Goal: Task Accomplishment & Management: Manage account settings

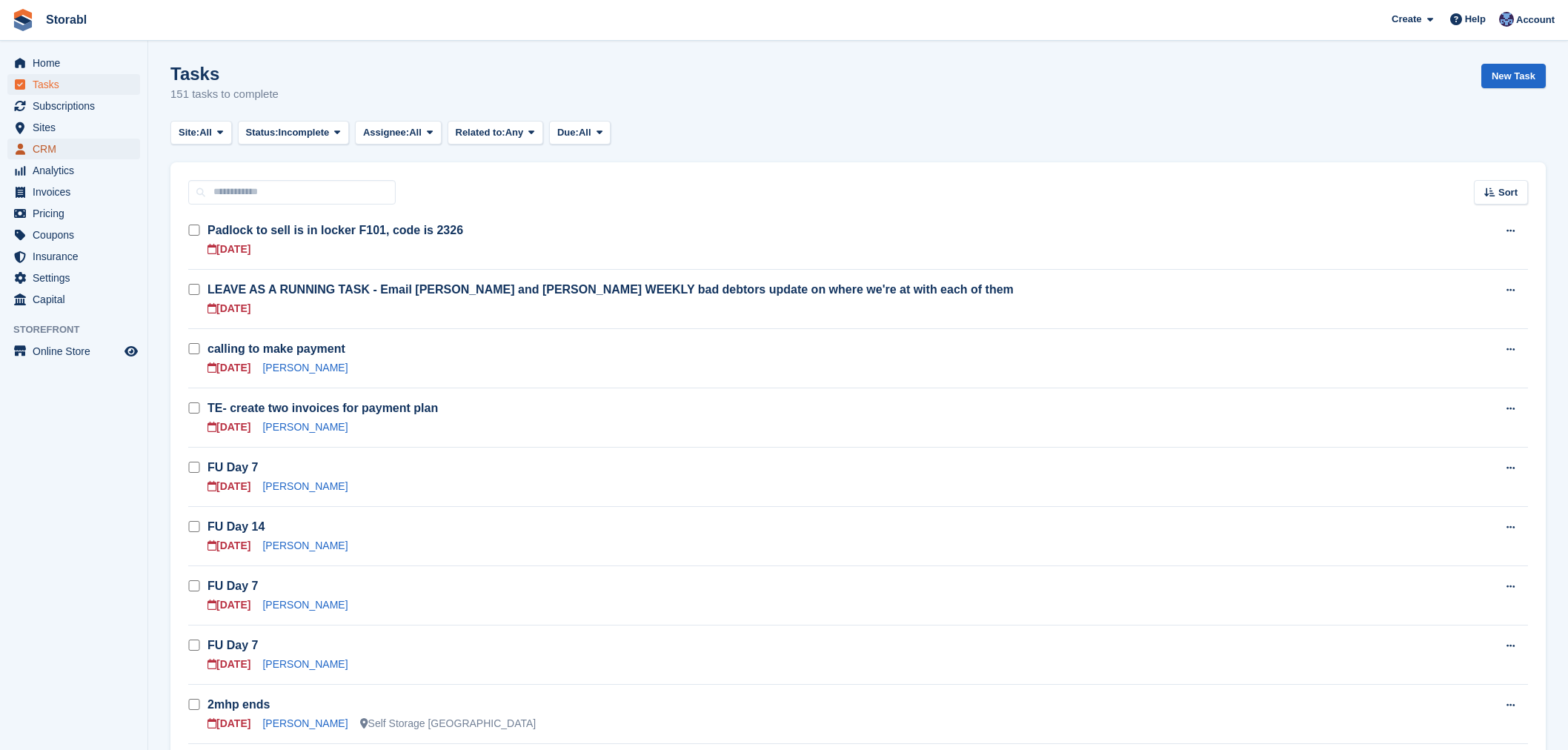
scroll to position [329, 0]
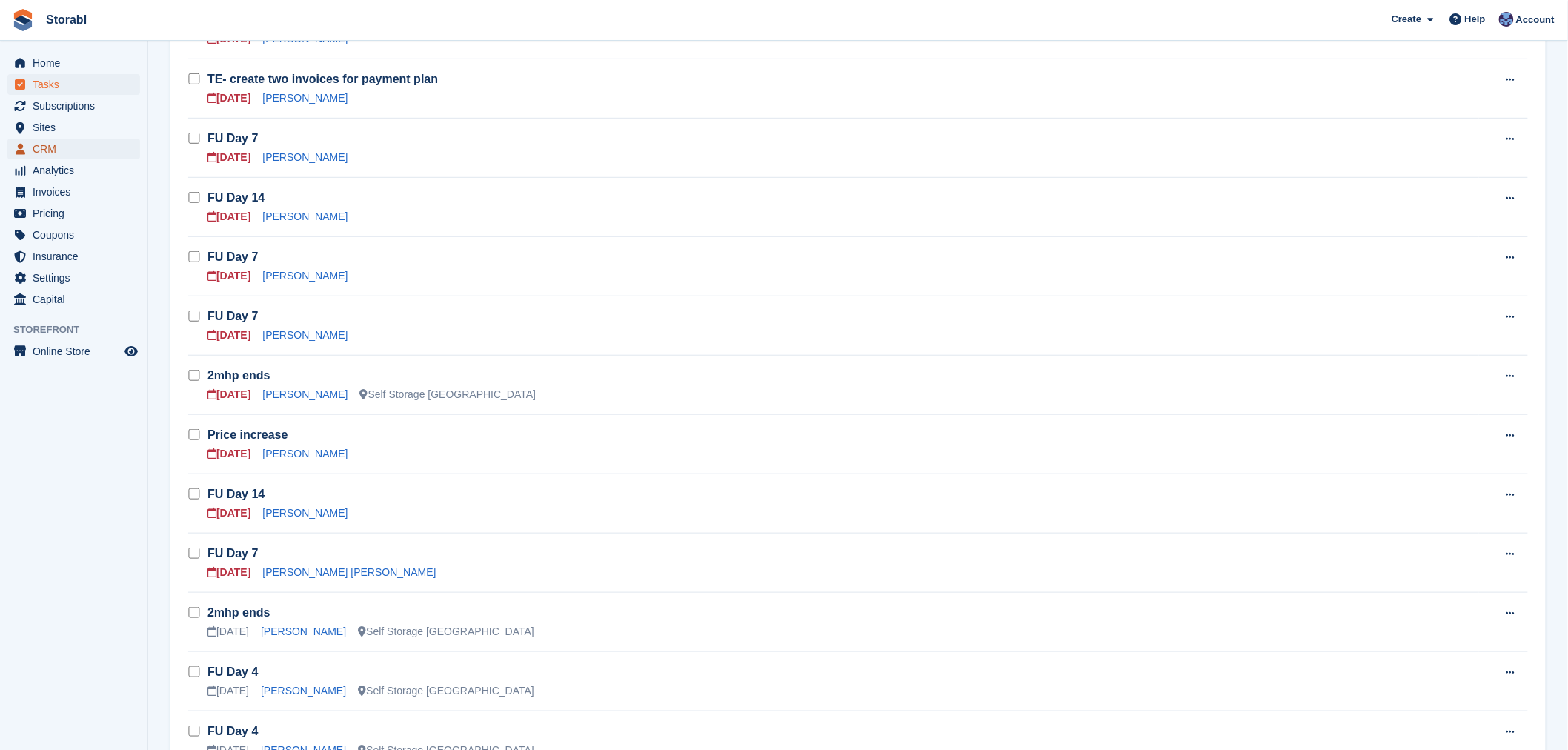
click at [52, 156] on span "CRM" at bounding box center [77, 148] width 89 height 21
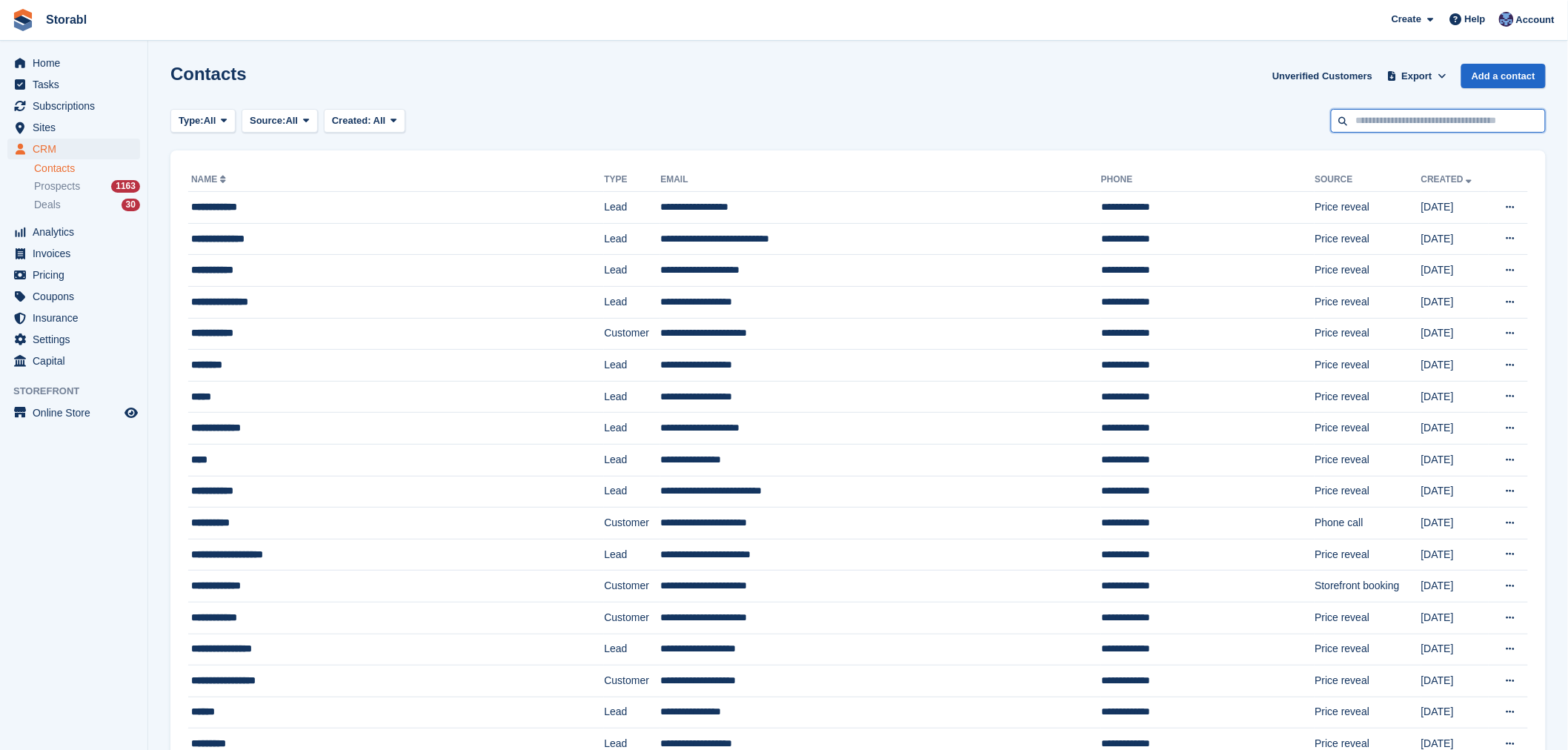
click at [1371, 109] on input "text" at bounding box center [1438, 121] width 215 height 24
paste input "**********"
drag, startPoint x: 1359, startPoint y: 121, endPoint x: 1345, endPoint y: 121, distance: 14.0
click at [1345, 121] on input "**********" at bounding box center [1438, 121] width 215 height 24
type input "**********"
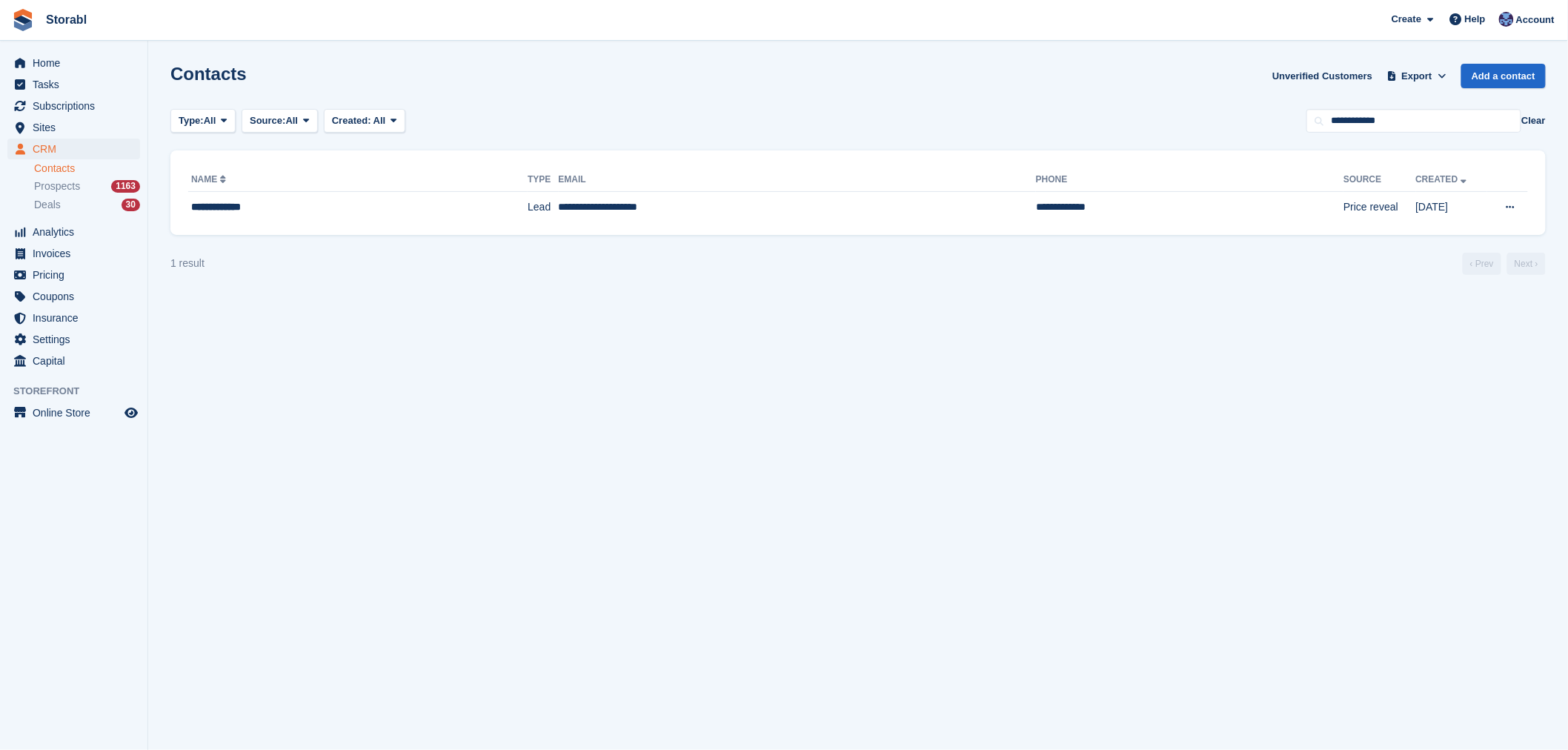
click at [808, 223] on div "**********" at bounding box center [858, 192] width 1376 height 84
click at [797, 207] on td "**********" at bounding box center [797, 207] width 478 height 31
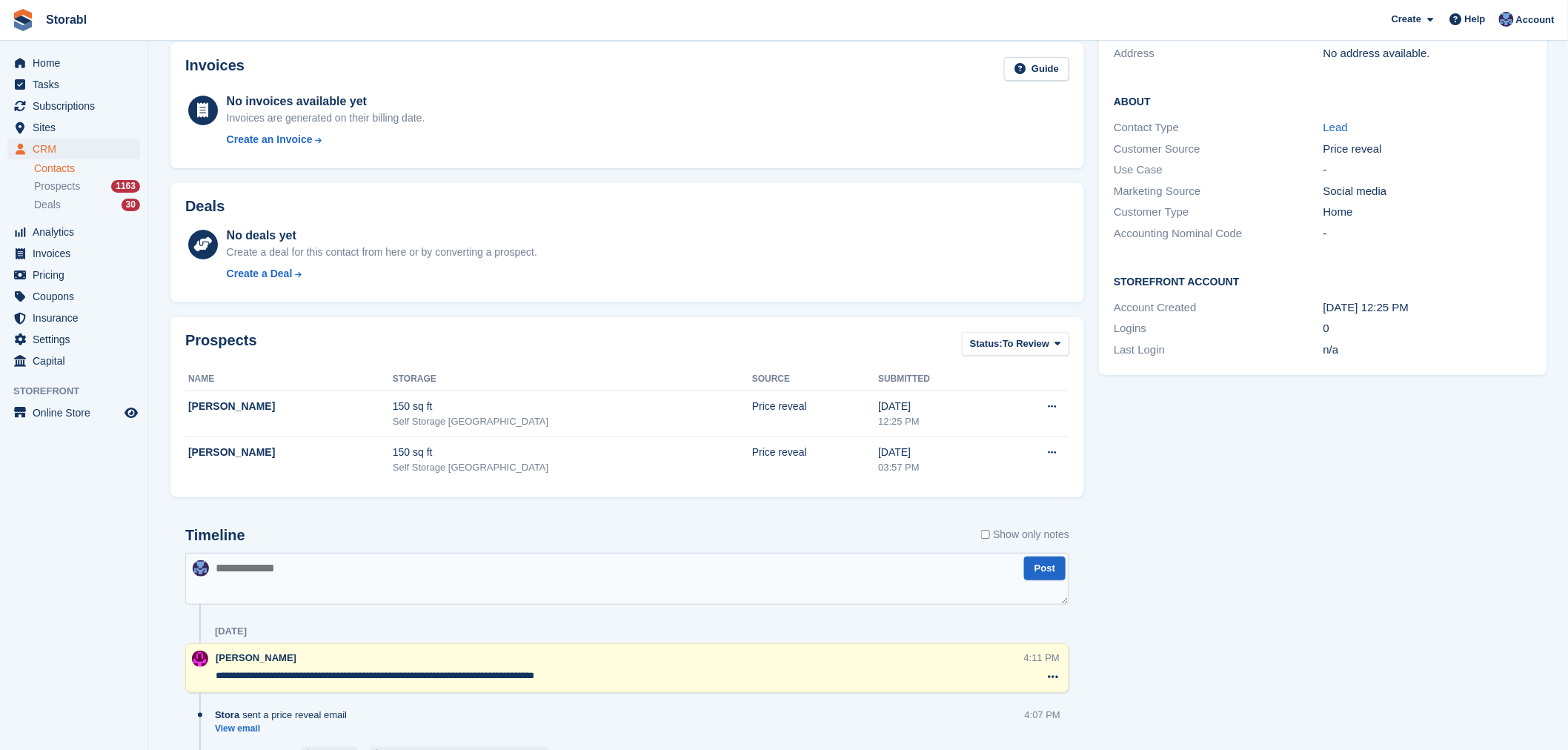
scroll to position [58, 0]
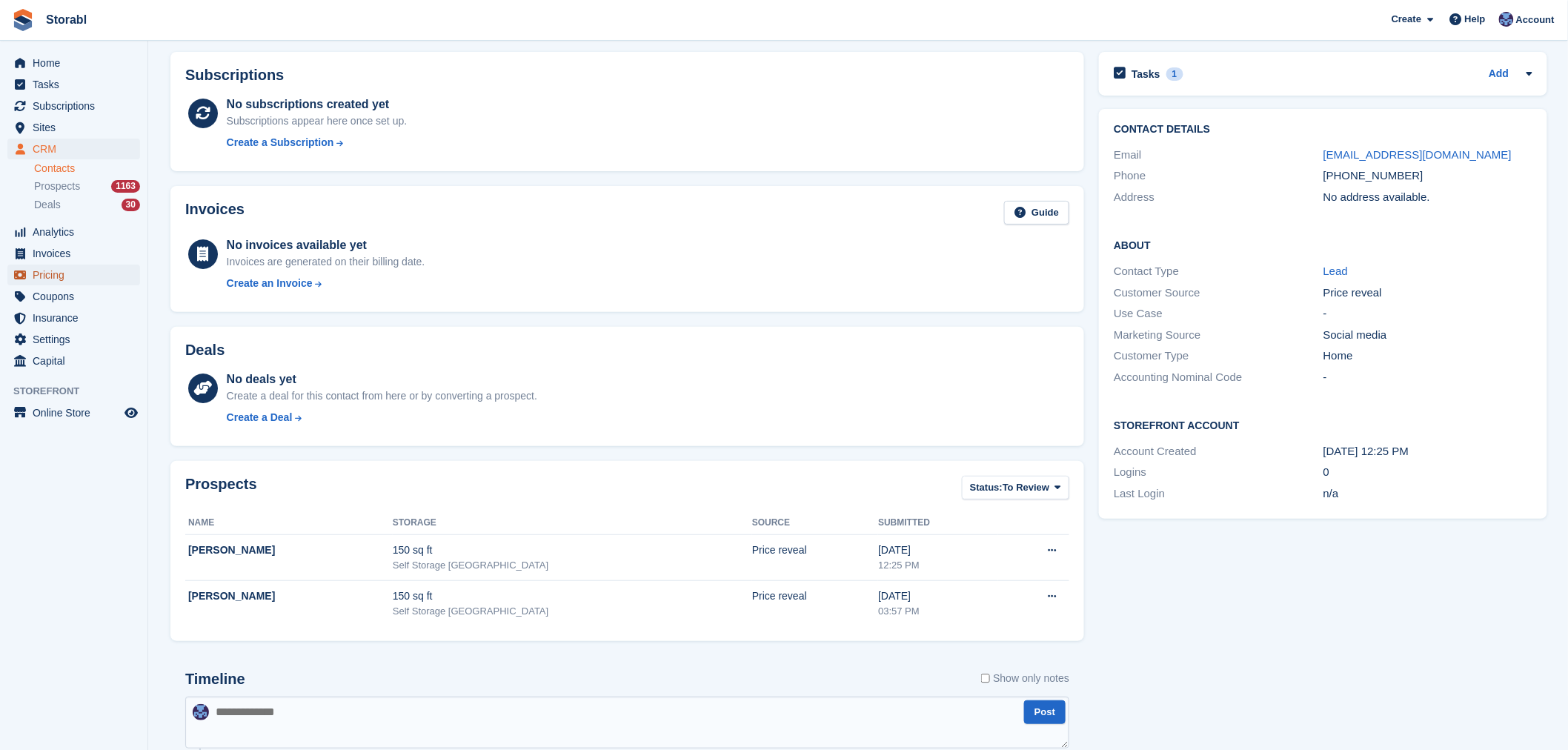
drag, startPoint x: 59, startPoint y: 277, endPoint x: 94, endPoint y: 284, distance: 35.7
click at [93, 284] on span "Pricing" at bounding box center [77, 274] width 89 height 21
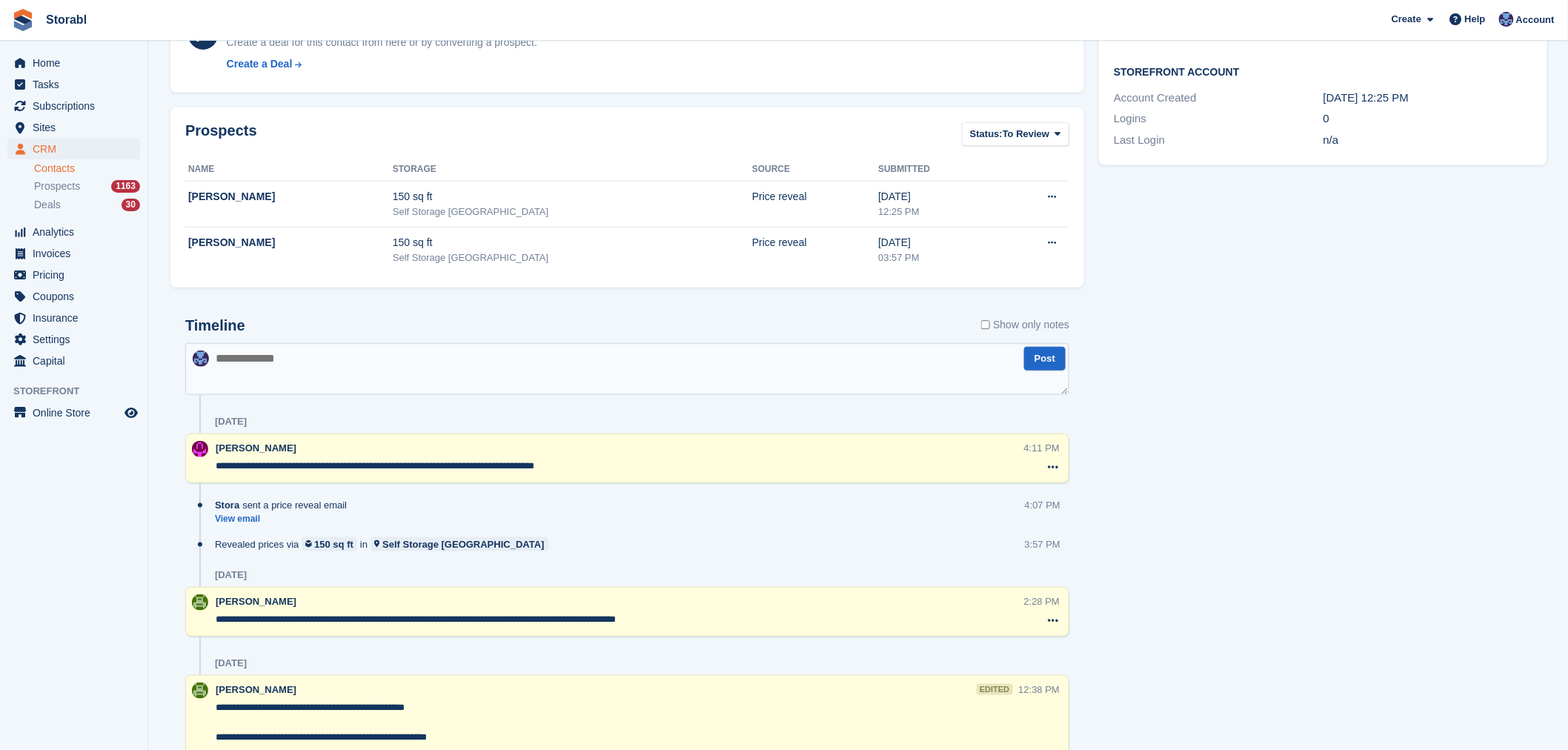
click at [575, 368] on textarea at bounding box center [627, 369] width 884 height 52
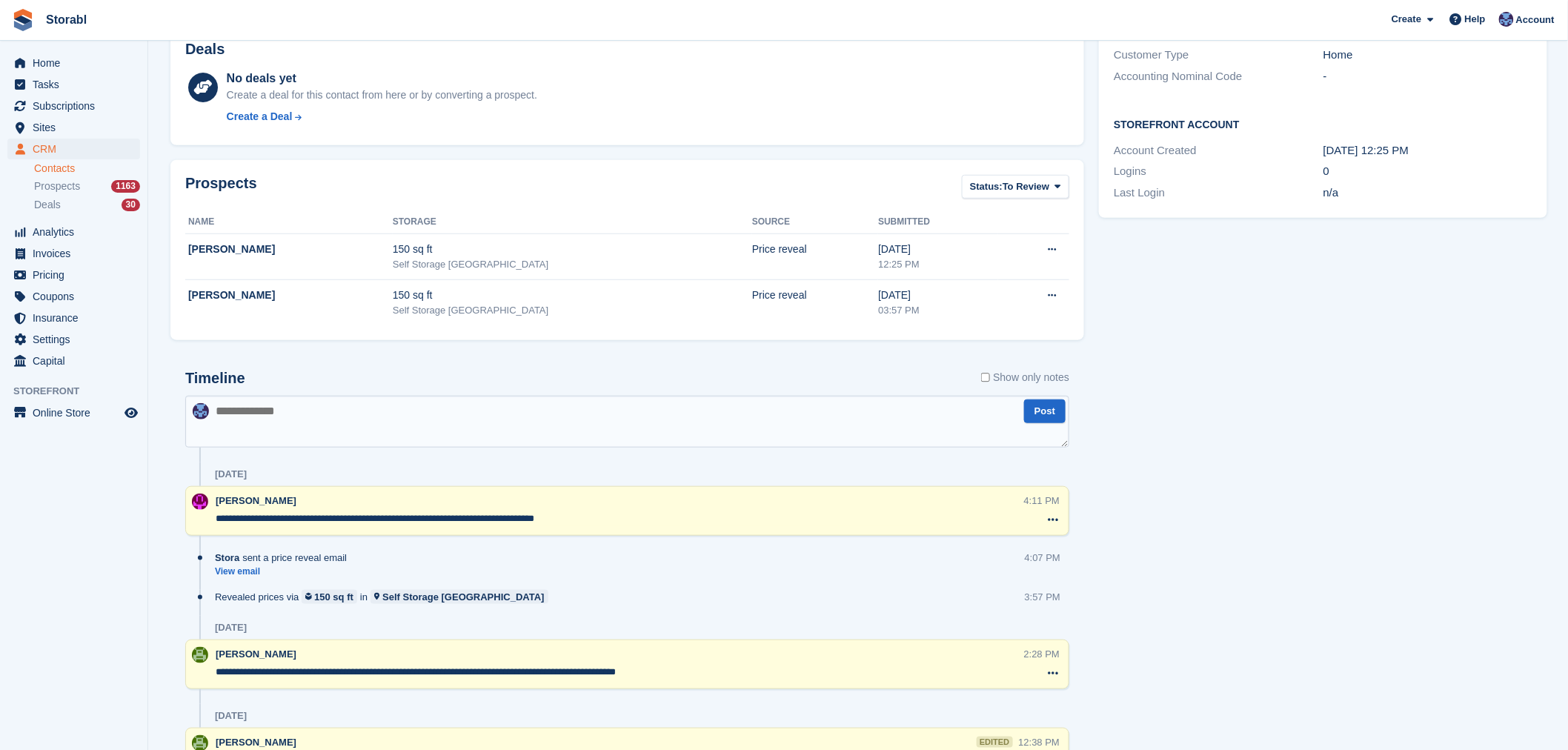
scroll to position [576, 0]
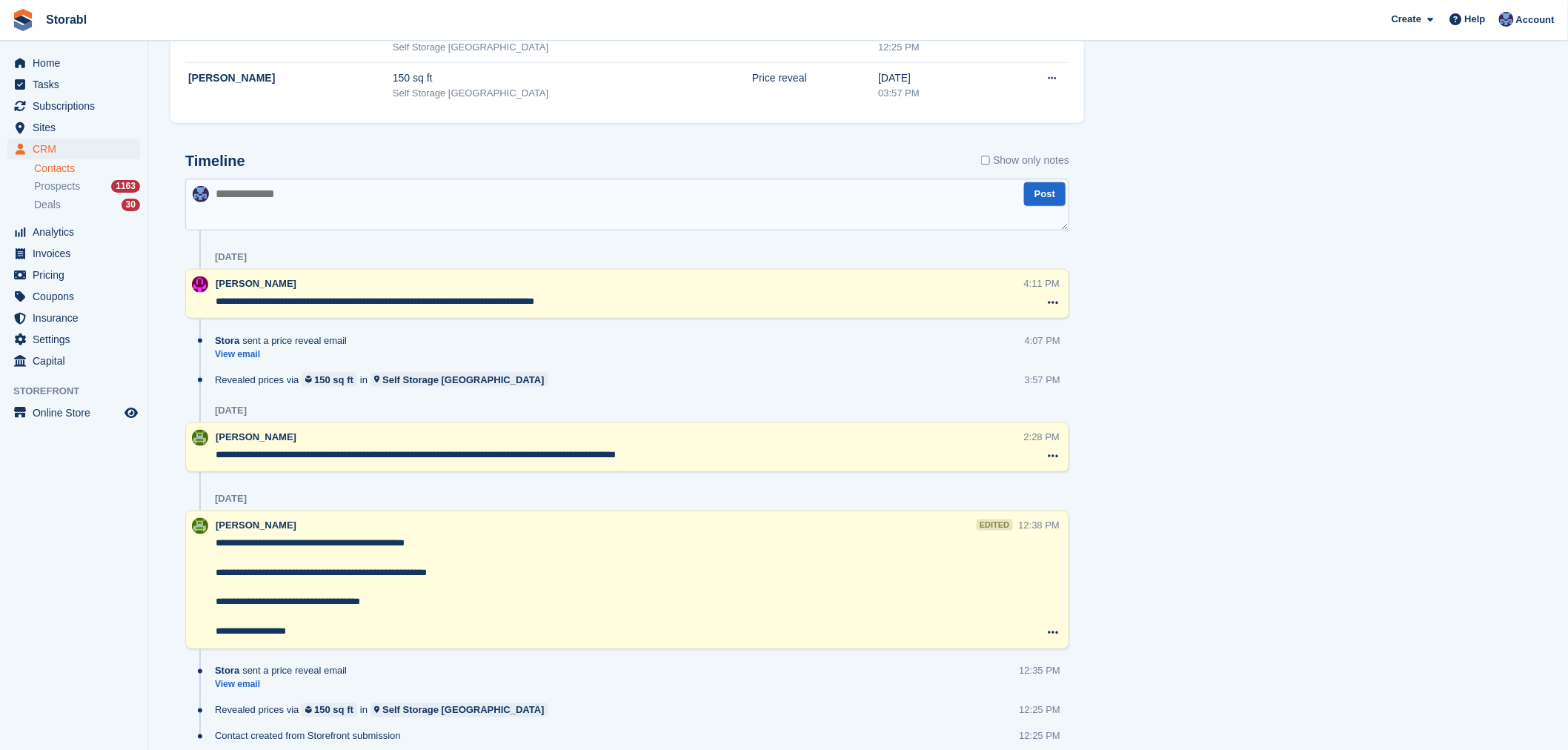
click at [464, 223] on textarea at bounding box center [627, 204] width 884 height 52
type textarea "**********"
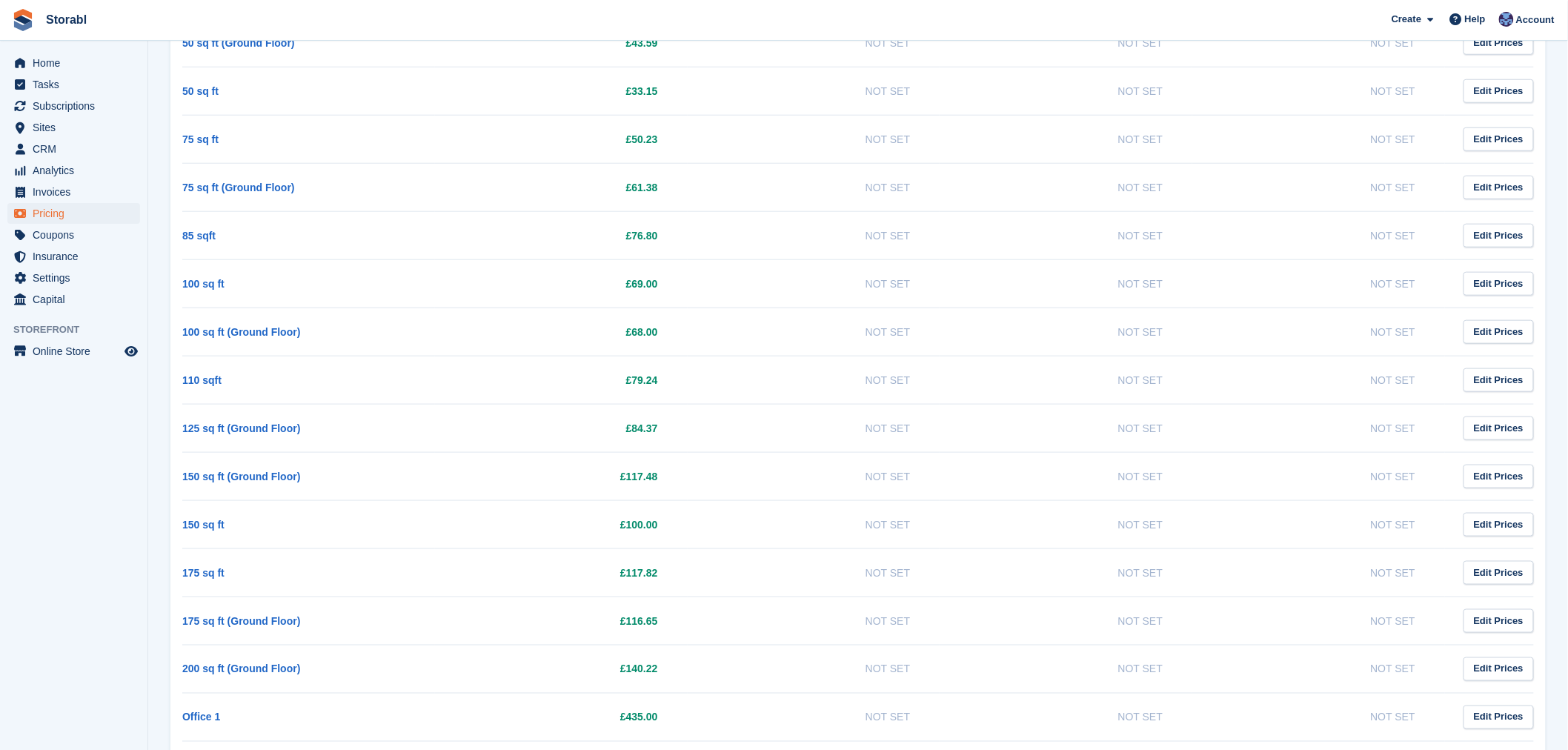
scroll to position [576, 0]
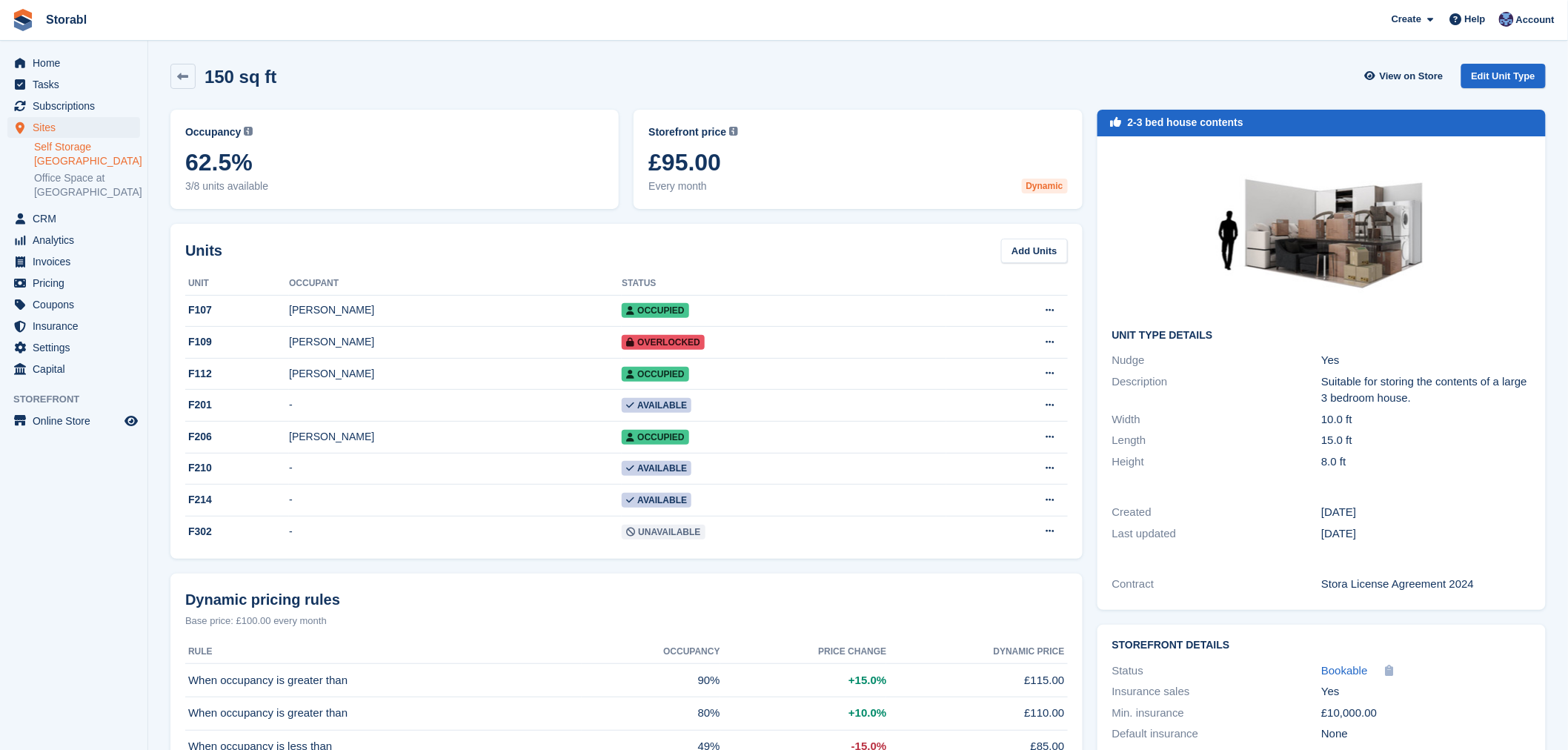
click at [300, 84] on div "150 sq ft View on Store Edit Unit Type" at bounding box center [858, 76] width 1376 height 25
drag, startPoint x: 321, startPoint y: 79, endPoint x: 209, endPoint y: 78, distance: 112.0
click at [209, 78] on div "150 sq ft View on Store Edit Unit Type" at bounding box center [858, 76] width 1376 height 25
click at [467, 65] on div "150 sq ft View on Store Edit Unit Type" at bounding box center [858, 76] width 1376 height 25
drag, startPoint x: 735, startPoint y: 161, endPoint x: 658, endPoint y: 161, distance: 77.0
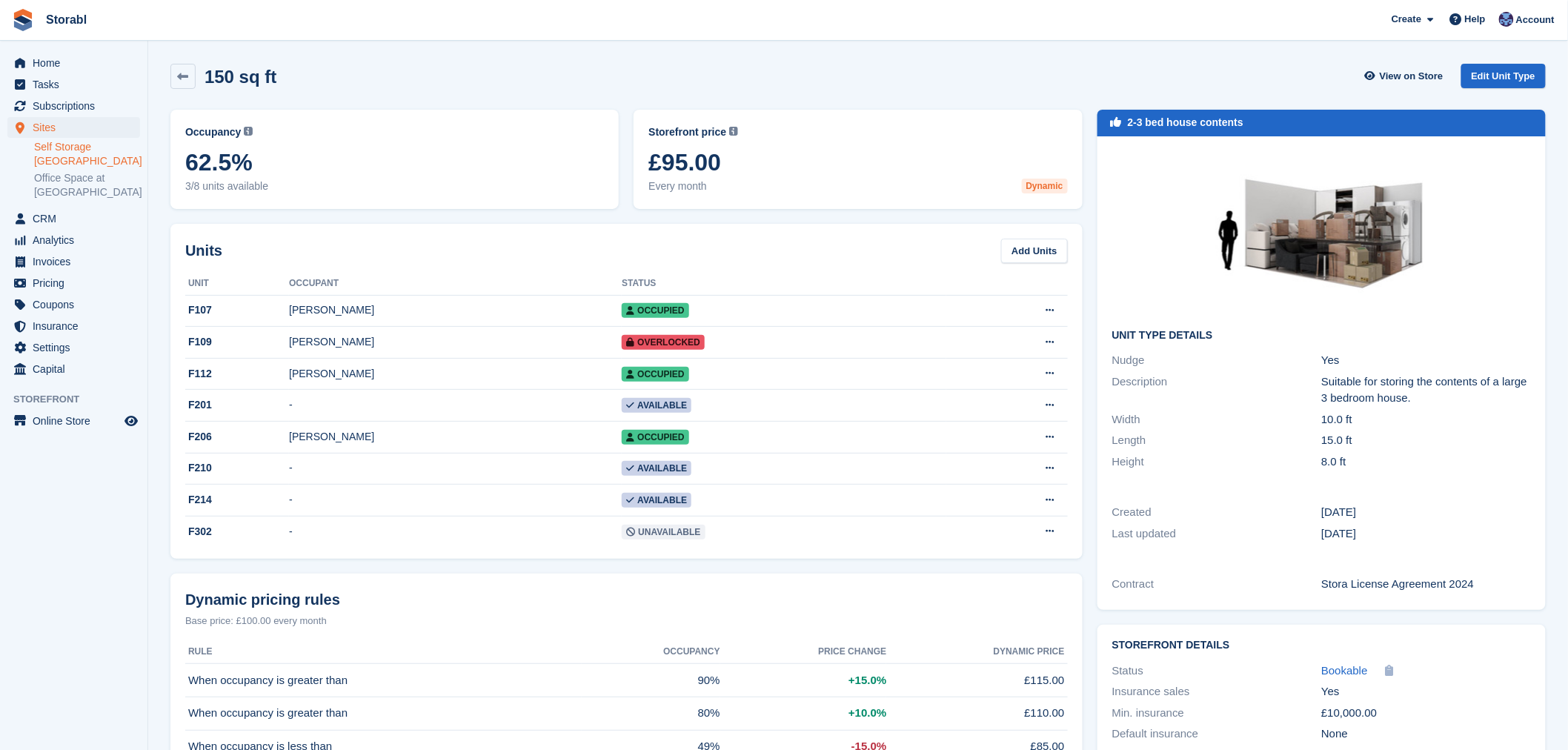
click at [658, 161] on span "£95.00" at bounding box center [857, 162] width 419 height 27
click at [752, 147] on div "Storefront price The price any visitor to your Storefront will be asked to pay.…" at bounding box center [857, 160] width 419 height 70
click at [660, 68] on div "150 sq ft View on Store Edit Unit Type" at bounding box center [858, 76] width 1376 height 25
drag, startPoint x: 734, startPoint y: 163, endPoint x: 654, endPoint y: 166, distance: 80.1
click at [654, 166] on span "£95.00" at bounding box center [857, 162] width 419 height 27
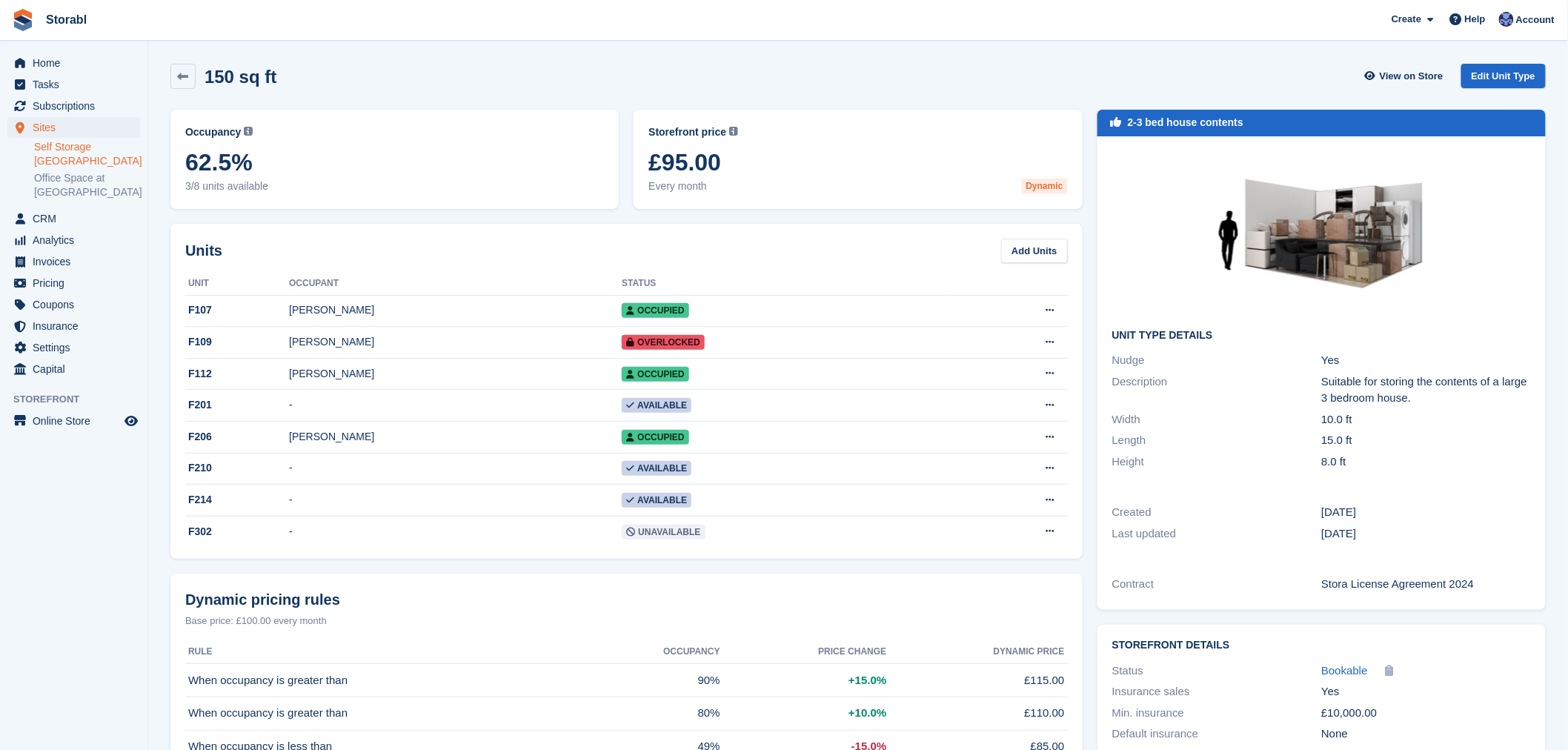
click at [652, 168] on span "£95.00" at bounding box center [857, 162] width 419 height 27
drag, startPoint x: 725, startPoint y: 163, endPoint x: 651, endPoint y: 163, distance: 74.0
click at [651, 163] on span "£95.00" at bounding box center [857, 162] width 419 height 27
drag, startPoint x: 710, startPoint y: 160, endPoint x: 696, endPoint y: 107, distance: 54.8
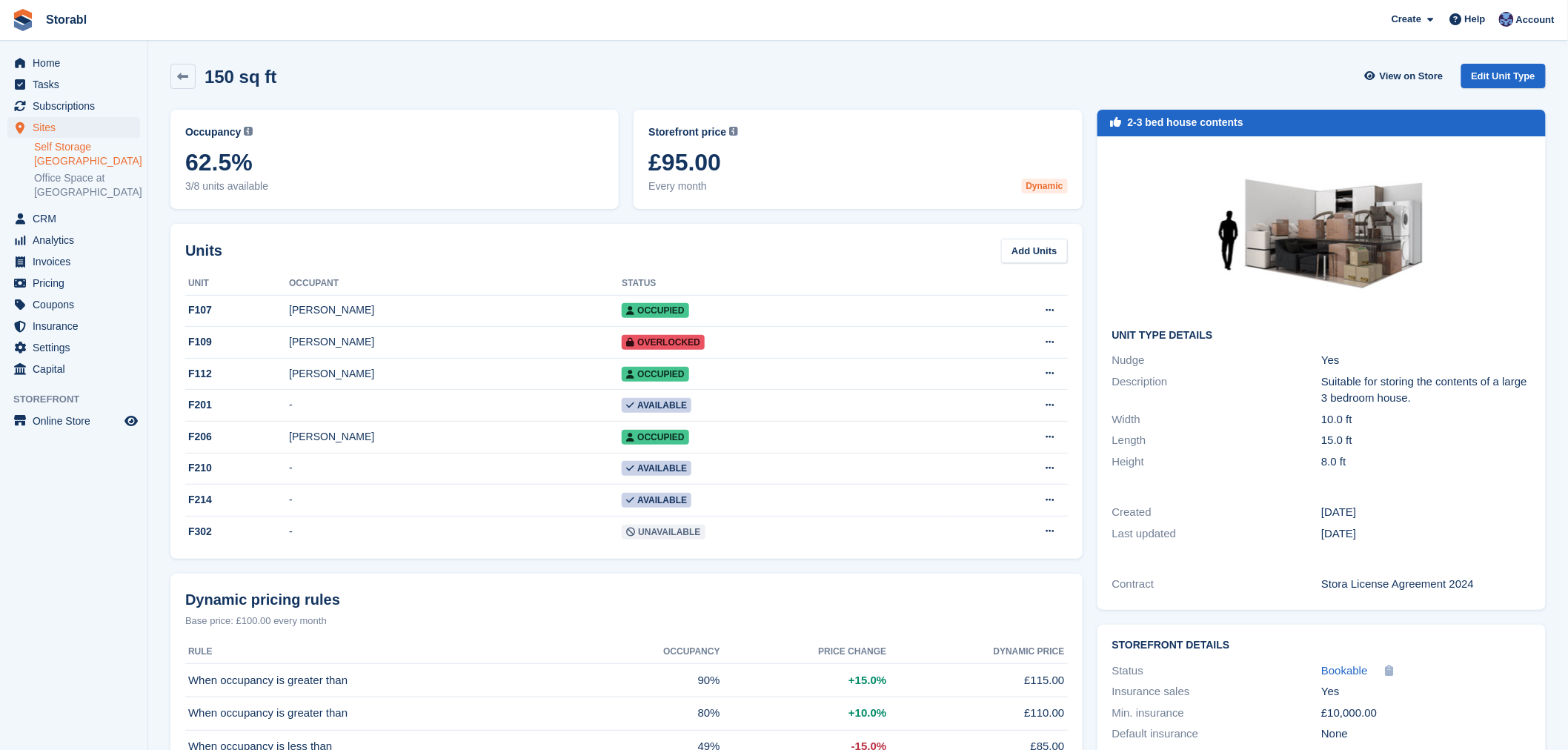
click at [672, 160] on span "£95.00" at bounding box center [857, 162] width 419 height 27
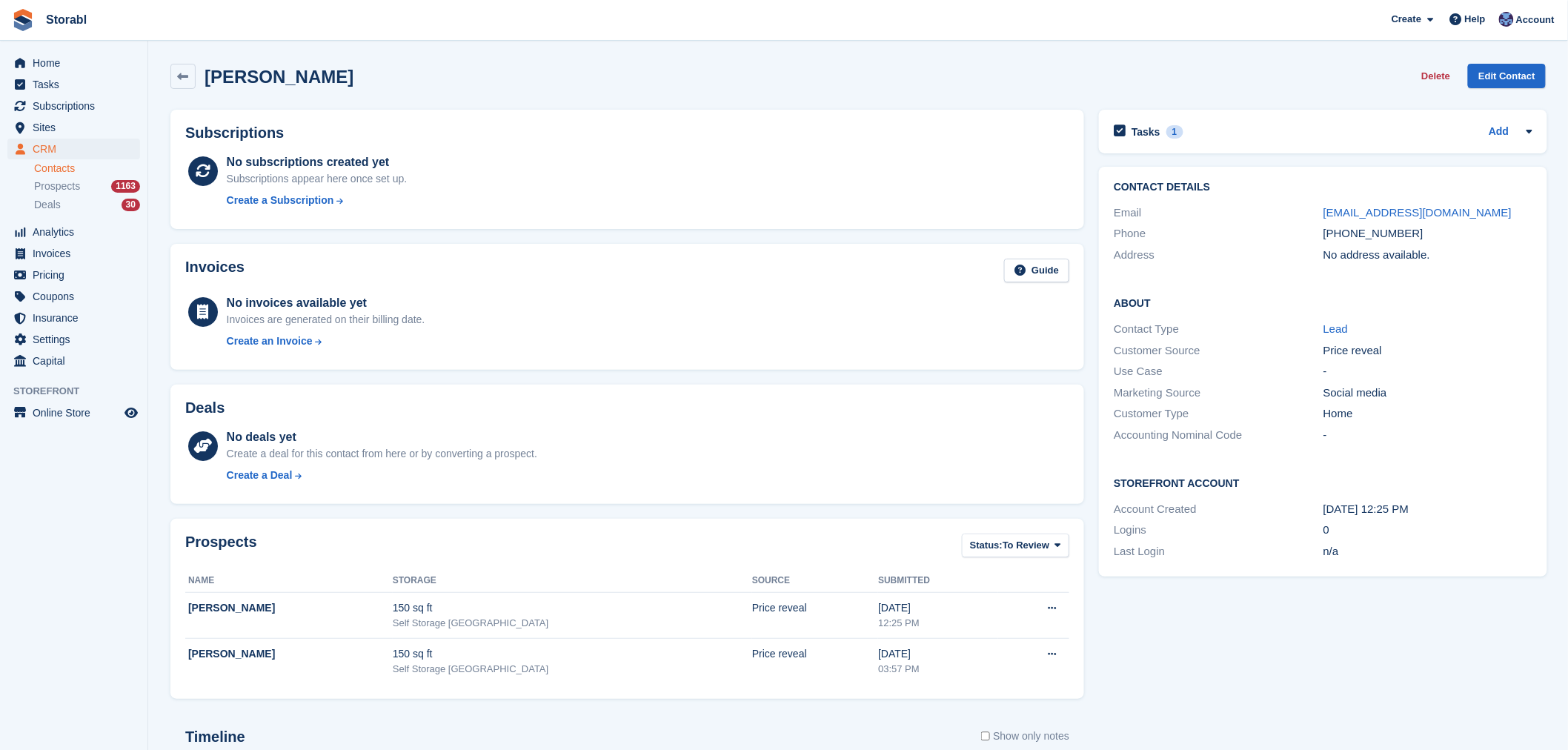
click at [1298, 114] on div "Tasks 1 Add FU Day 4 08 Sep" at bounding box center [1323, 131] width 448 height 44
click at [1306, 126] on div "Tasks 1 Add" at bounding box center [1323, 131] width 419 height 20
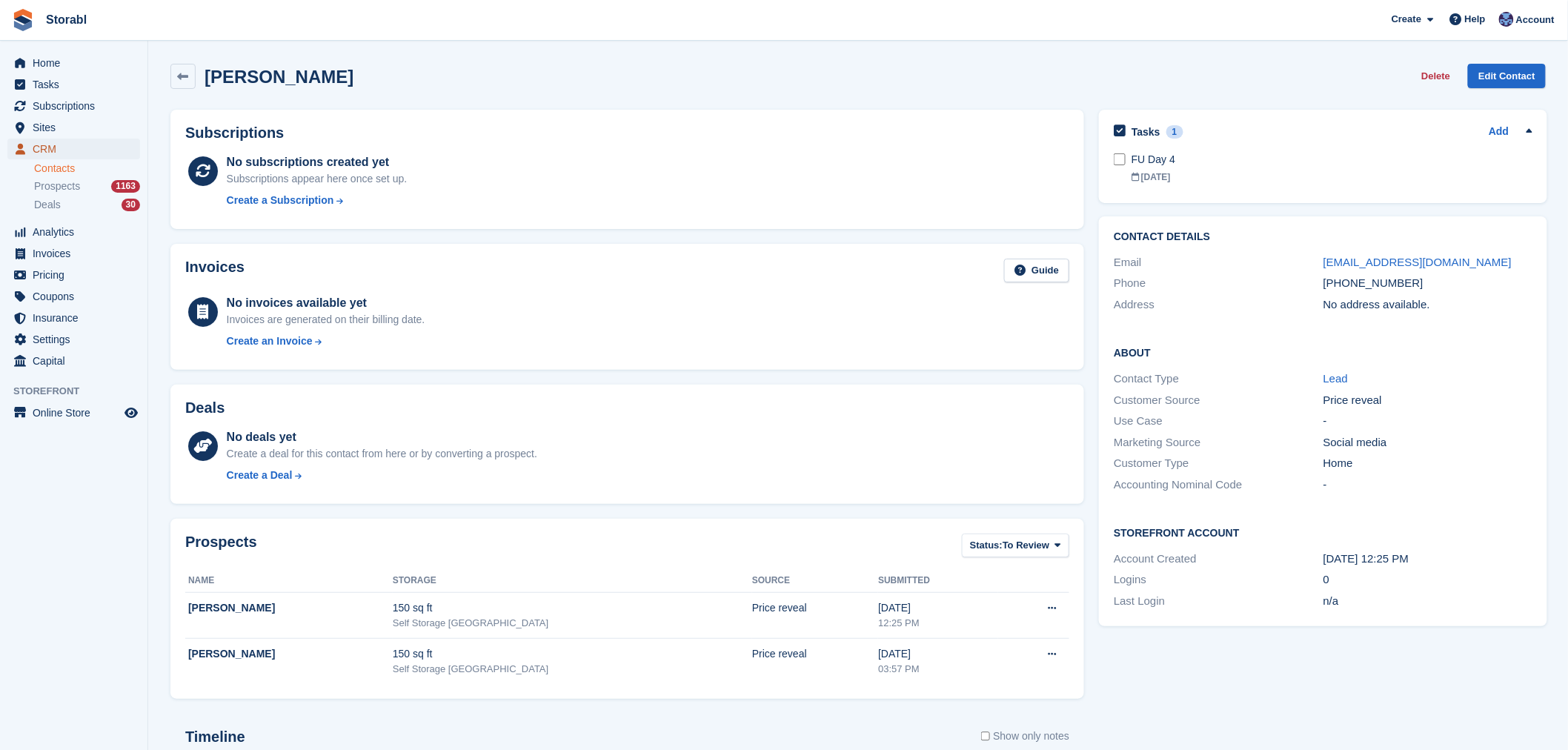
drag, startPoint x: 76, startPoint y: 143, endPoint x: 84, endPoint y: 139, distance: 8.9
click at [76, 143] on span "CRM" at bounding box center [77, 148] width 89 height 21
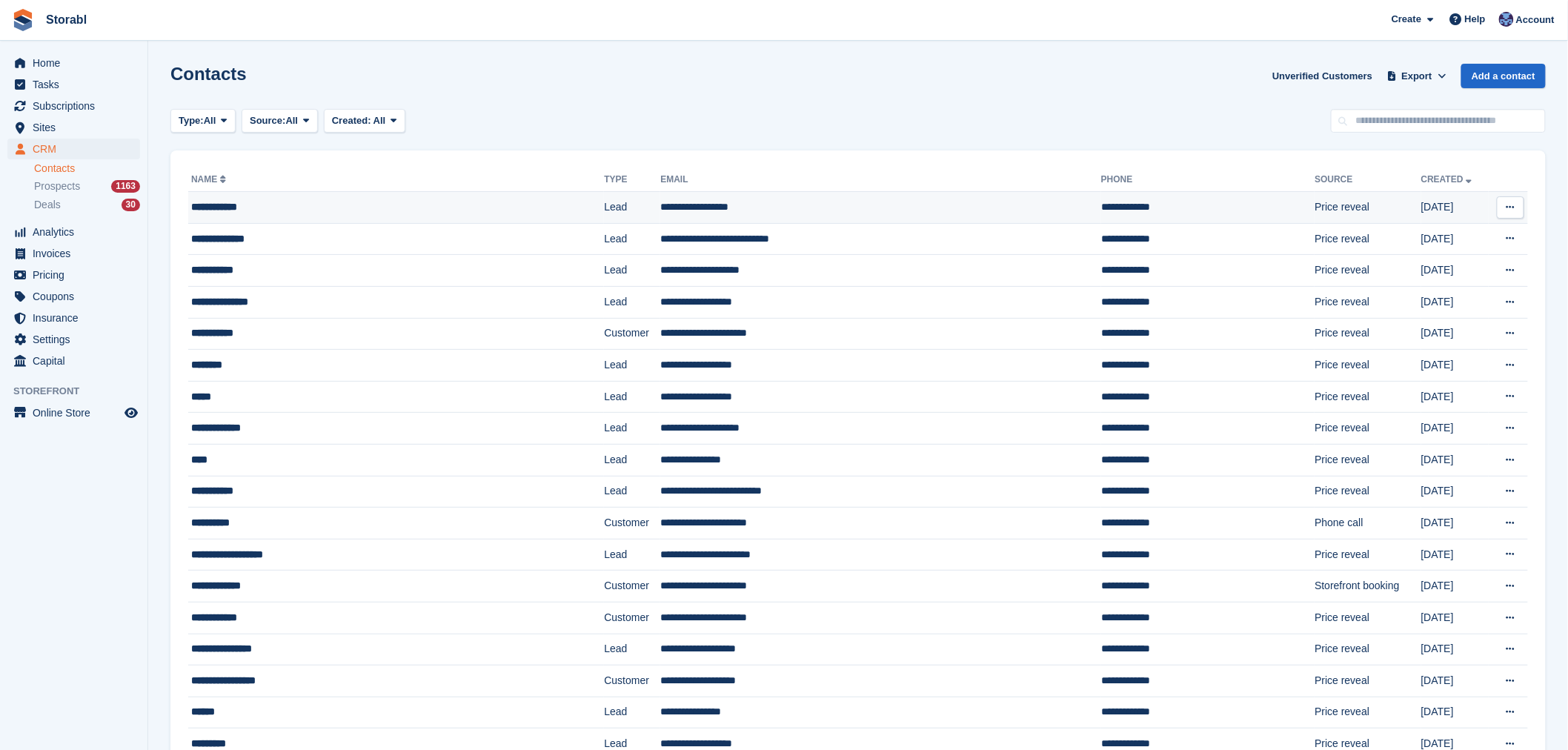
click at [604, 206] on td "Lead" at bounding box center [632, 208] width 56 height 32
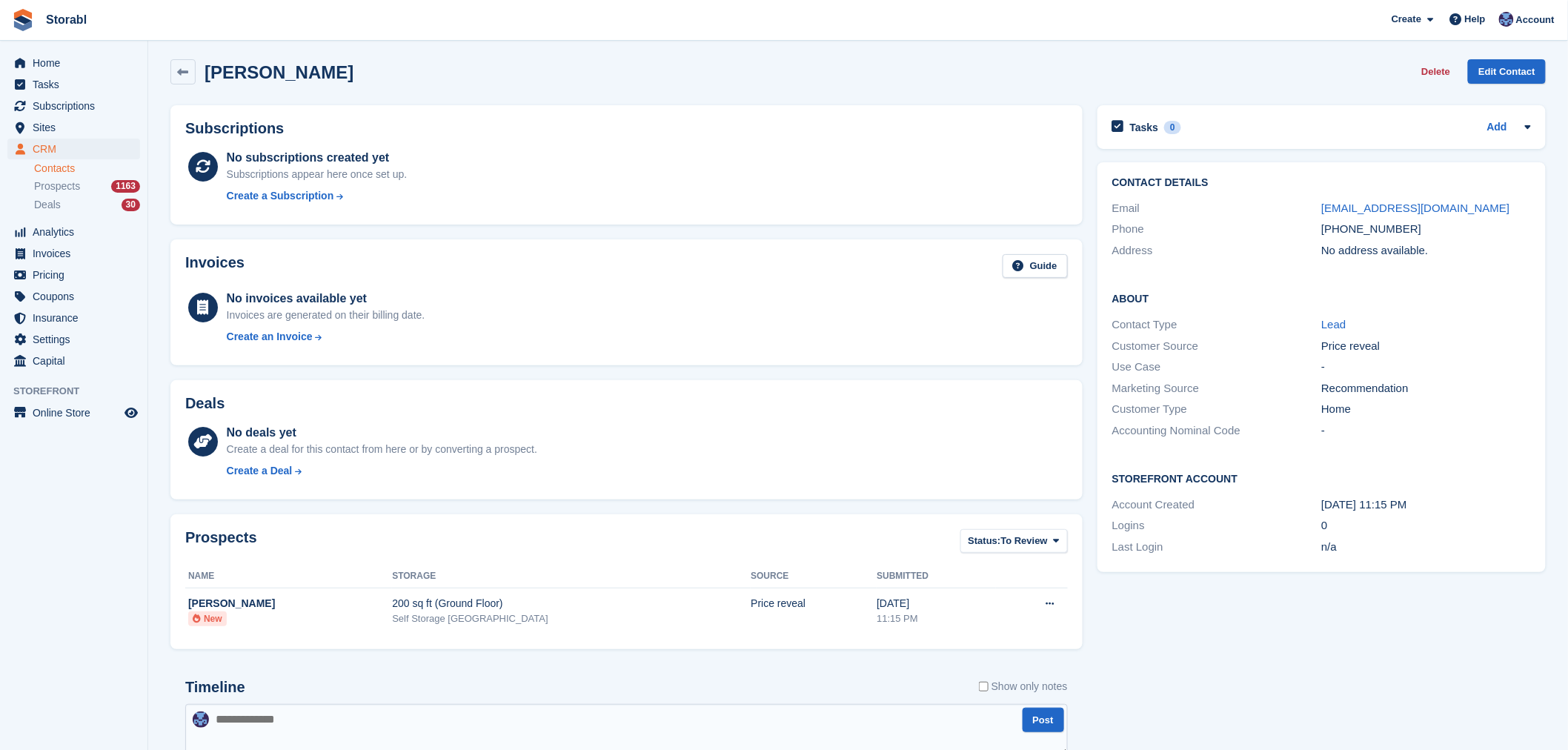
scroll to position [164, 0]
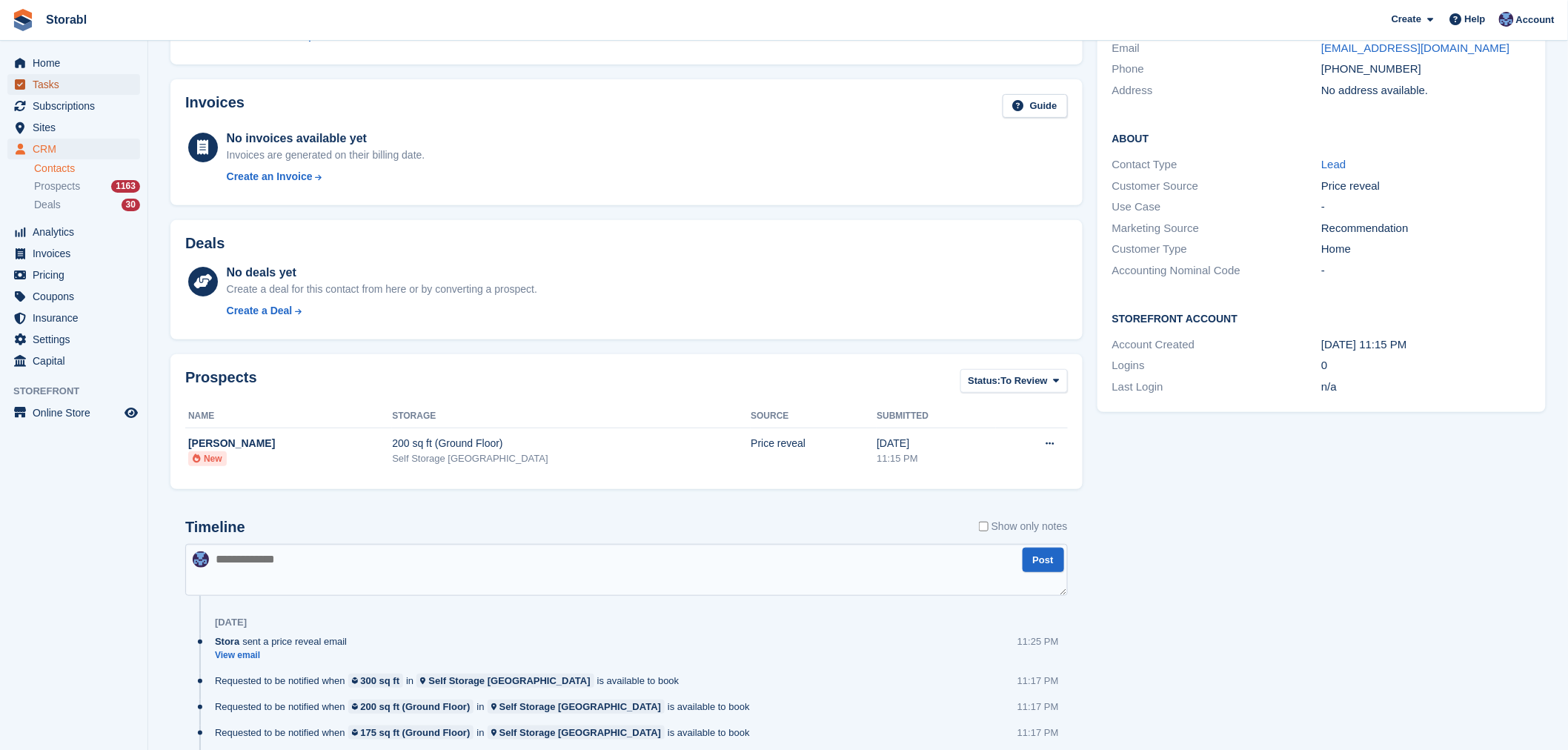
click at [90, 83] on span "Tasks" at bounding box center [77, 84] width 89 height 21
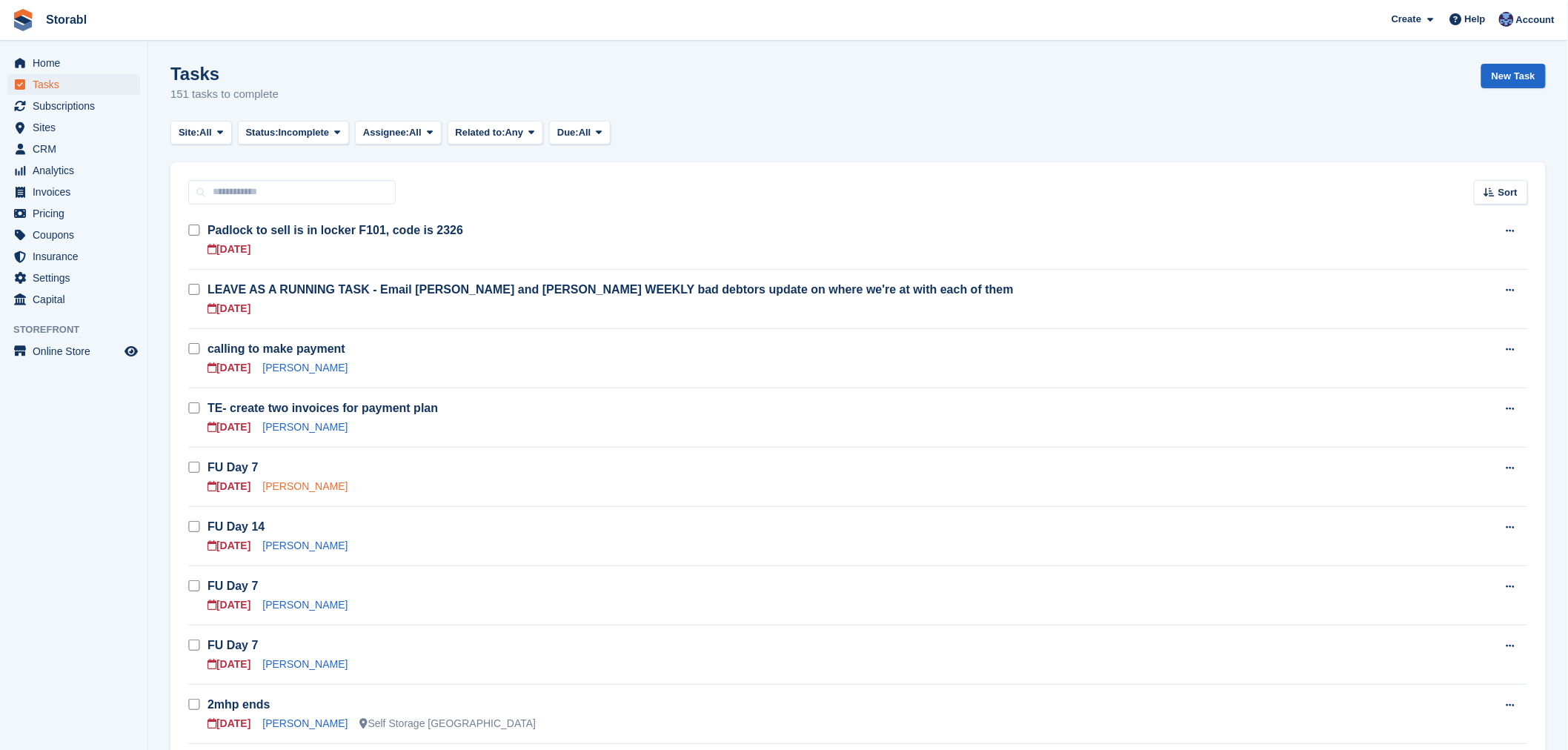
click at [320, 480] on link "Shaylee Robinson" at bounding box center [305, 486] width 85 height 12
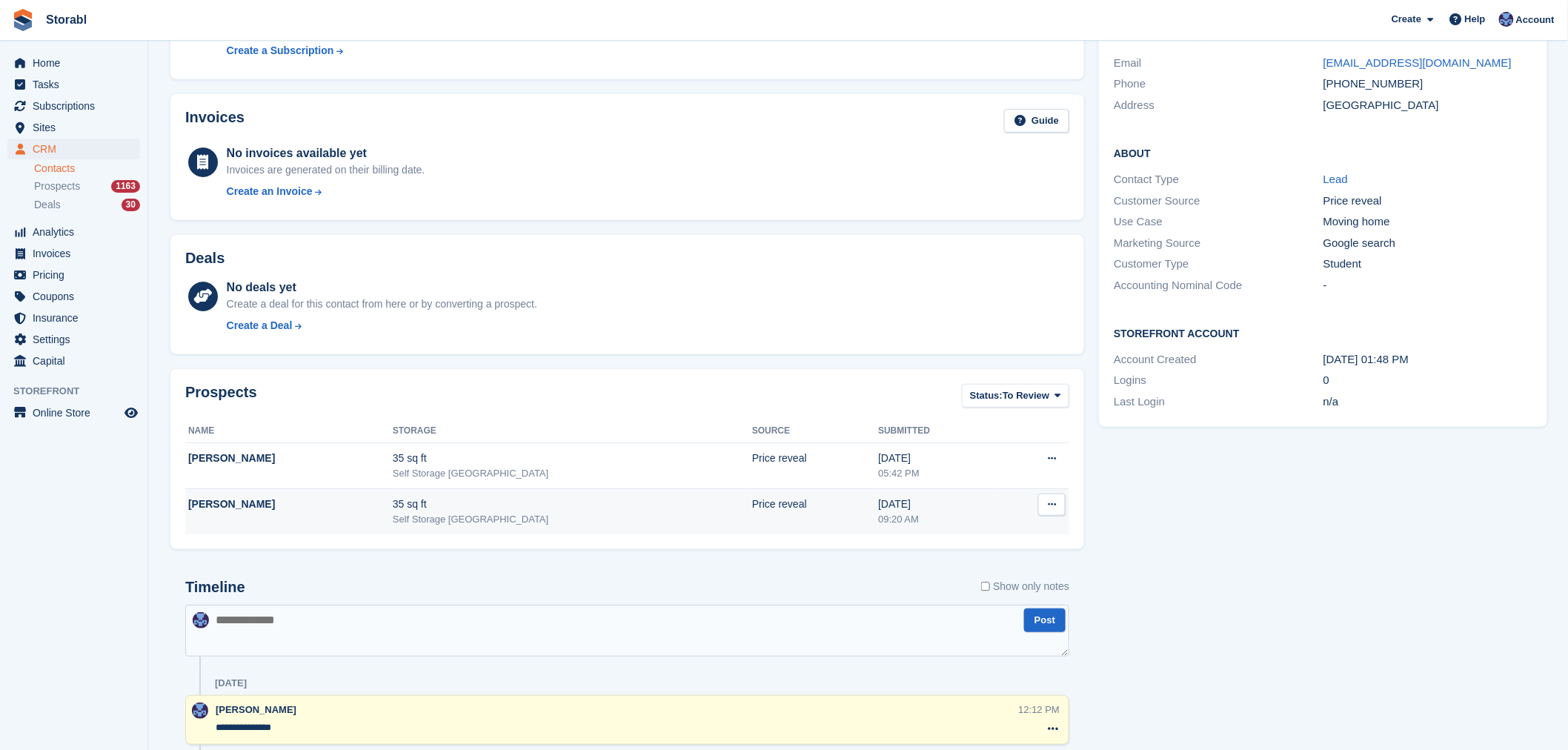
scroll to position [493, 0]
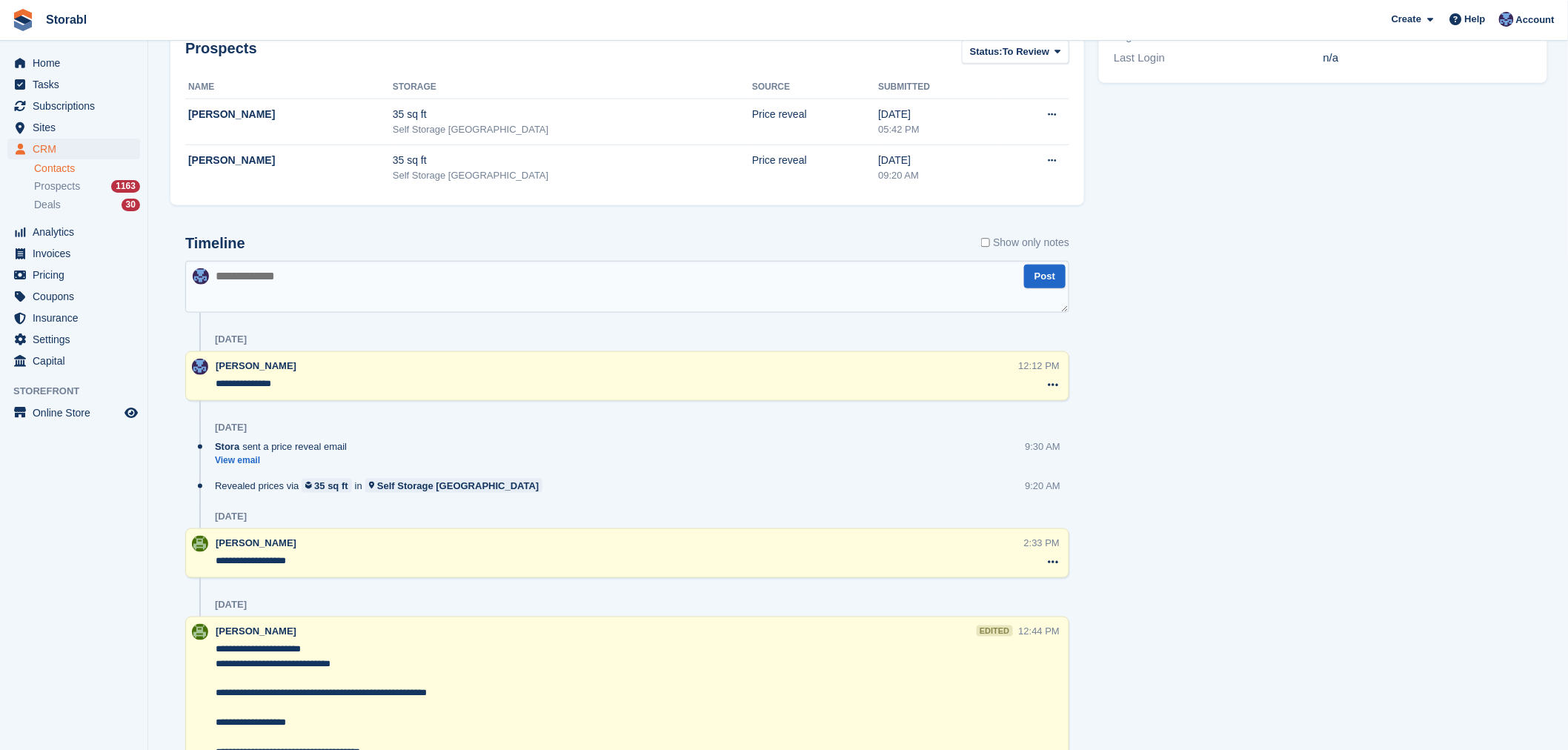
click at [544, 293] on textarea at bounding box center [627, 286] width 884 height 52
type textarea "**********"
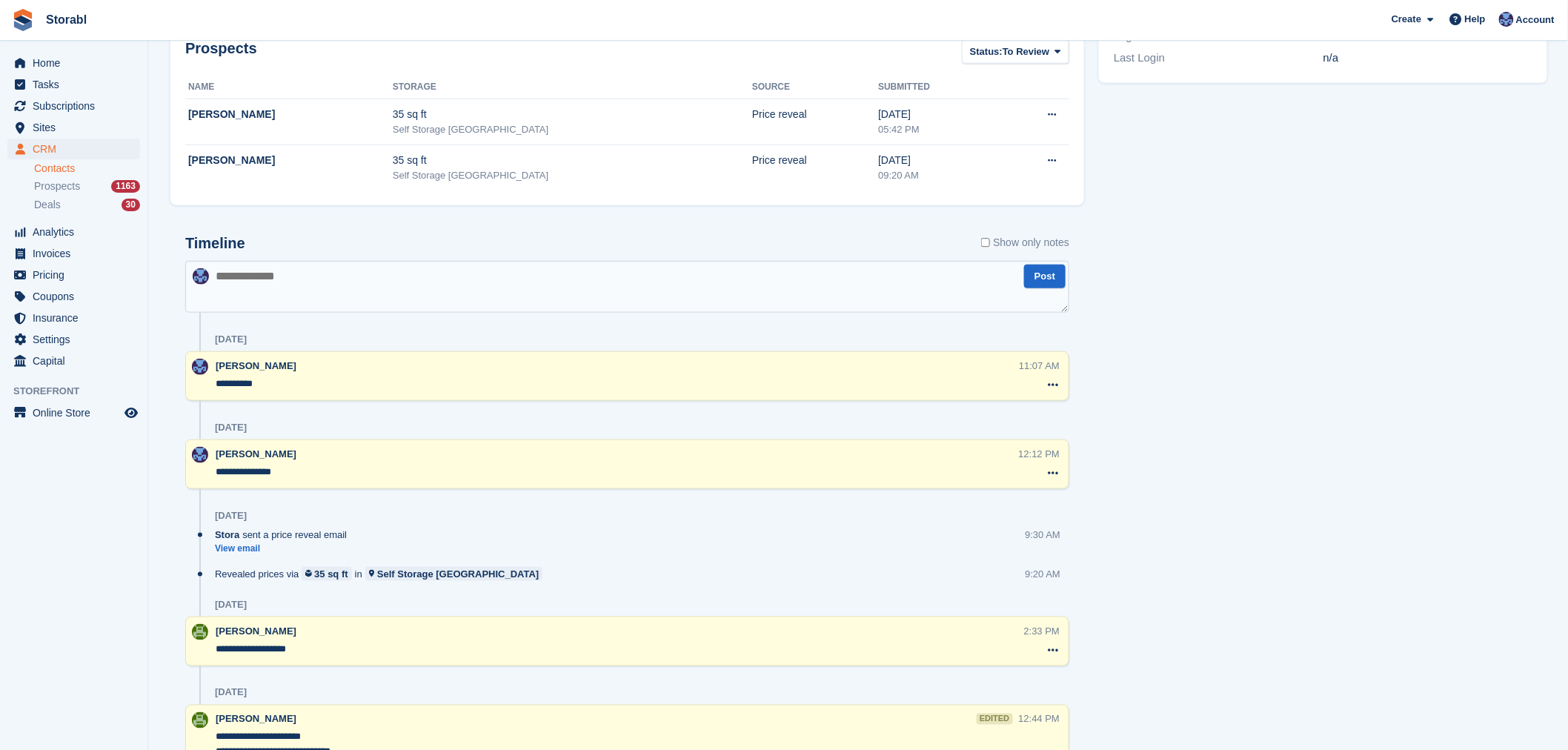
scroll to position [0, 0]
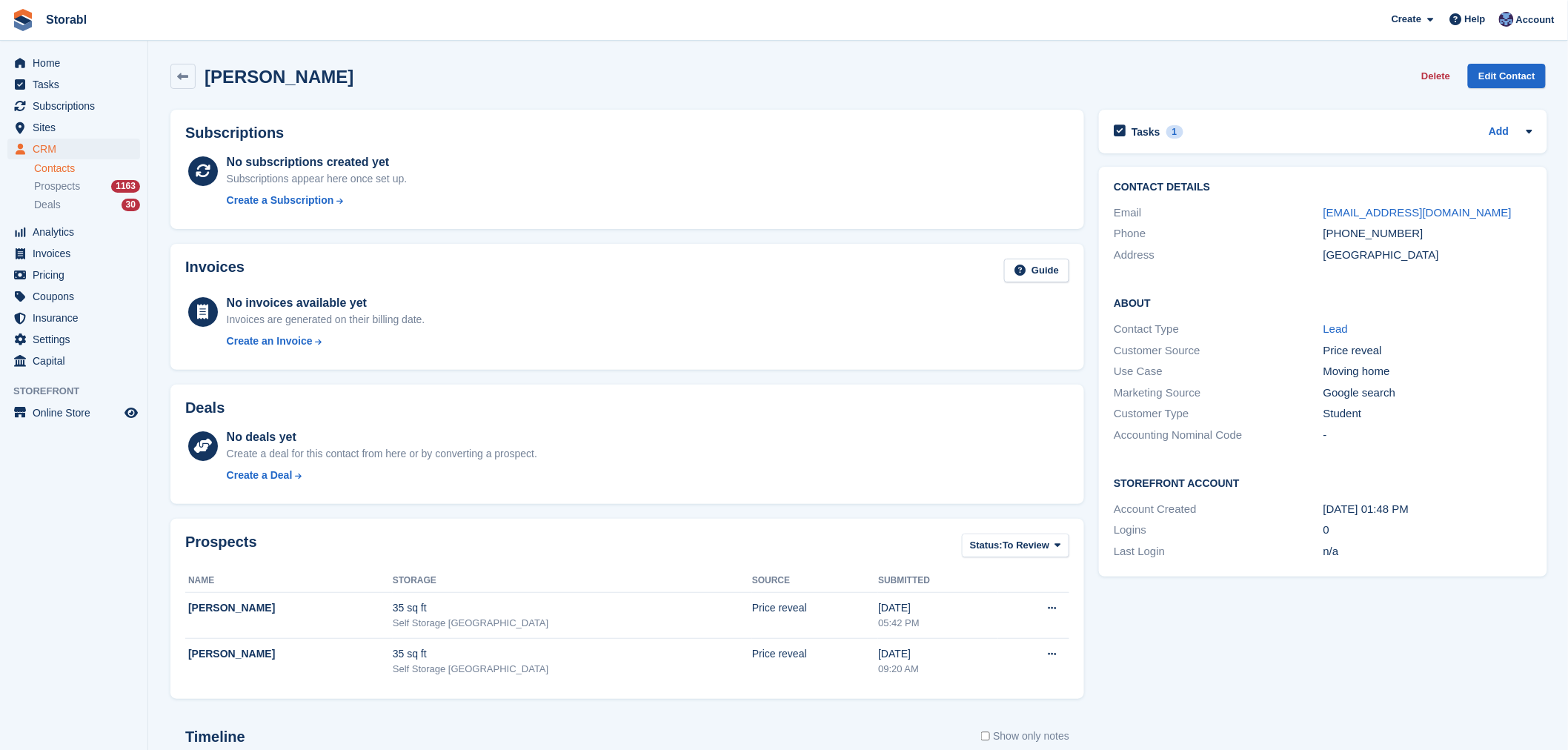
click at [1300, 119] on div "Tasks 1 Add FU Day 7 04 Sep" at bounding box center [1323, 131] width 448 height 44
click at [1272, 139] on div "Tasks 1 Add" at bounding box center [1323, 131] width 419 height 20
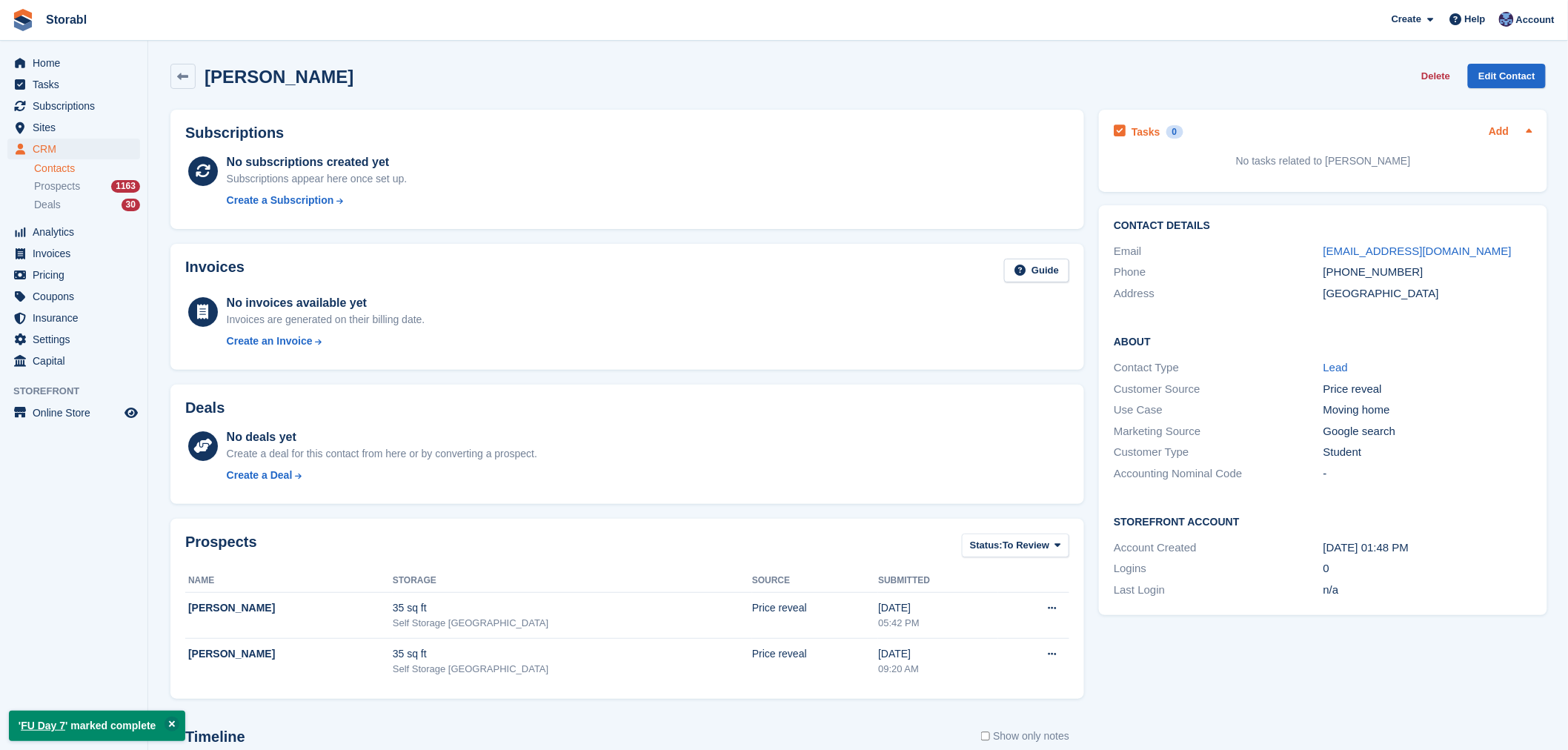
click at [1504, 127] on link "Add" at bounding box center [1499, 132] width 20 height 17
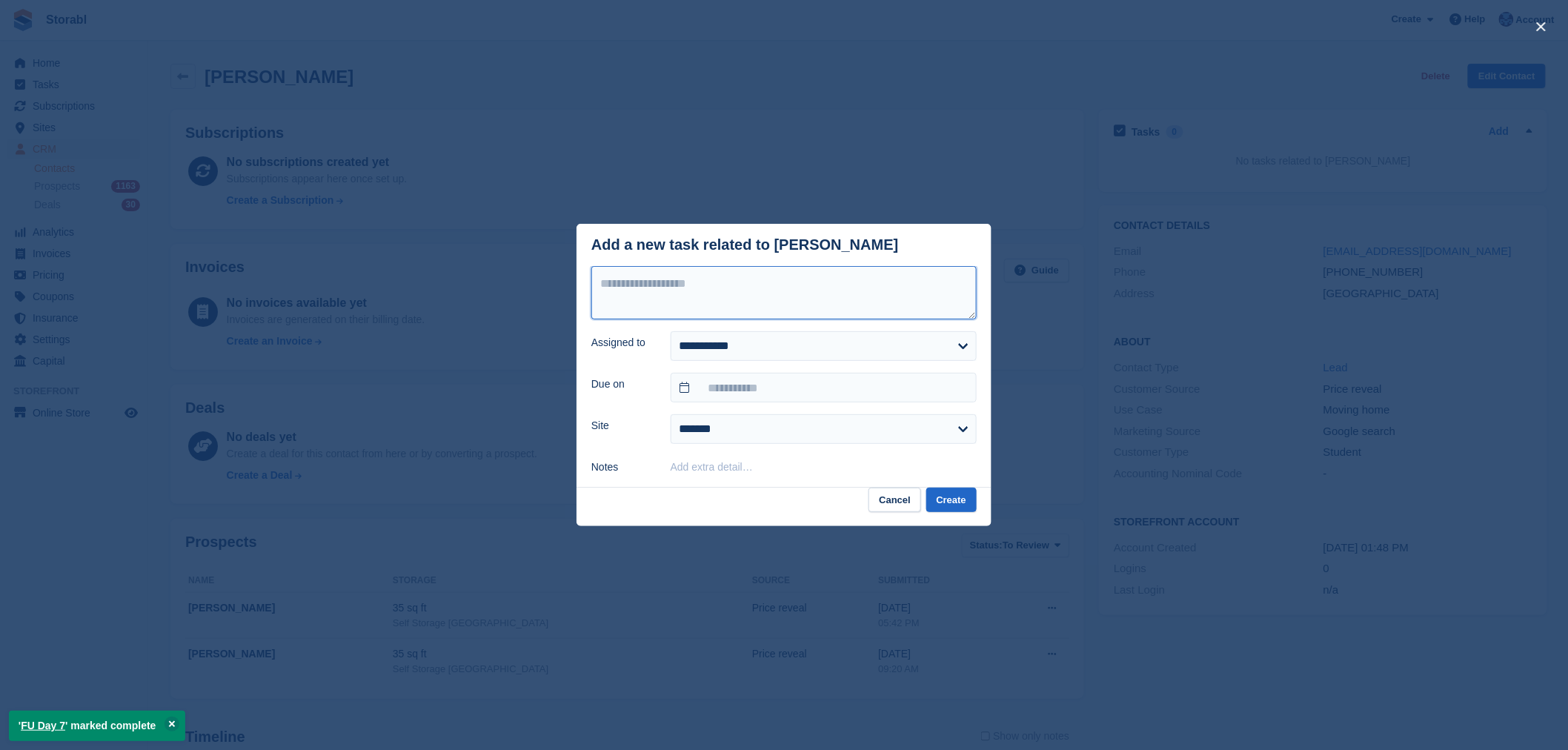
click at [815, 290] on textarea at bounding box center [784, 293] width 385 height 53
type textarea "*********"
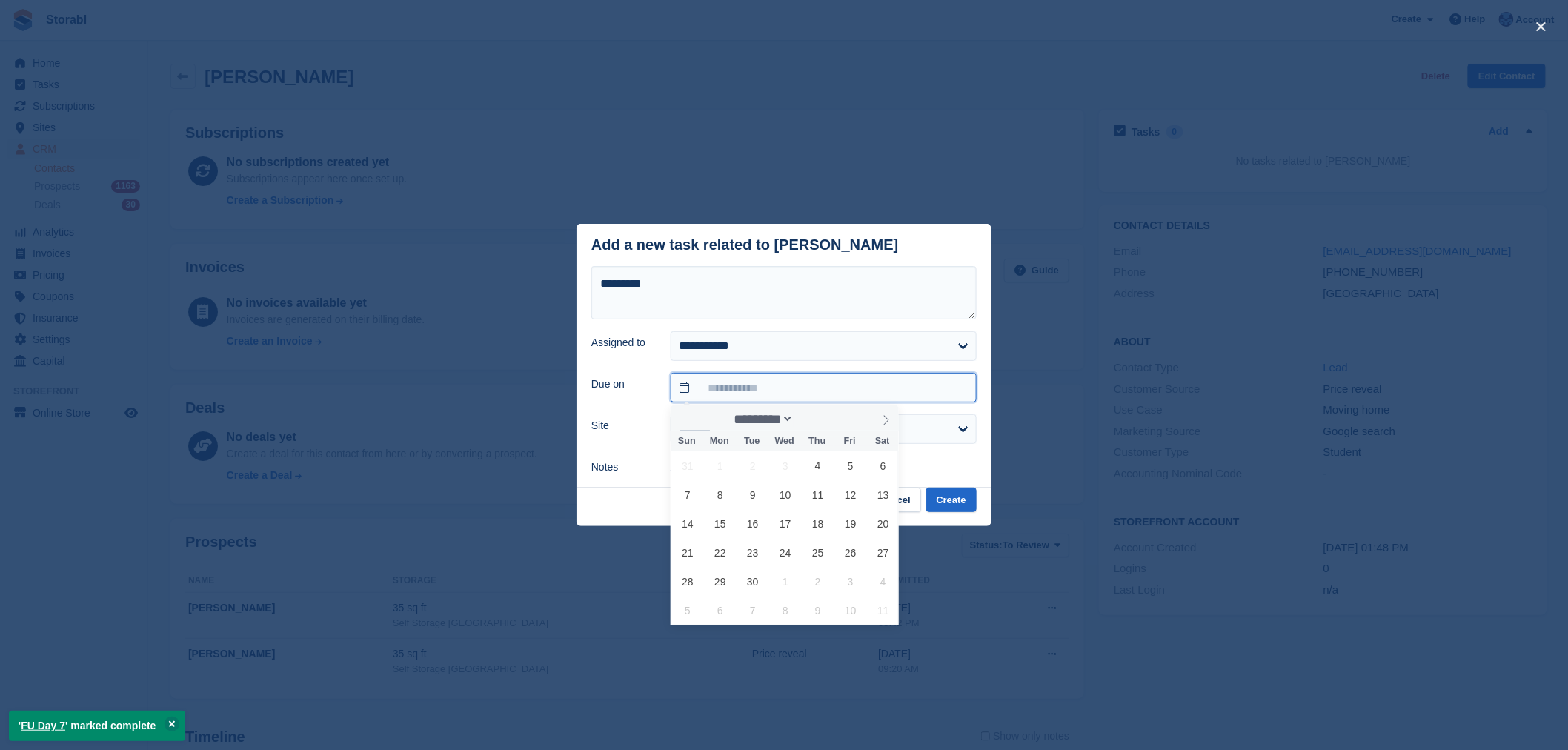
click at [835, 383] on input "text" at bounding box center [823, 387] width 306 height 30
click at [810, 488] on span "11" at bounding box center [818, 495] width 29 height 29
type input "**********"
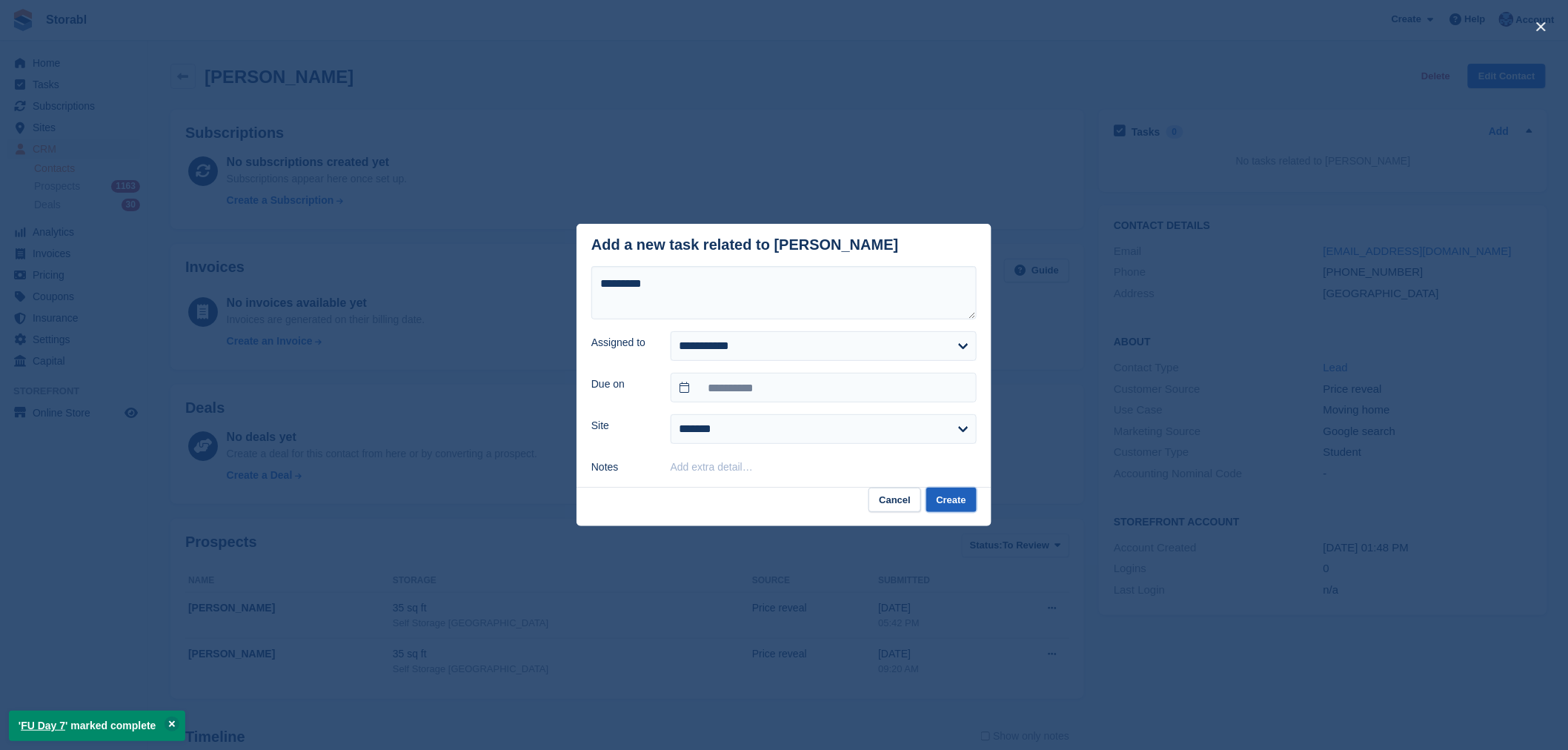
click at [938, 505] on button "Create" at bounding box center [952, 500] width 50 height 24
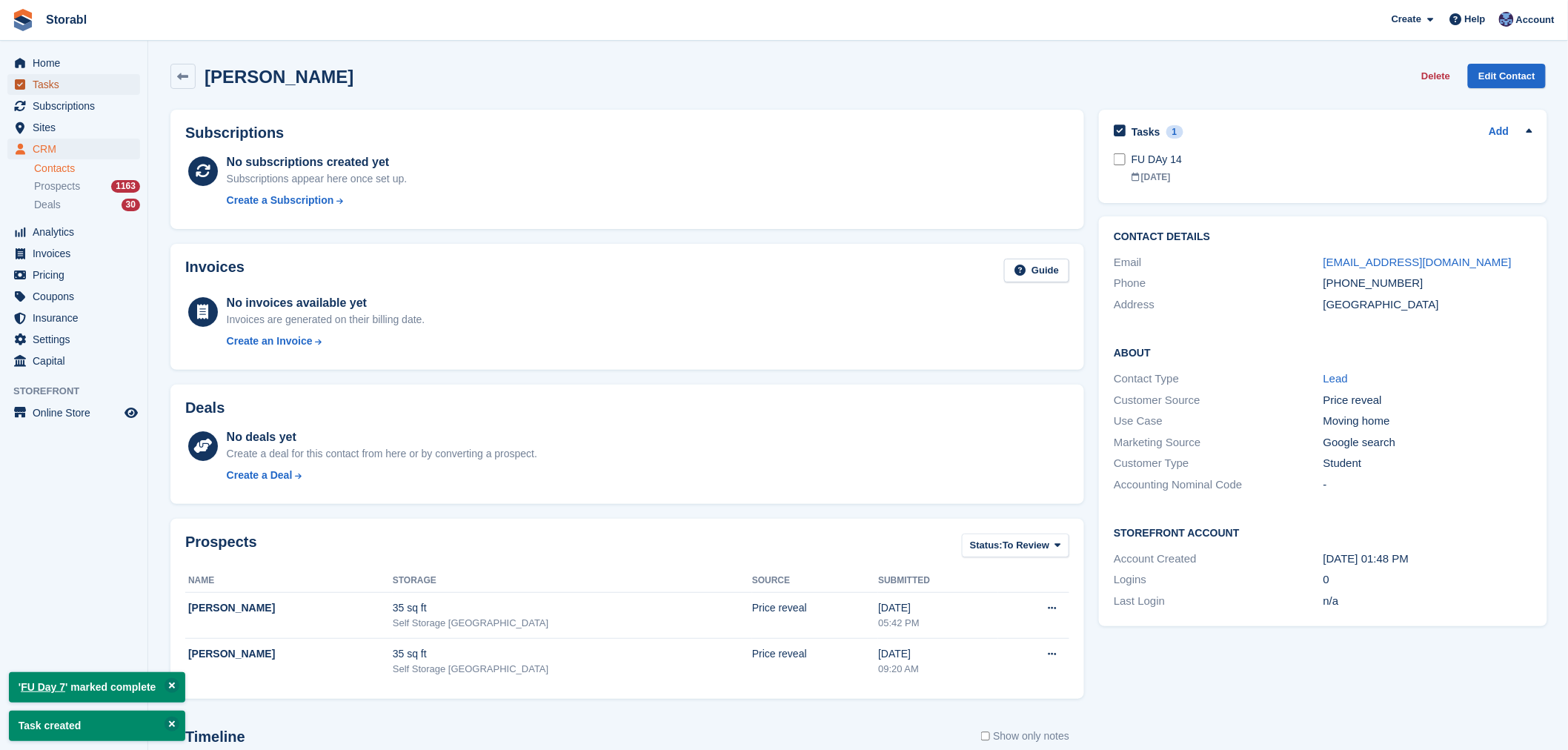
click at [84, 80] on span "Tasks" at bounding box center [77, 84] width 89 height 21
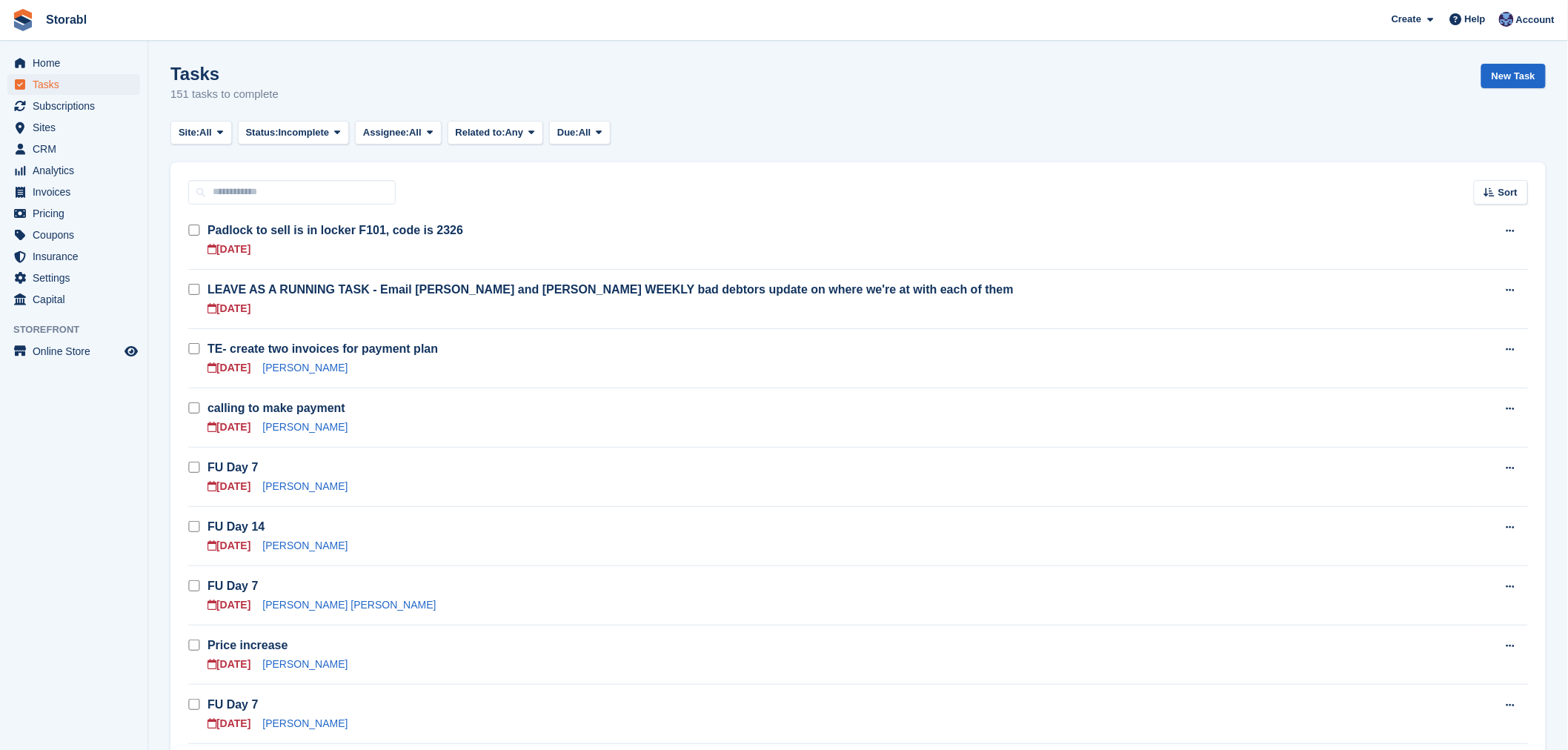
drag, startPoint x: 291, startPoint y: 717, endPoint x: 322, endPoint y: 710, distance: 31.8
click at [291, 719] on link "[PERSON_NAME]" at bounding box center [305, 723] width 85 height 12
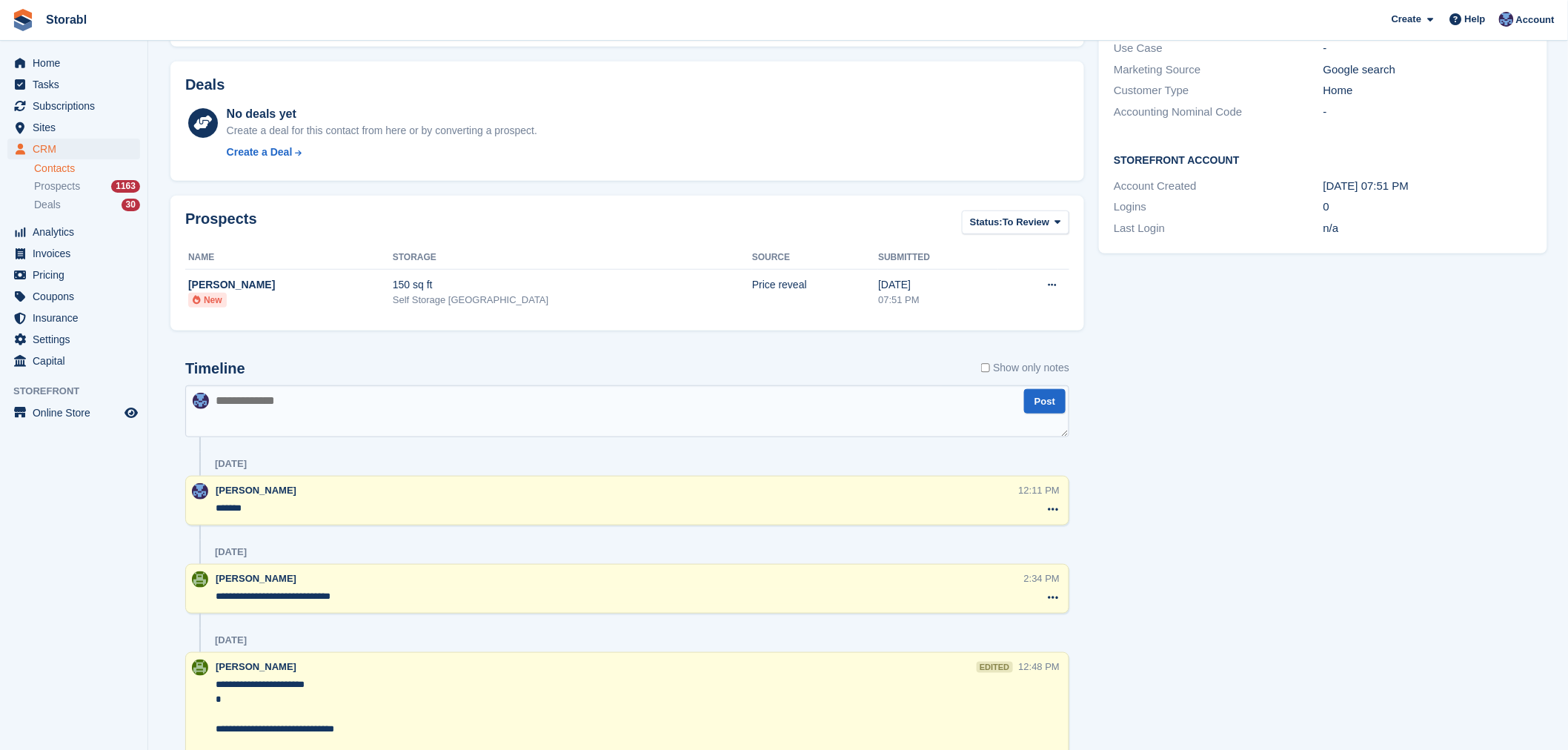
scroll to position [493, 0]
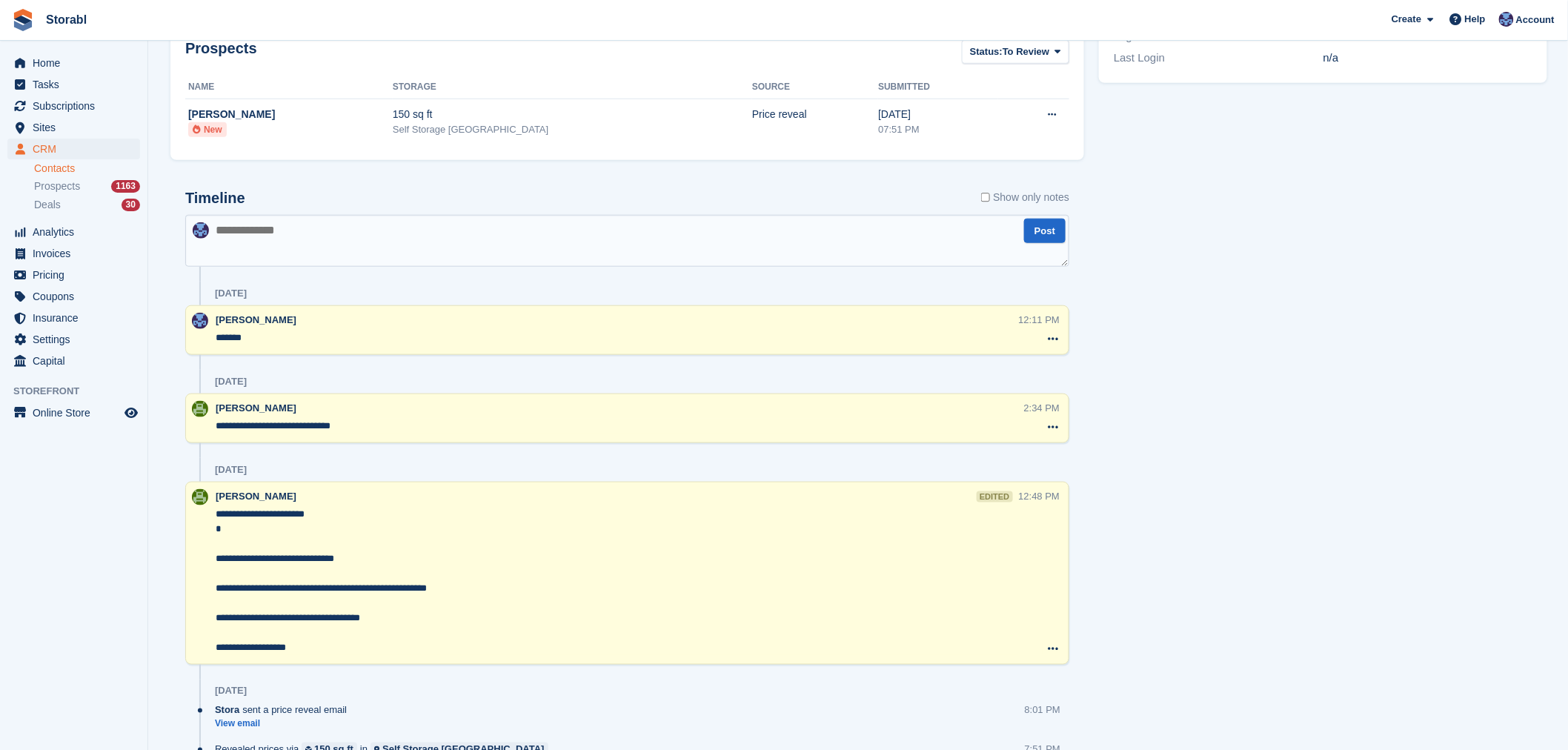
click at [410, 239] on textarea at bounding box center [627, 241] width 884 height 52
type textarea "**********"
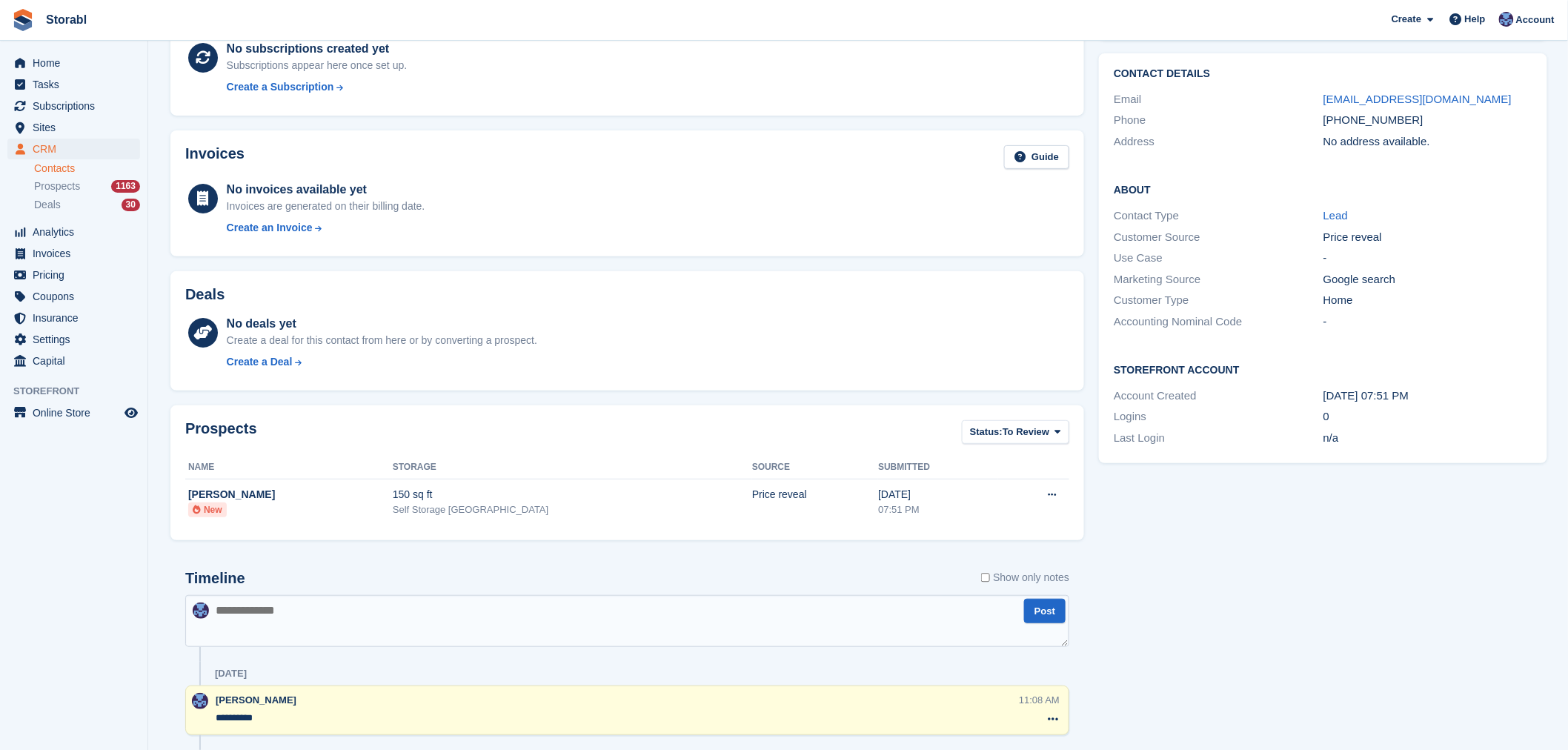
scroll to position [0, 0]
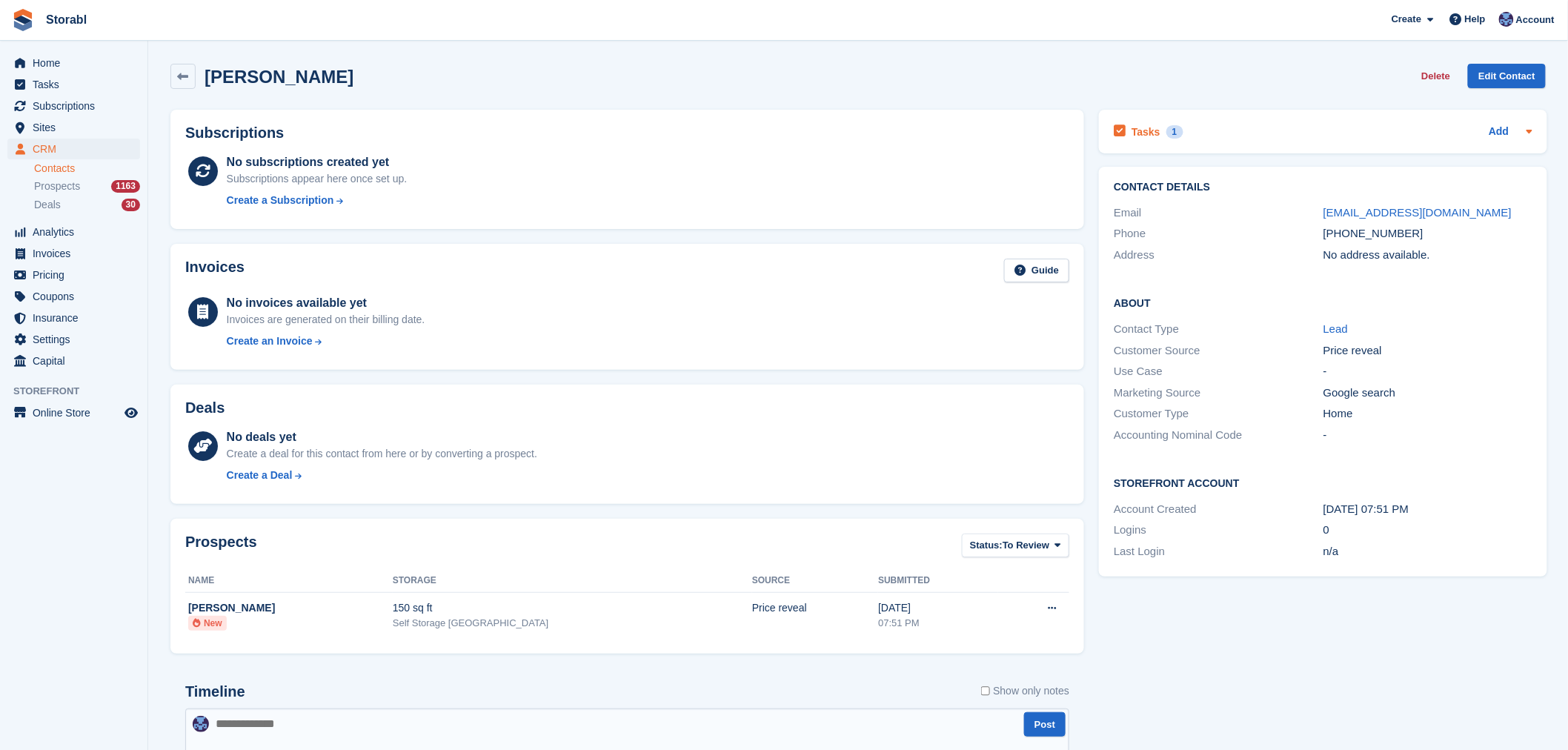
click at [1258, 131] on div "Tasks 1 Add" at bounding box center [1323, 131] width 419 height 20
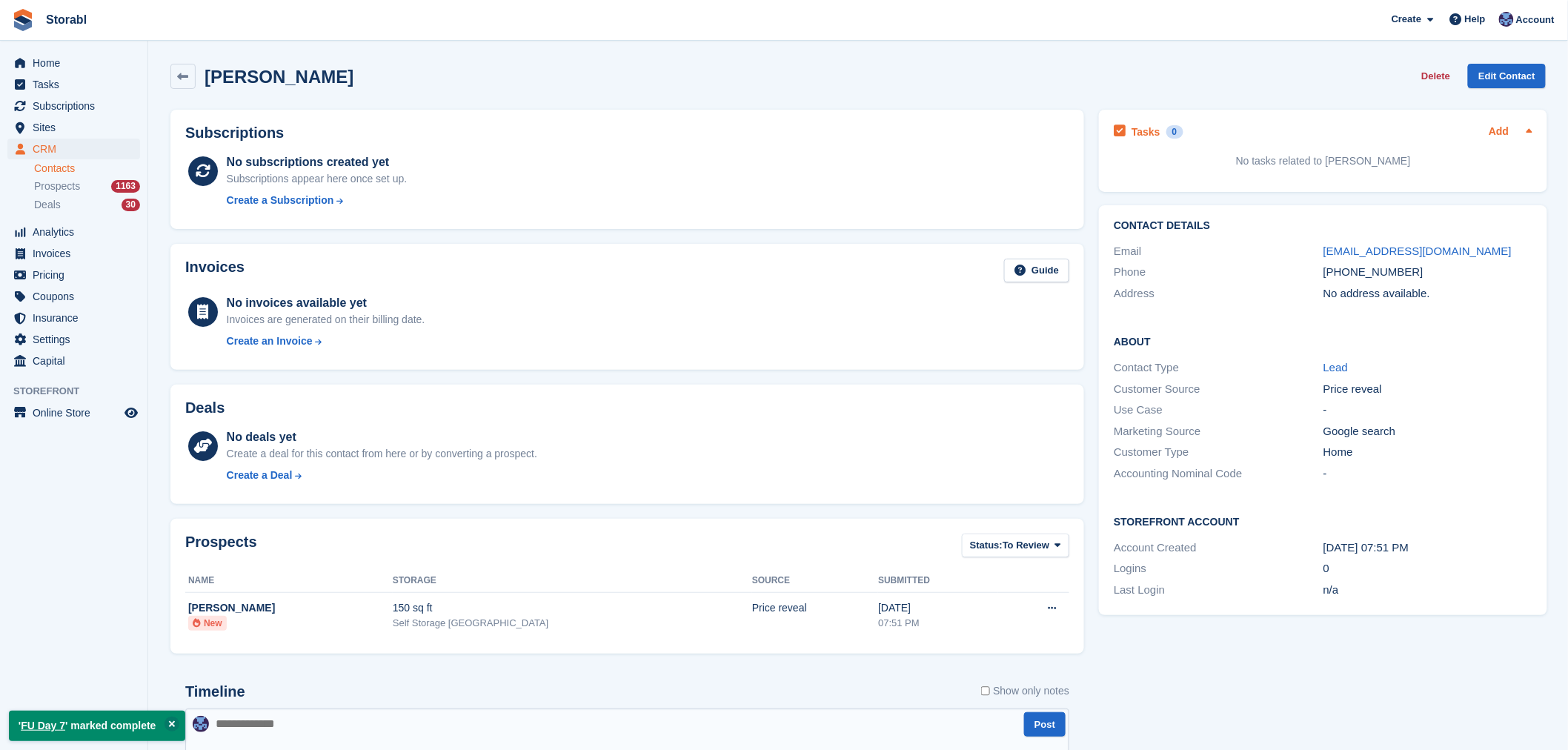
click at [1507, 128] on link "Add" at bounding box center [1499, 132] width 20 height 17
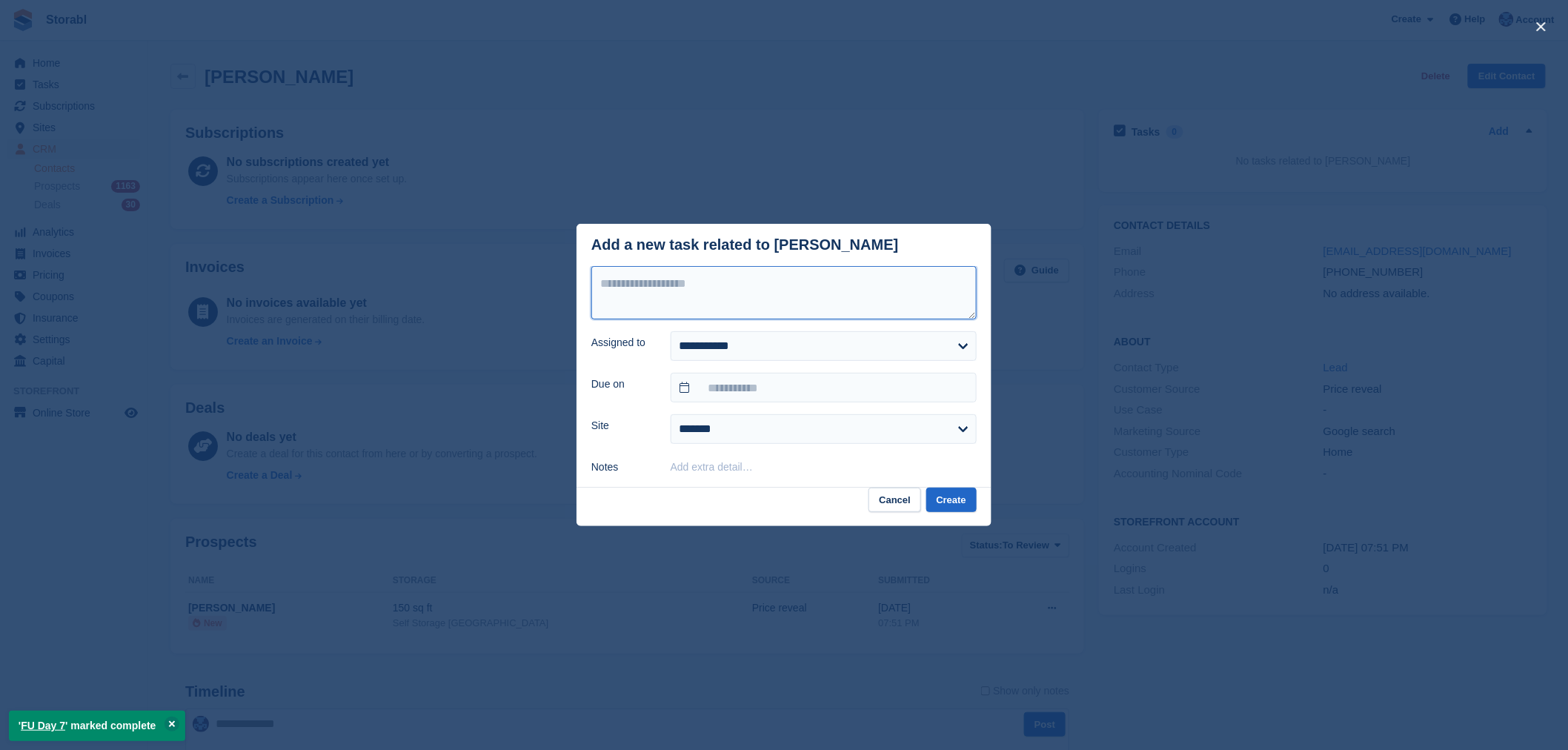
click at [806, 287] on textarea at bounding box center [784, 293] width 385 height 53
type textarea "*********"
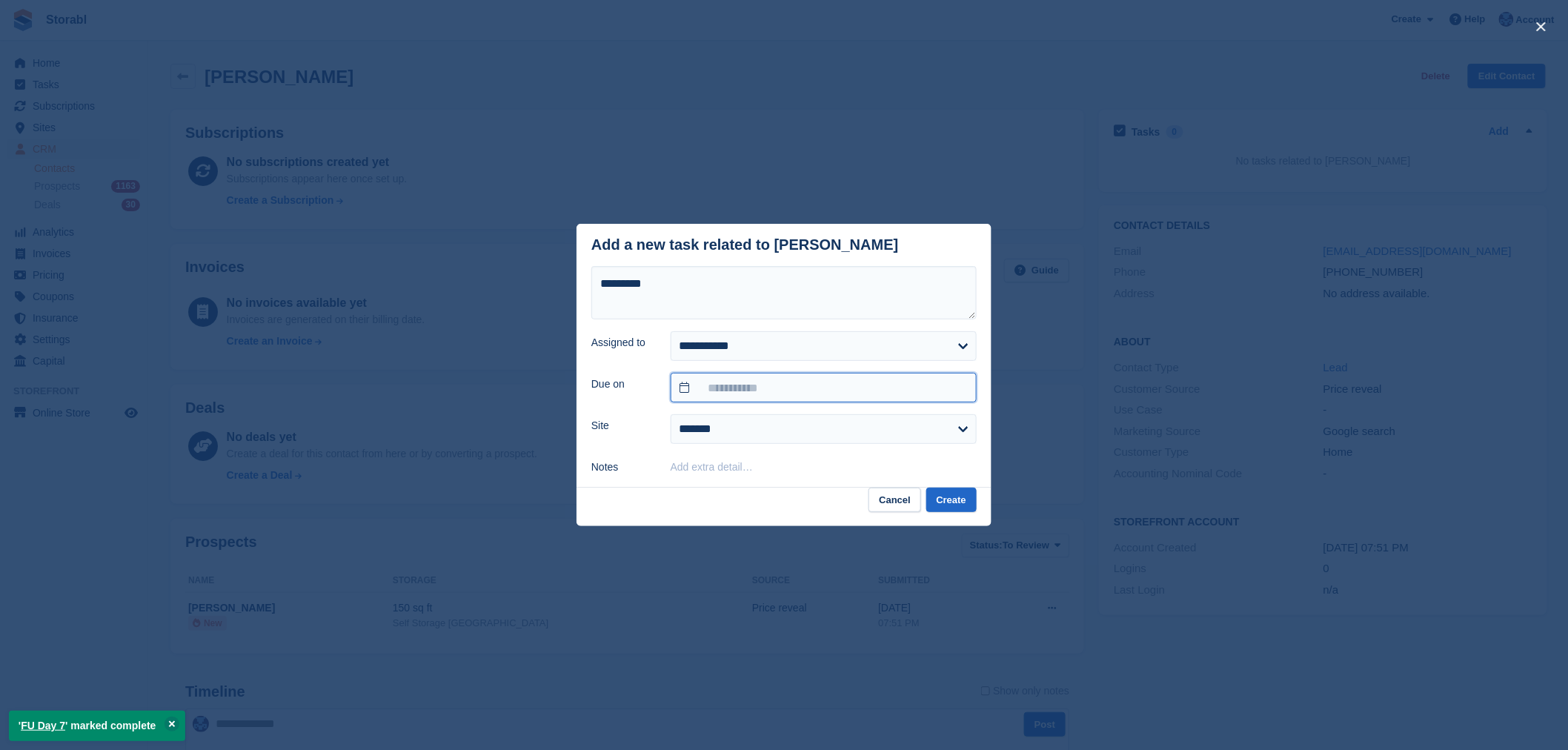
click at [835, 375] on input "text" at bounding box center [823, 387] width 306 height 30
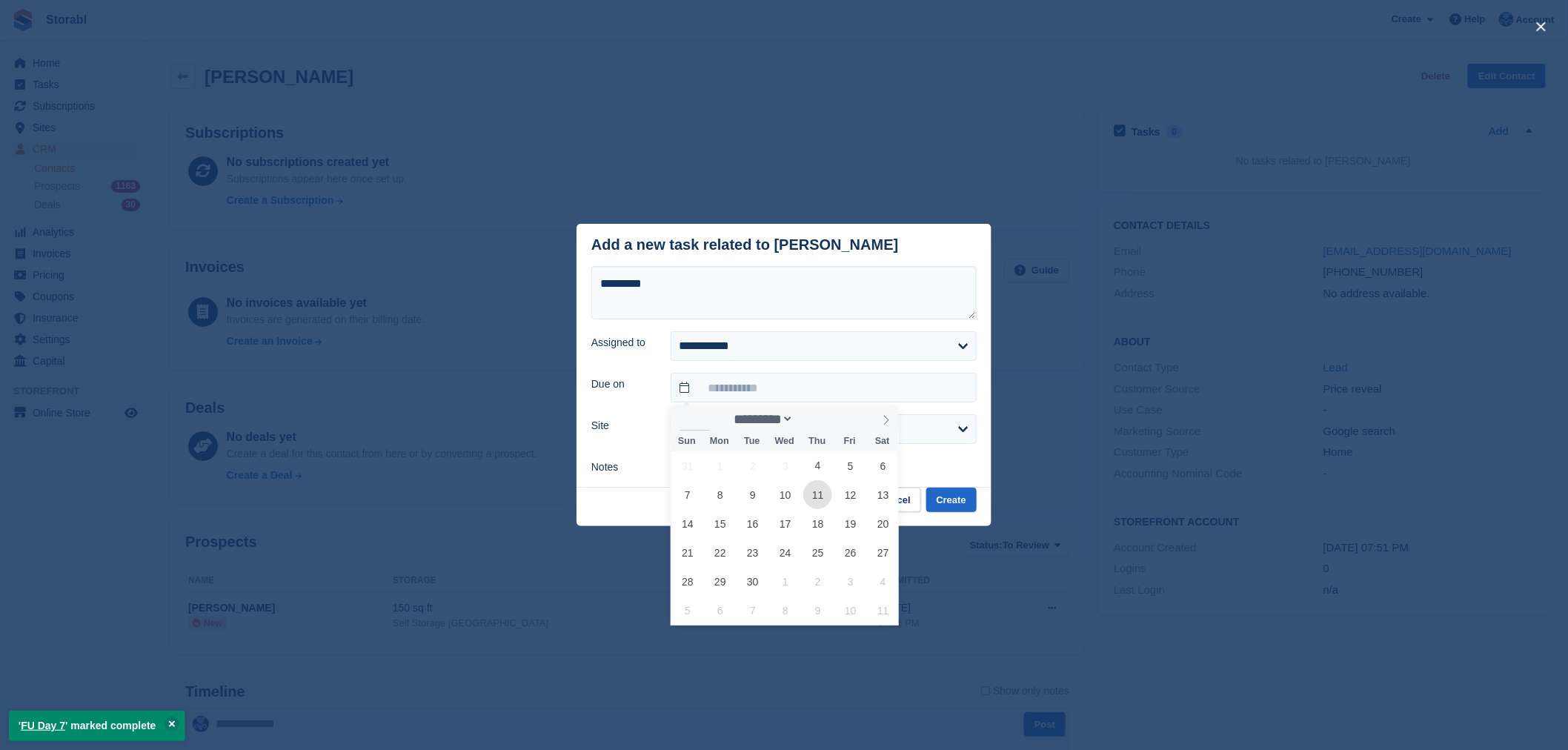
click at [817, 502] on span "11" at bounding box center [818, 495] width 29 height 29
type input "**********"
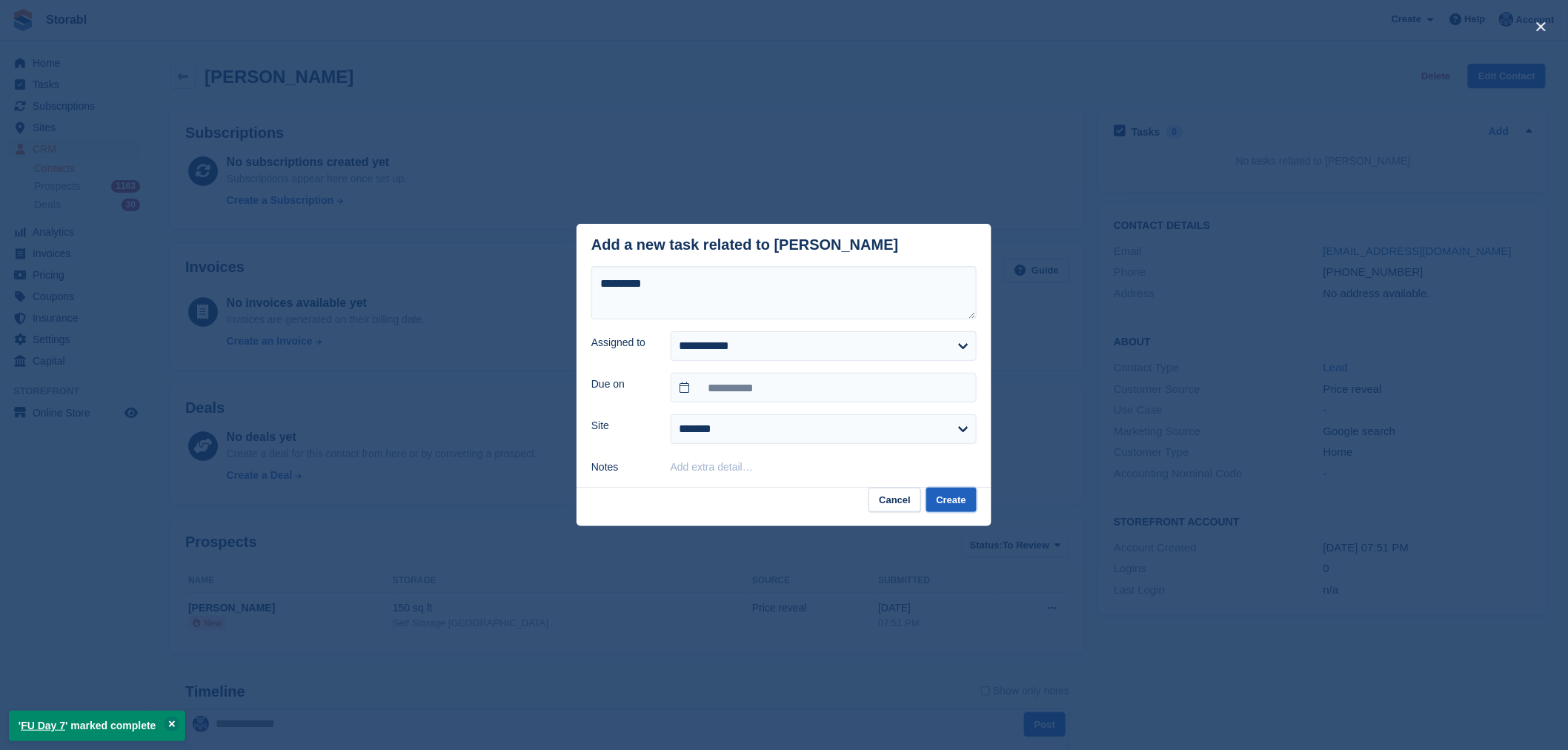
click at [949, 499] on button "Create" at bounding box center [952, 500] width 50 height 24
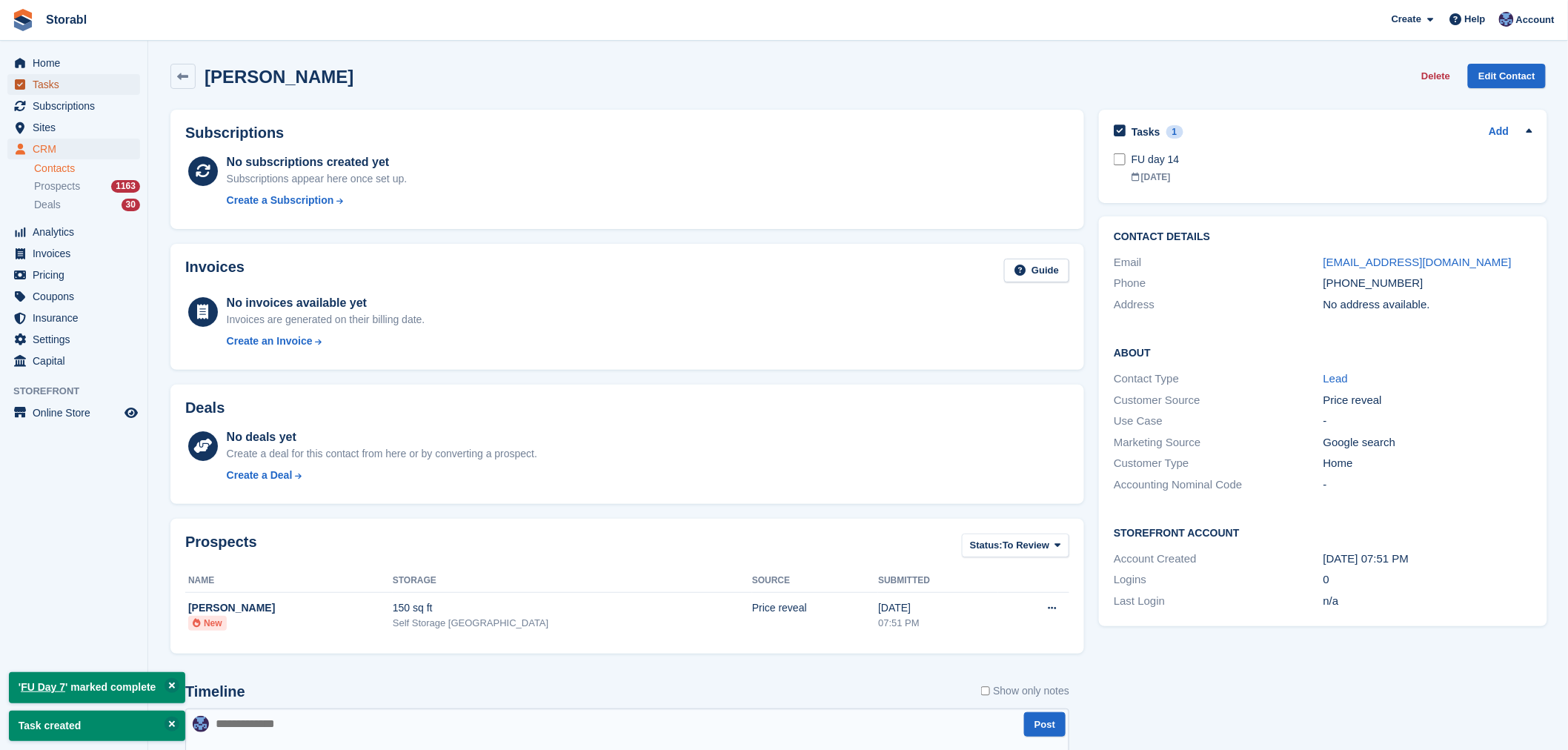
click at [83, 90] on span "Tasks" at bounding box center [77, 84] width 89 height 21
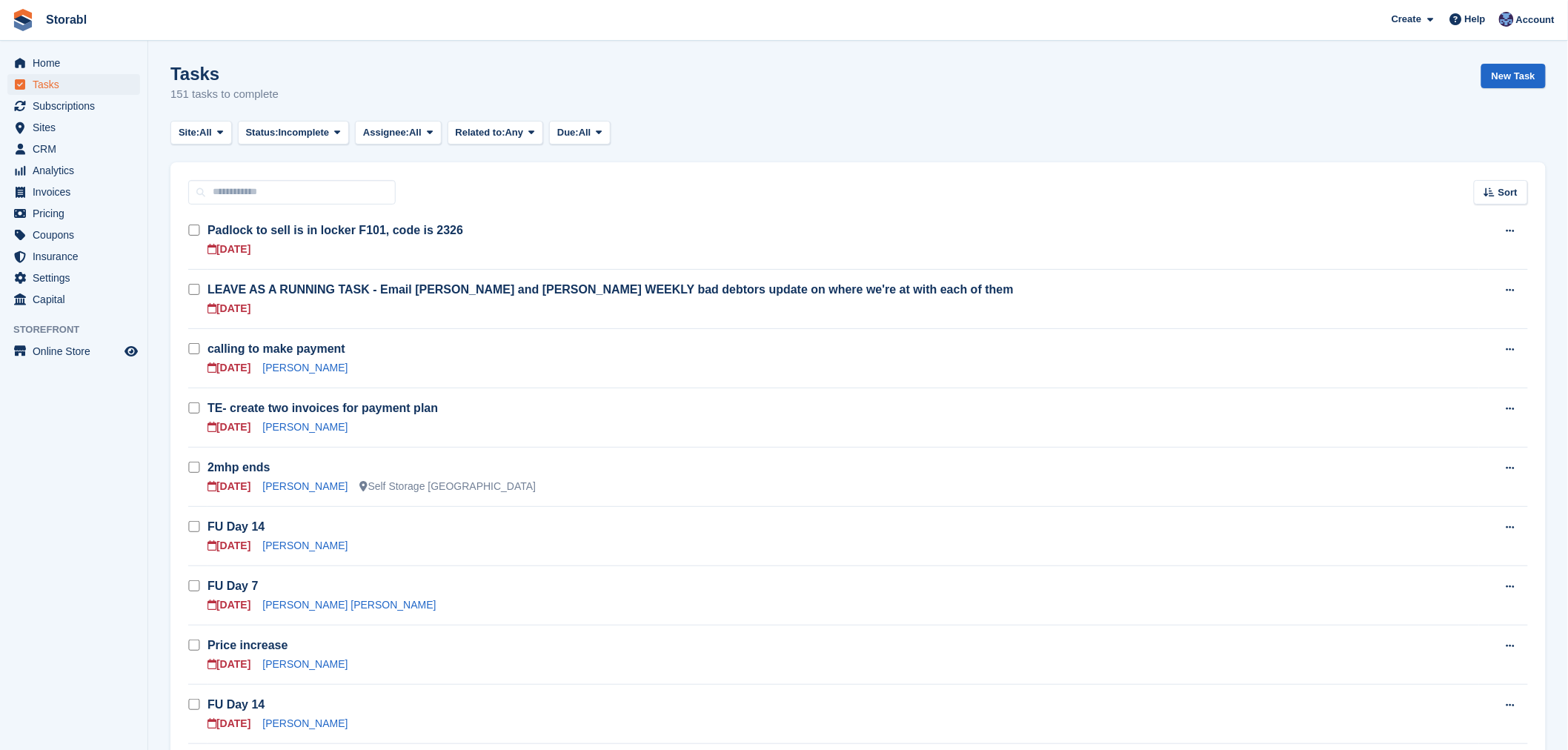
scroll to position [82, 0]
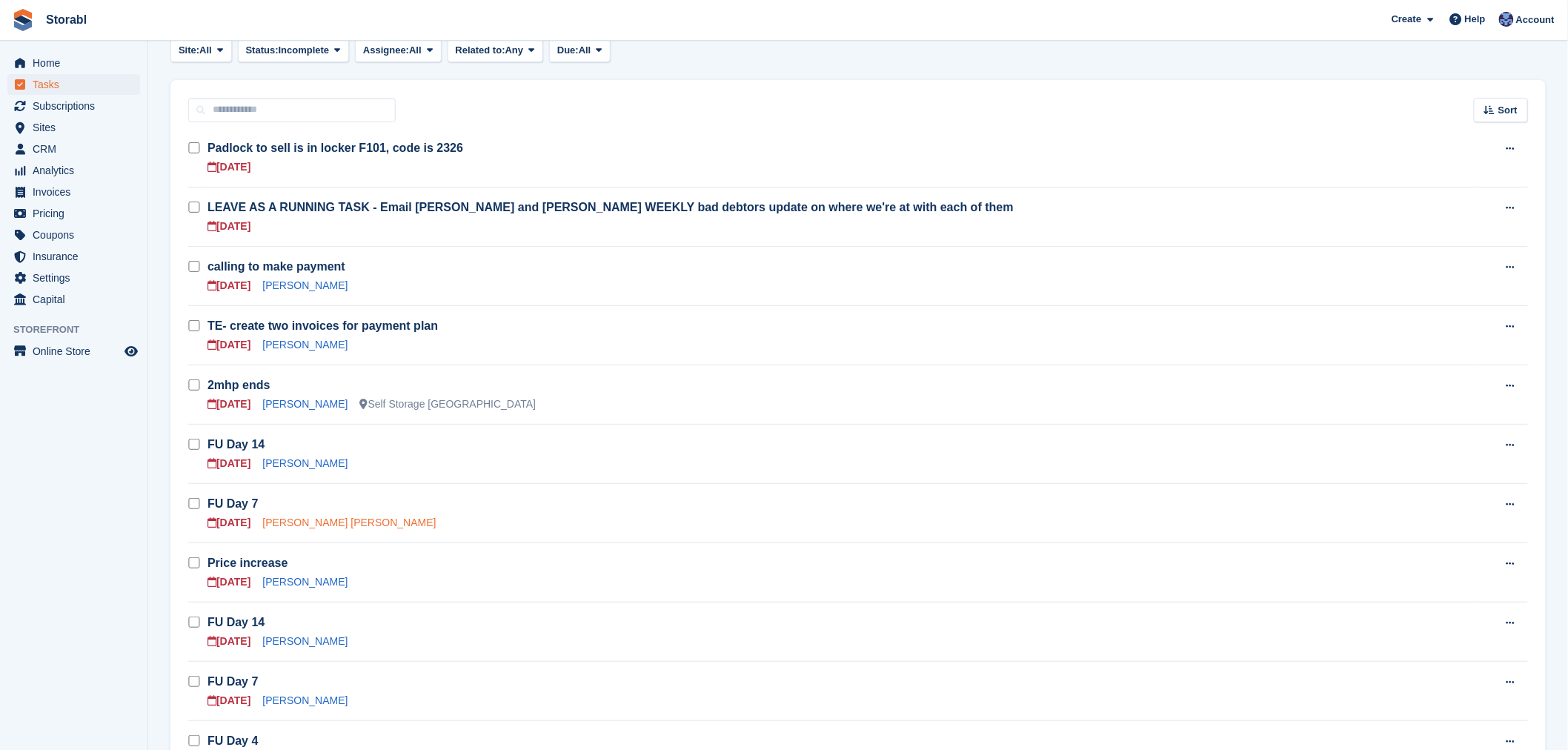
click at [341, 519] on link "[PERSON_NAME] [PERSON_NAME]" at bounding box center [349, 523] width 173 height 12
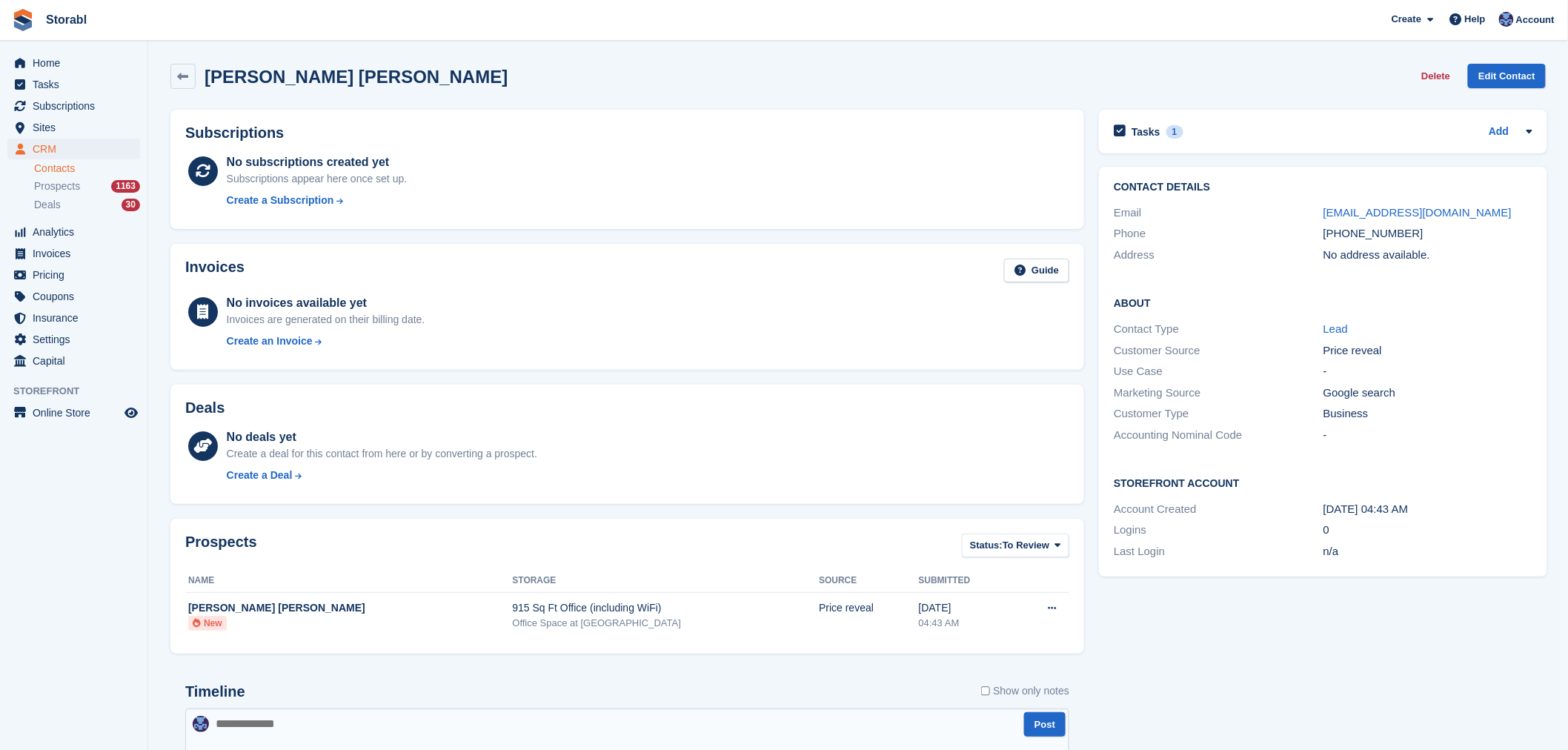
drag, startPoint x: 1162, startPoint y: 620, endPoint x: 1028, endPoint y: 475, distance: 197.4
click at [1164, 620] on div "Tasks 1 Add FU Day 7 04 Sep Contact Details Email mattshaw28@hotmail.co.uk Phon…" at bounding box center [1323, 644] width 463 height 1083
click at [1338, 117] on div "Tasks 1 Add FU Day 7 04 Sep" at bounding box center [1323, 131] width 448 height 44
click at [1336, 119] on div "Tasks 1 Add FU Day 7 04 Sep" at bounding box center [1323, 131] width 448 height 44
click at [1331, 126] on div "Tasks 1 Add" at bounding box center [1323, 131] width 419 height 20
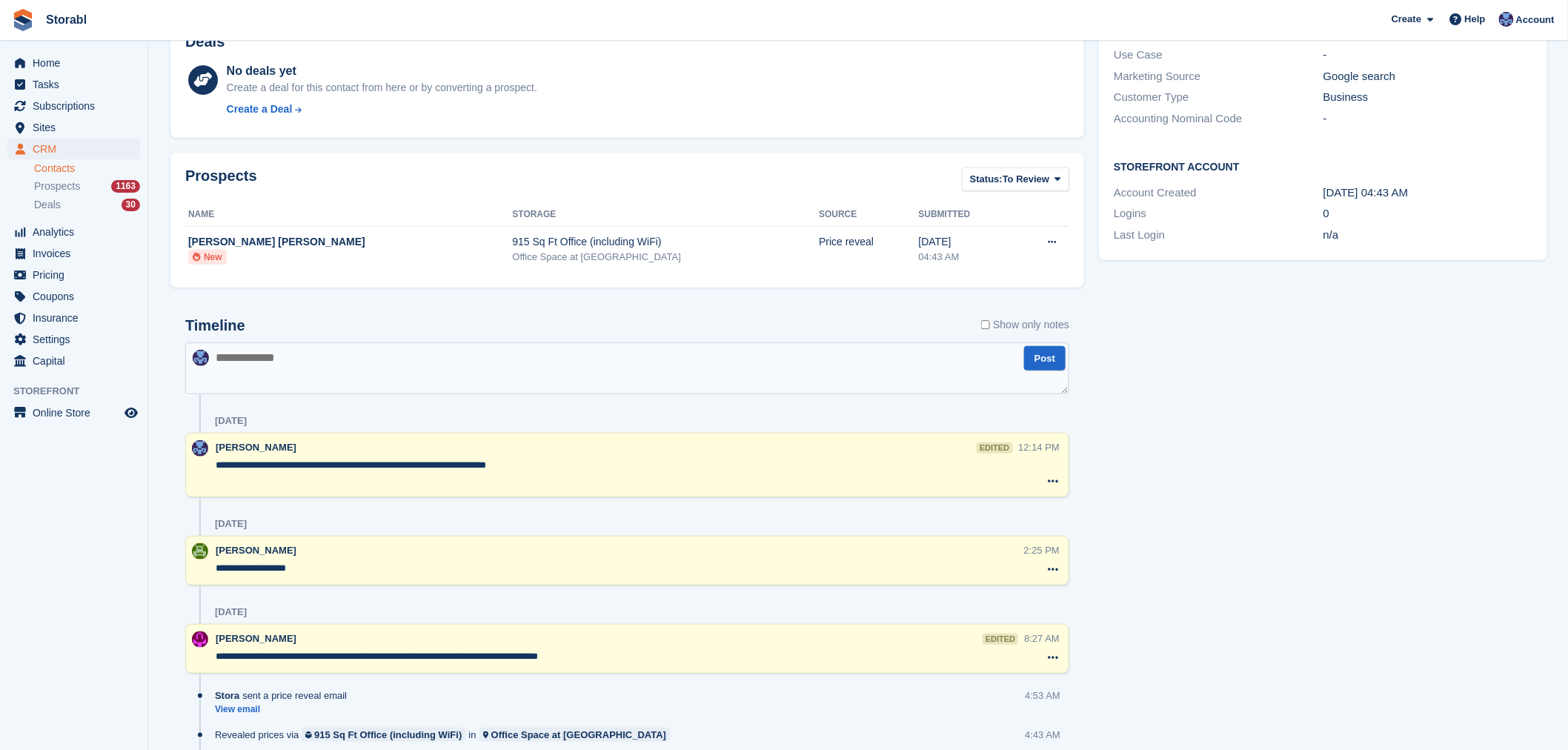
scroll to position [449, 0]
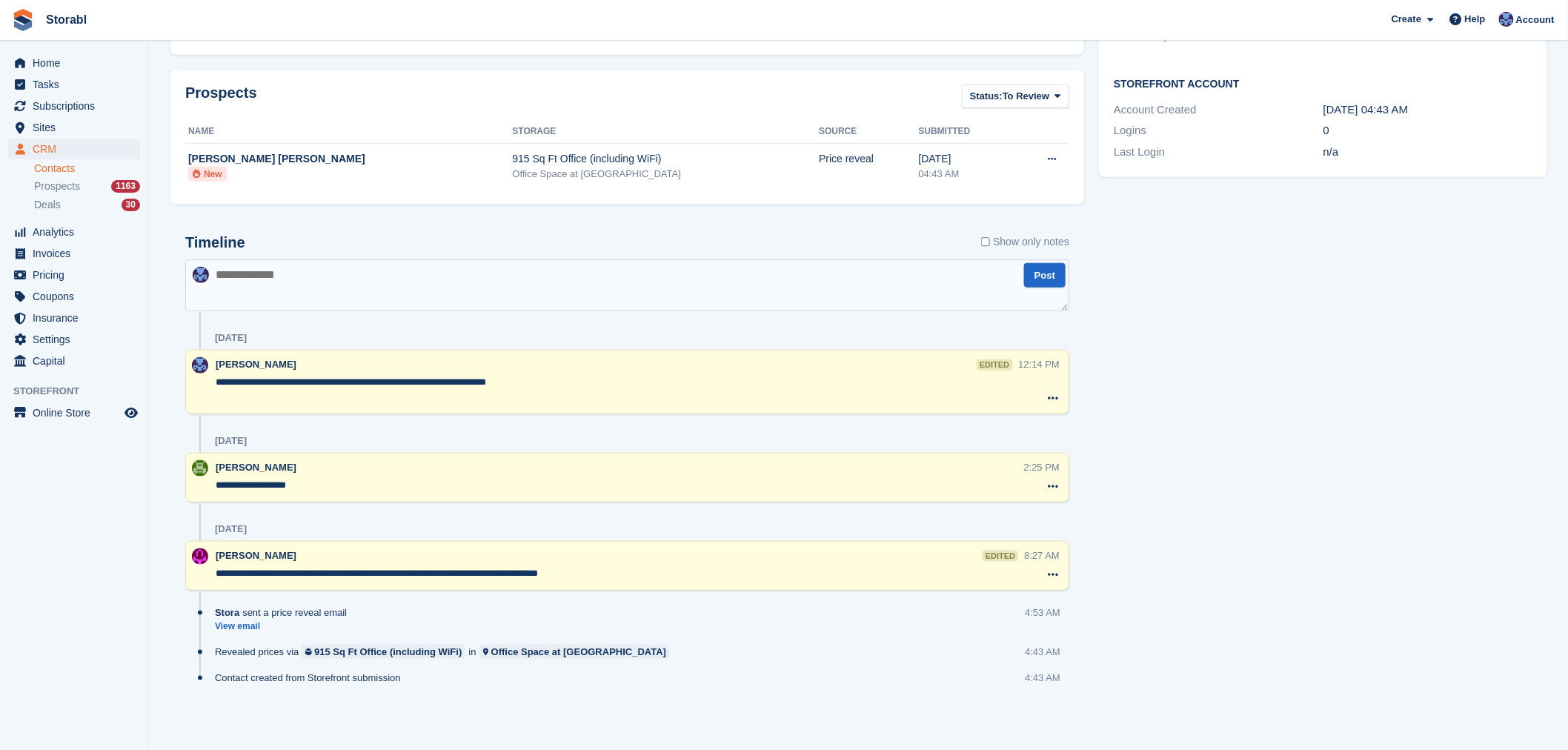
click at [504, 292] on textarea at bounding box center [627, 285] width 884 height 52
type textarea "**********"
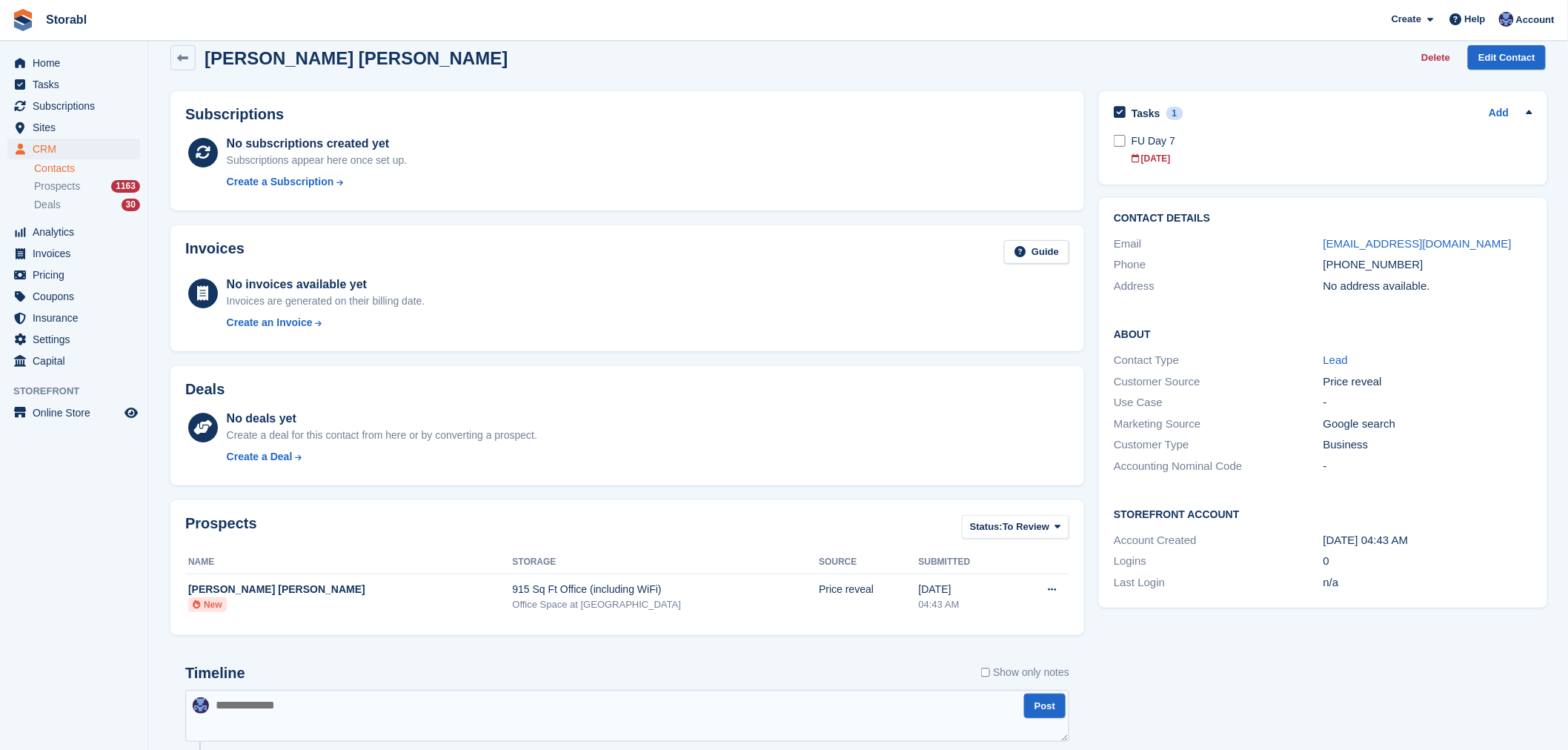
scroll to position [0, 0]
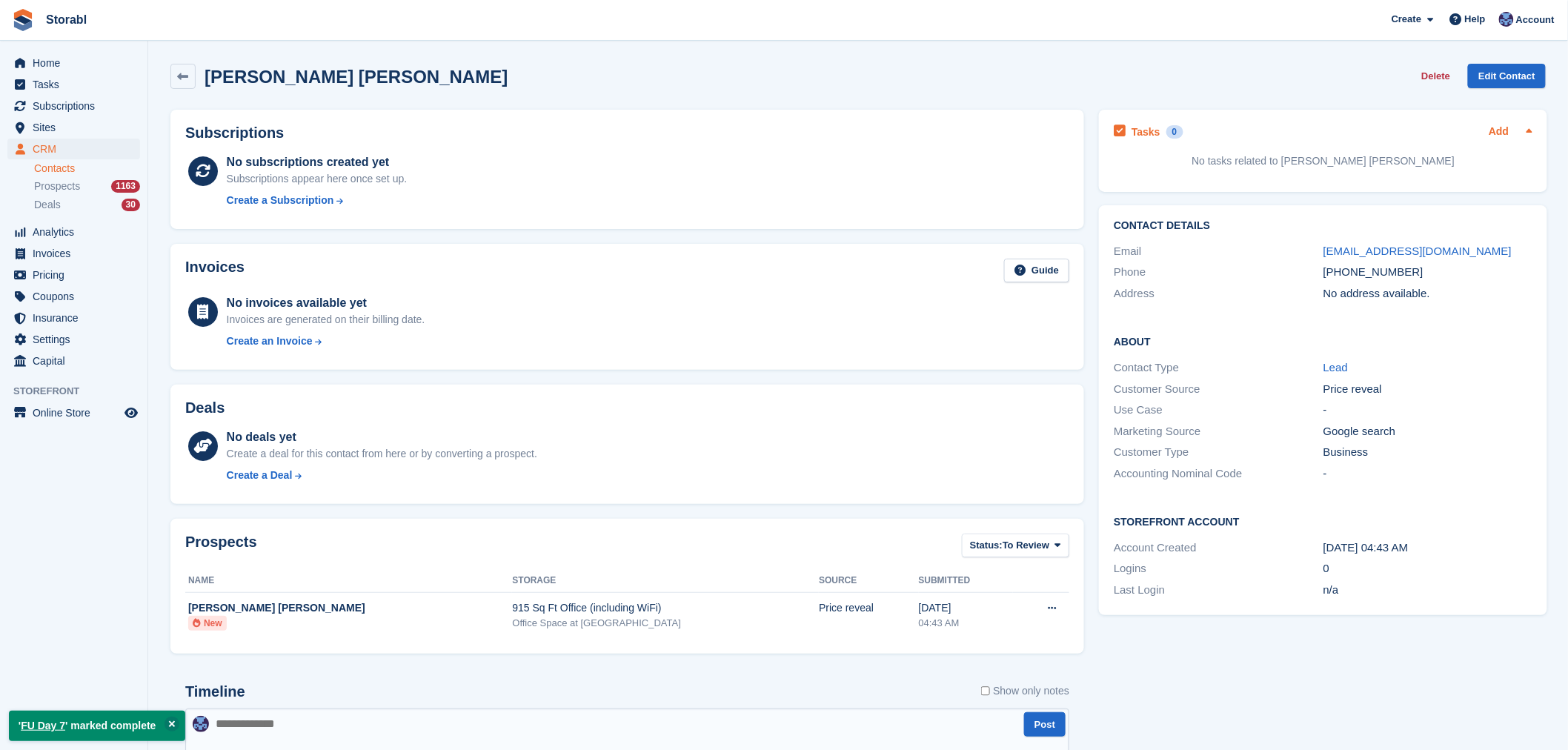
click at [1505, 124] on link "Add" at bounding box center [1499, 132] width 20 height 17
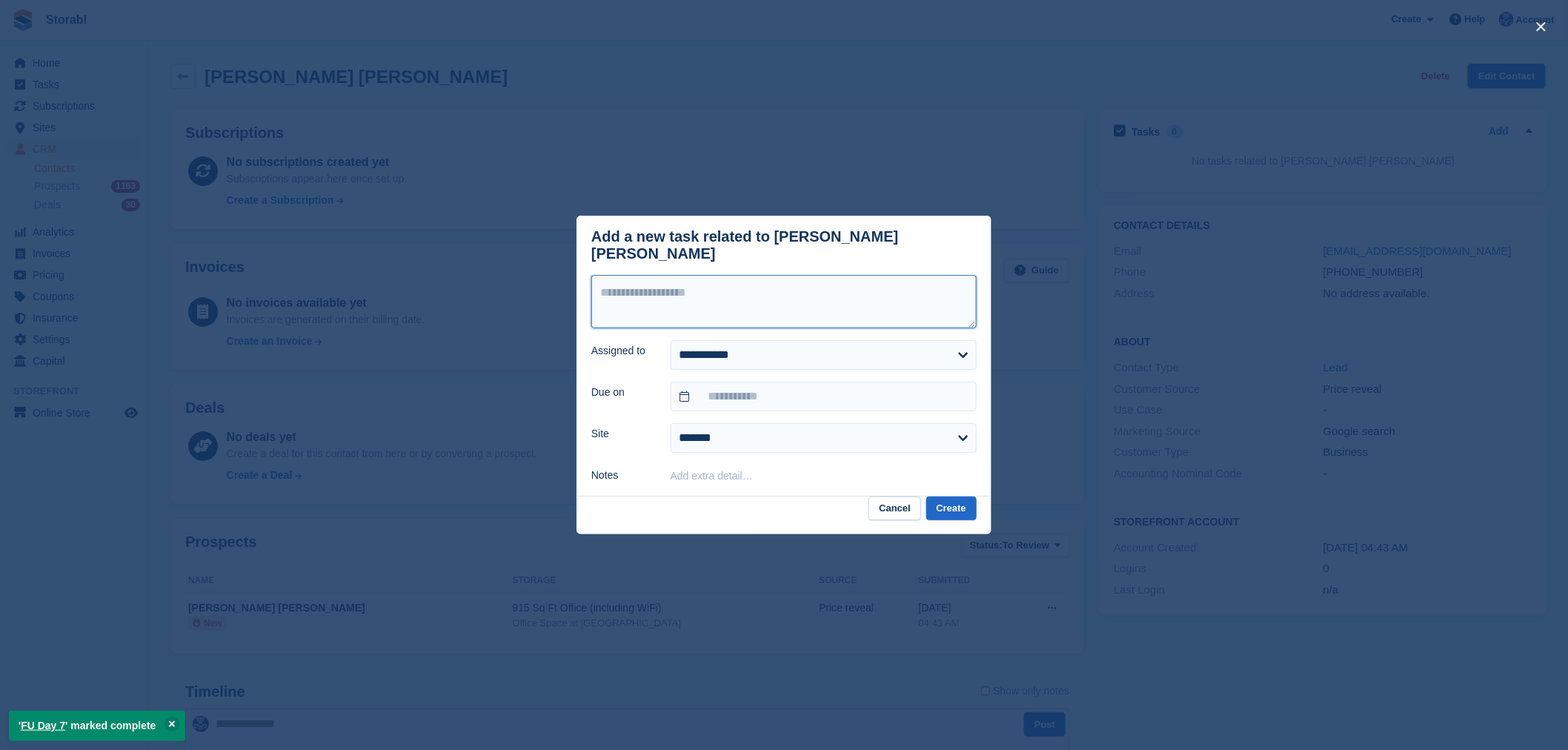
click at [897, 275] on textarea at bounding box center [784, 302] width 385 height 53
type textarea "*********"
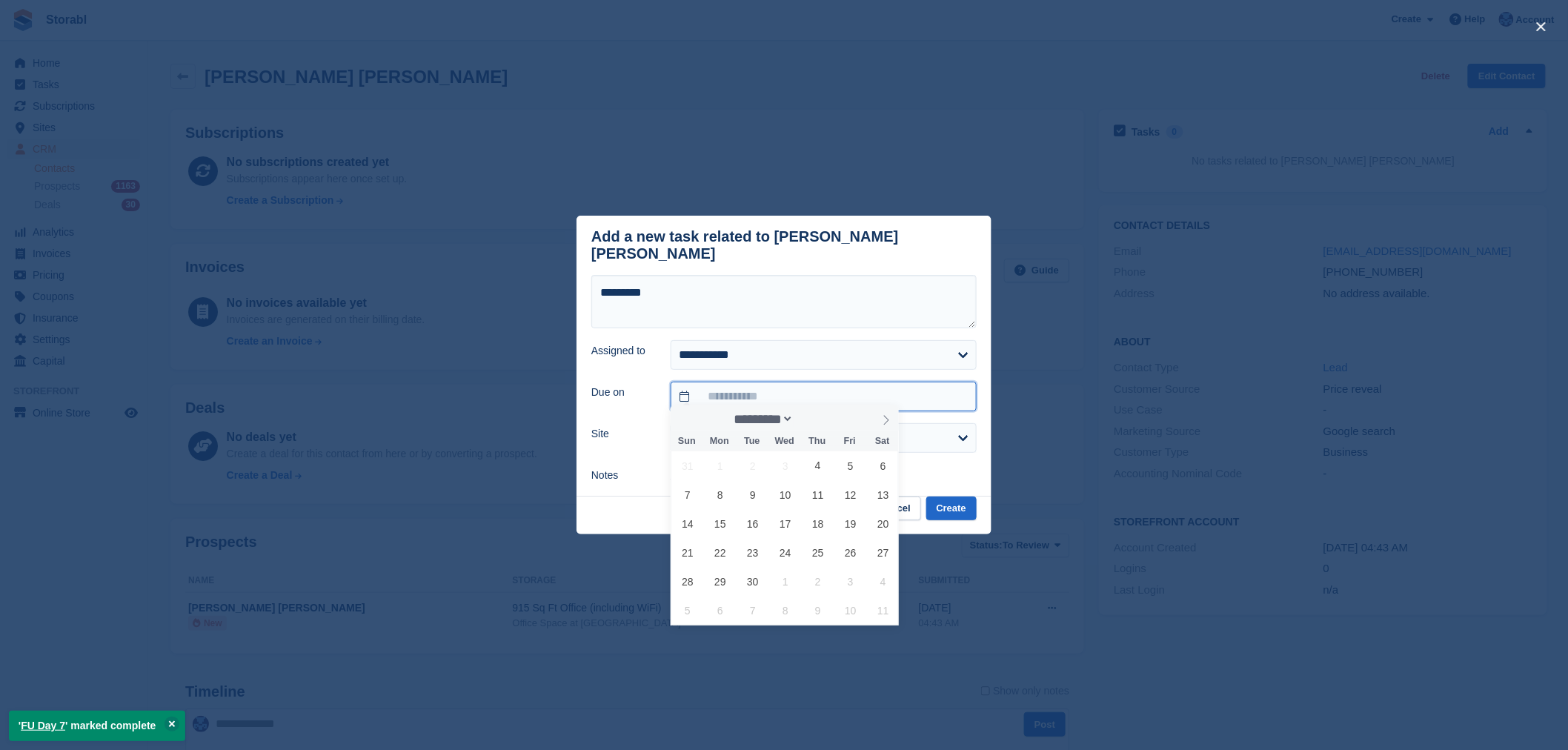
click at [821, 388] on input "text" at bounding box center [823, 396] width 306 height 30
drag, startPoint x: 813, startPoint y: 499, endPoint x: 920, endPoint y: 510, distance: 107.6
click at [813, 499] on span "11" at bounding box center [818, 495] width 29 height 29
type input "**********"
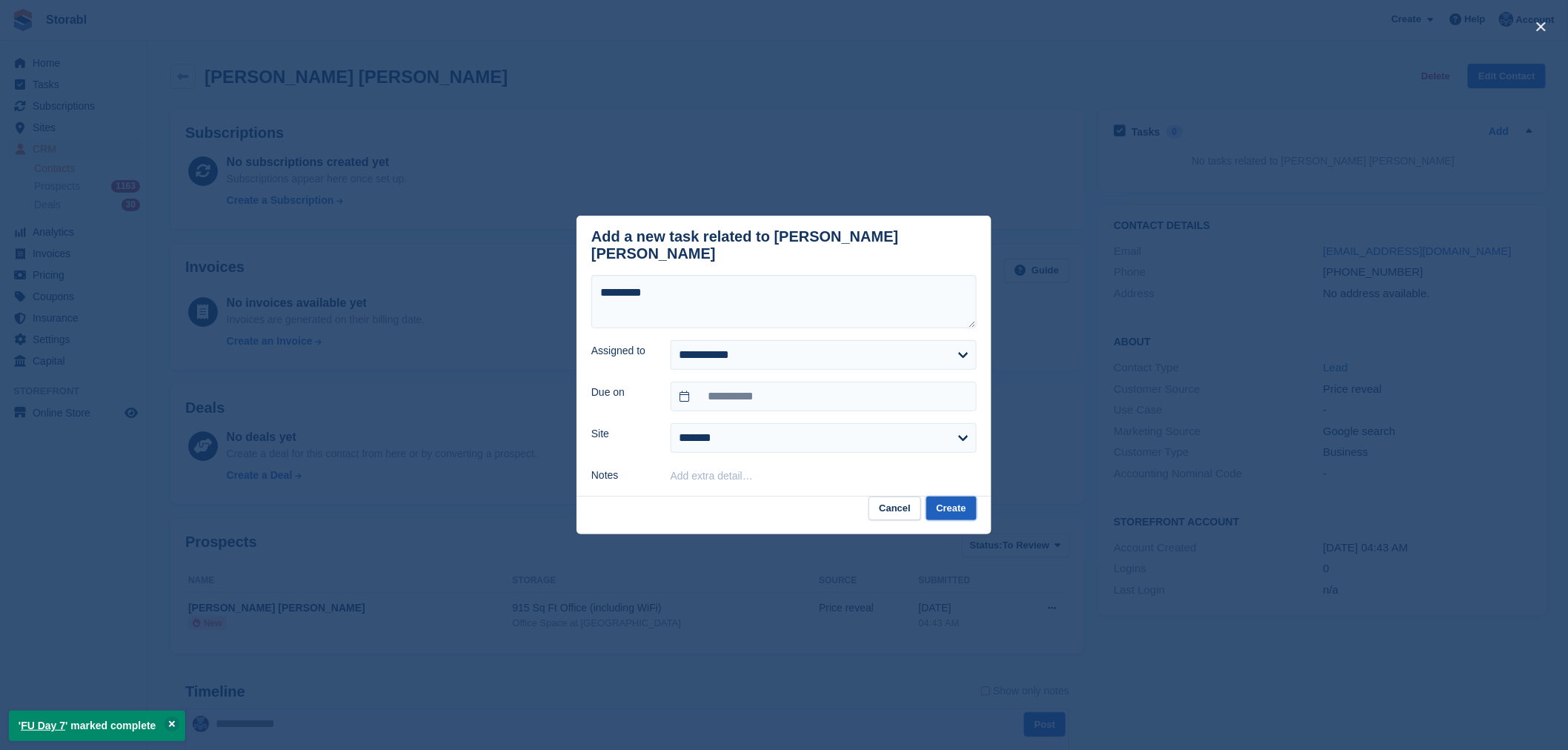
click at [954, 505] on button "Create" at bounding box center [952, 508] width 50 height 24
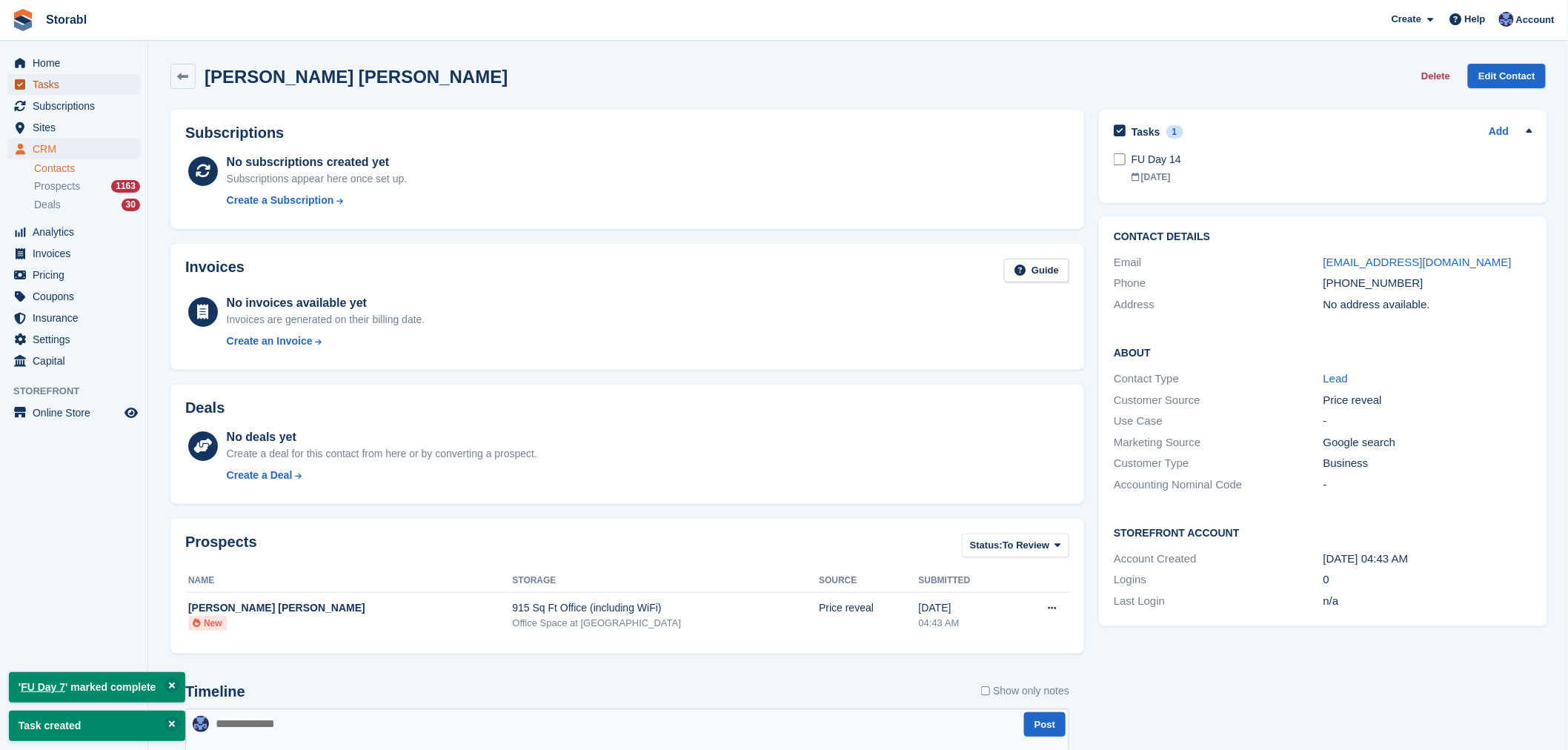
click at [62, 89] on span "Tasks" at bounding box center [77, 84] width 89 height 21
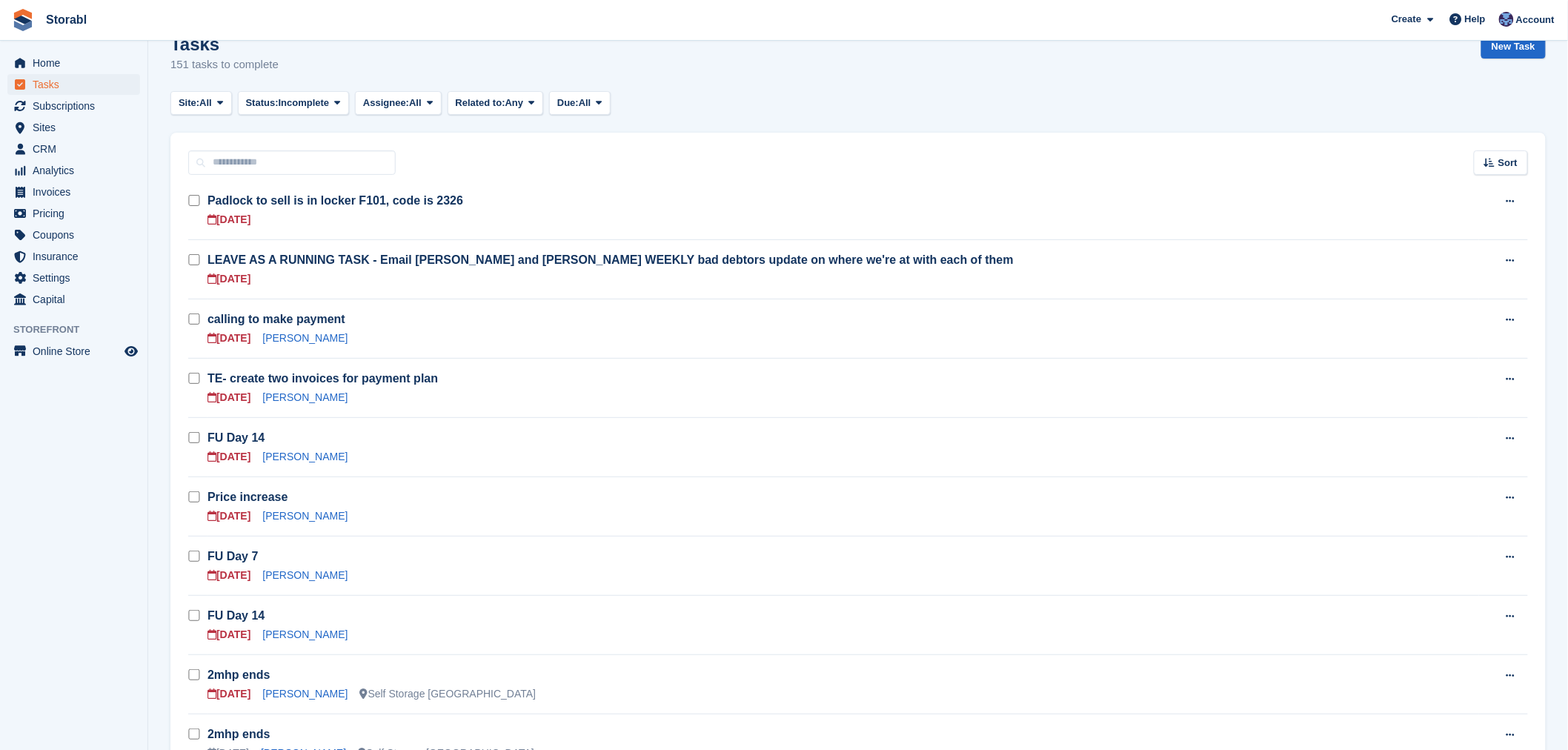
scroll to position [82, 0]
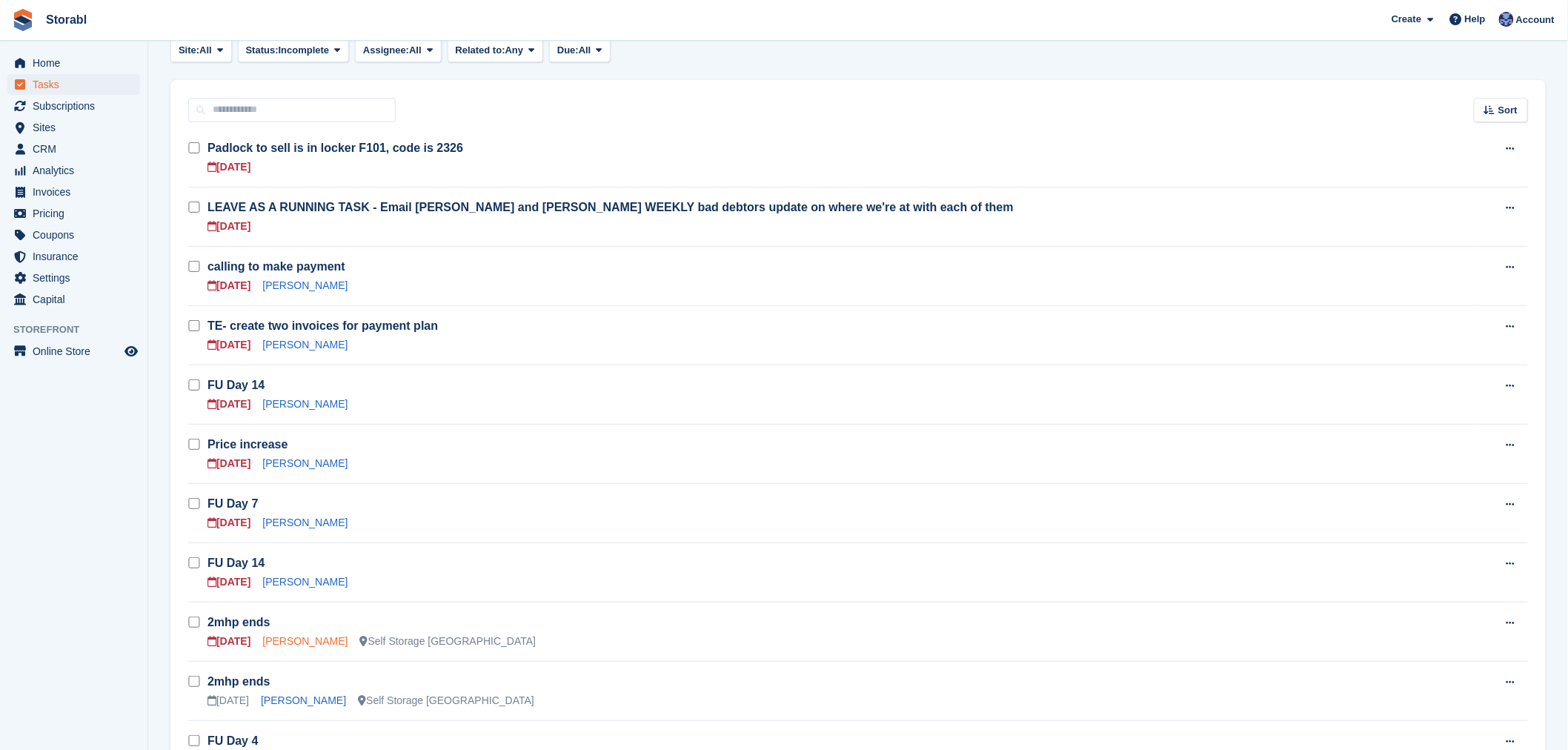
click at [287, 638] on link "[PERSON_NAME]" at bounding box center [305, 641] width 85 height 12
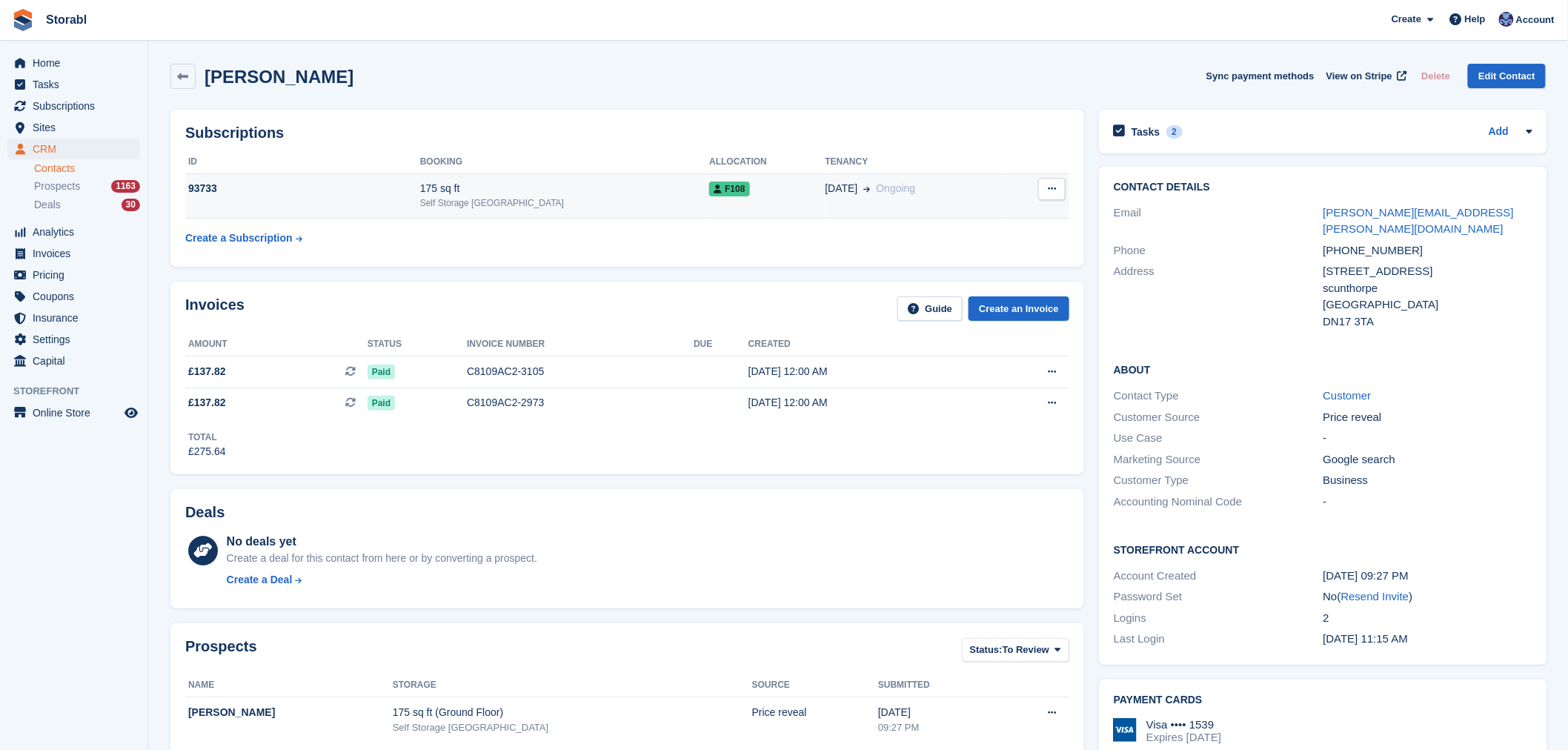
click at [450, 200] on div "Self Storage [GEOGRAPHIC_DATA]" at bounding box center [565, 203] width 289 height 14
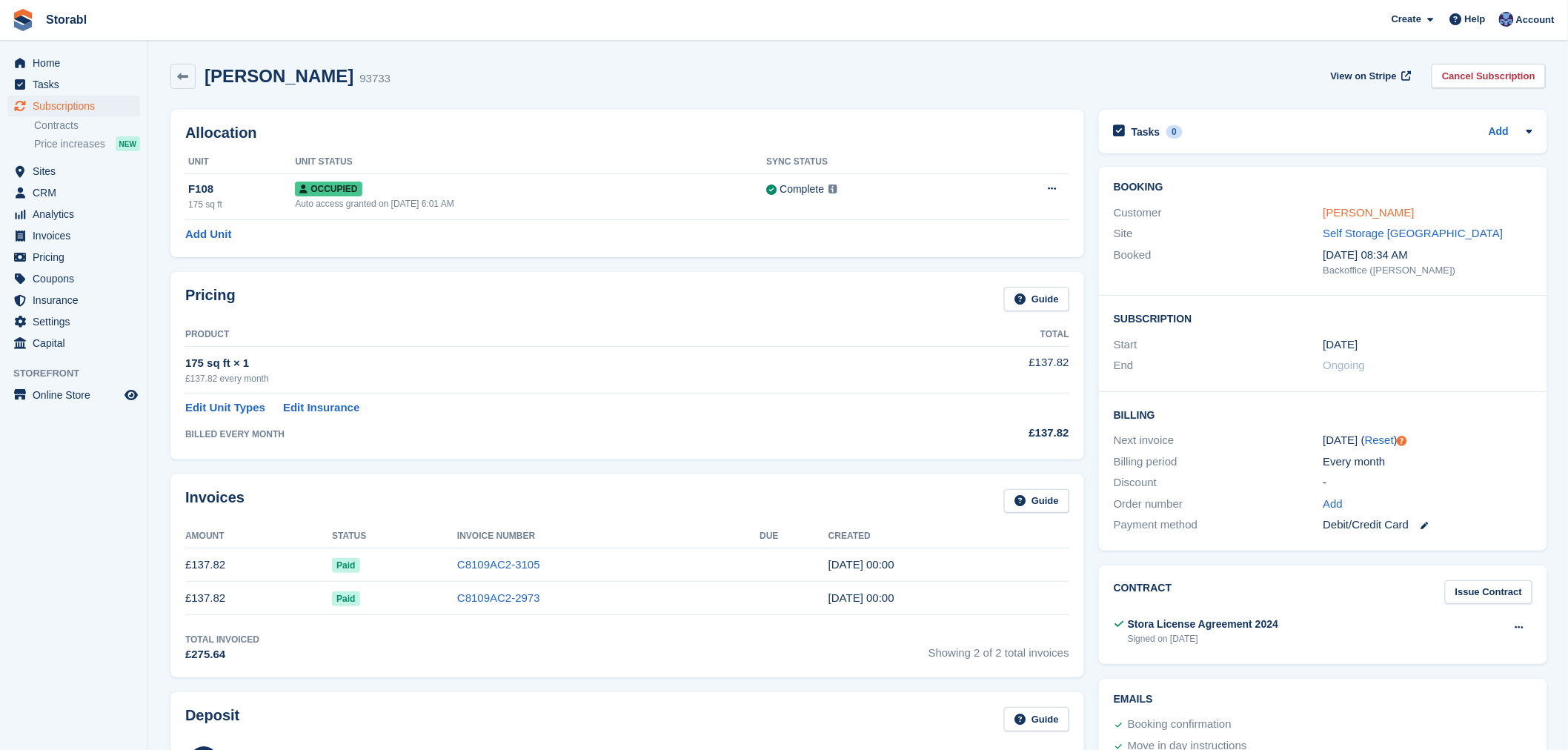
click at [1335, 213] on link "[PERSON_NAME]" at bounding box center [1369, 212] width 91 height 13
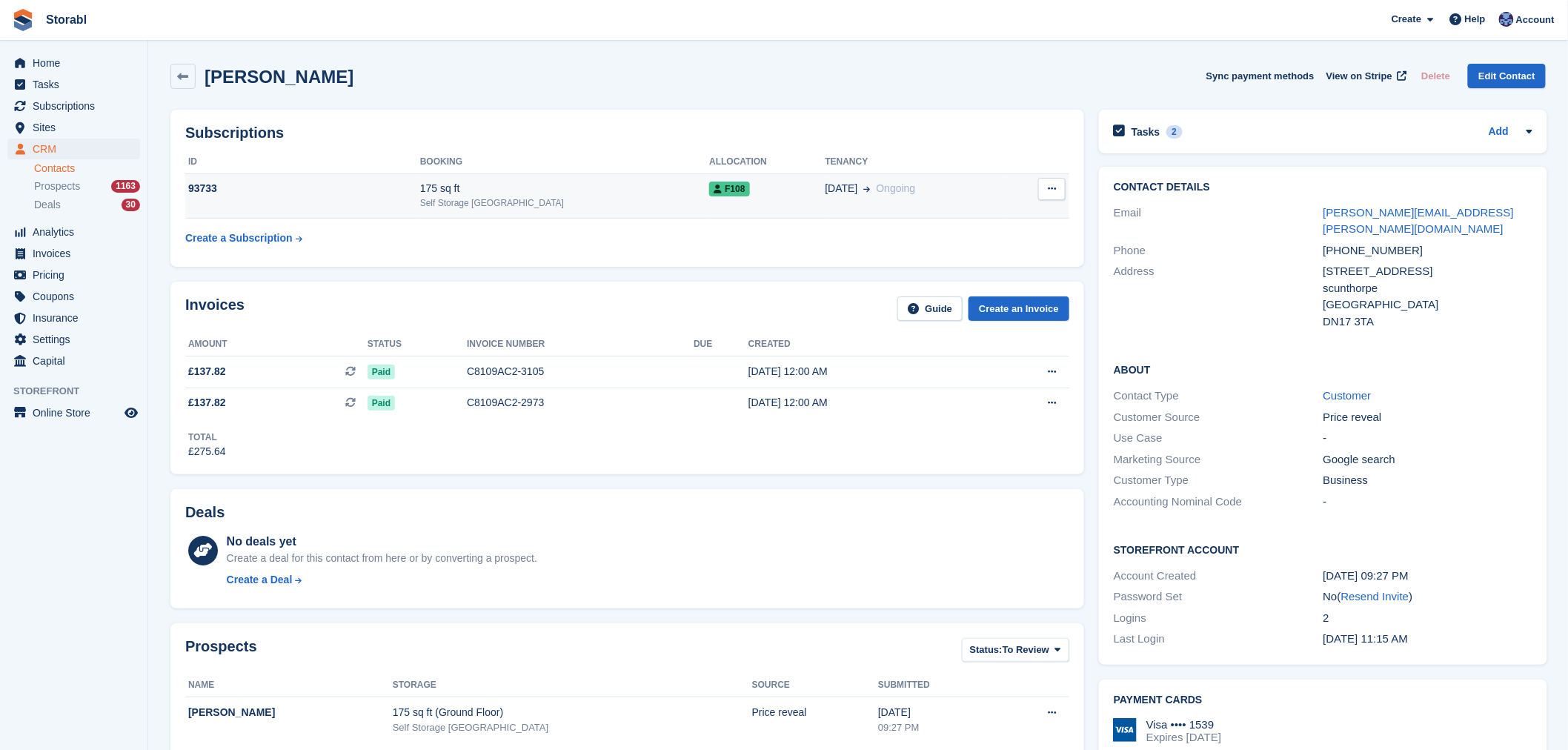
click at [825, 205] on td "18 Jul Ongoing" at bounding box center [916, 195] width 182 height 45
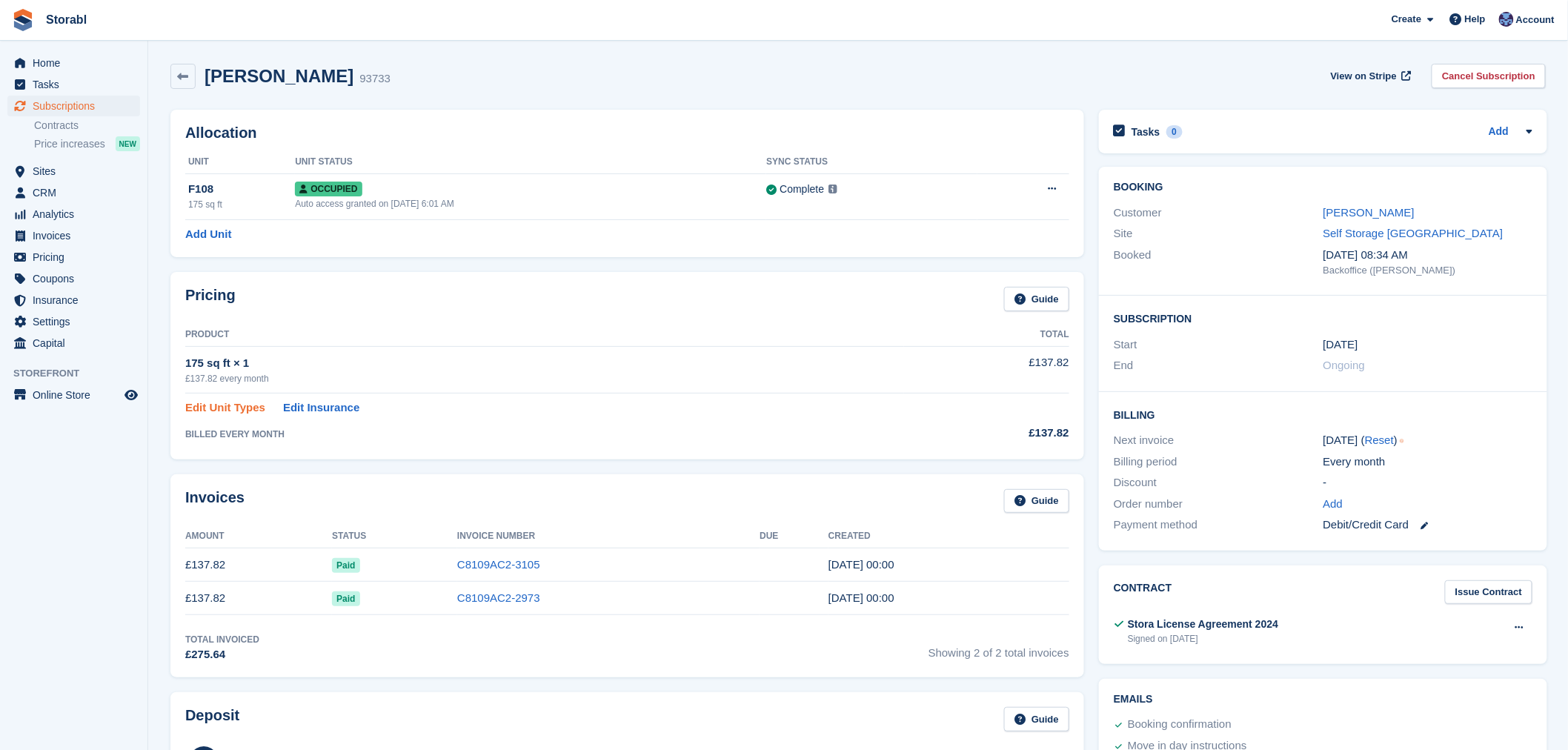
click at [233, 410] on link "Edit Unit Types" at bounding box center [225, 407] width 80 height 17
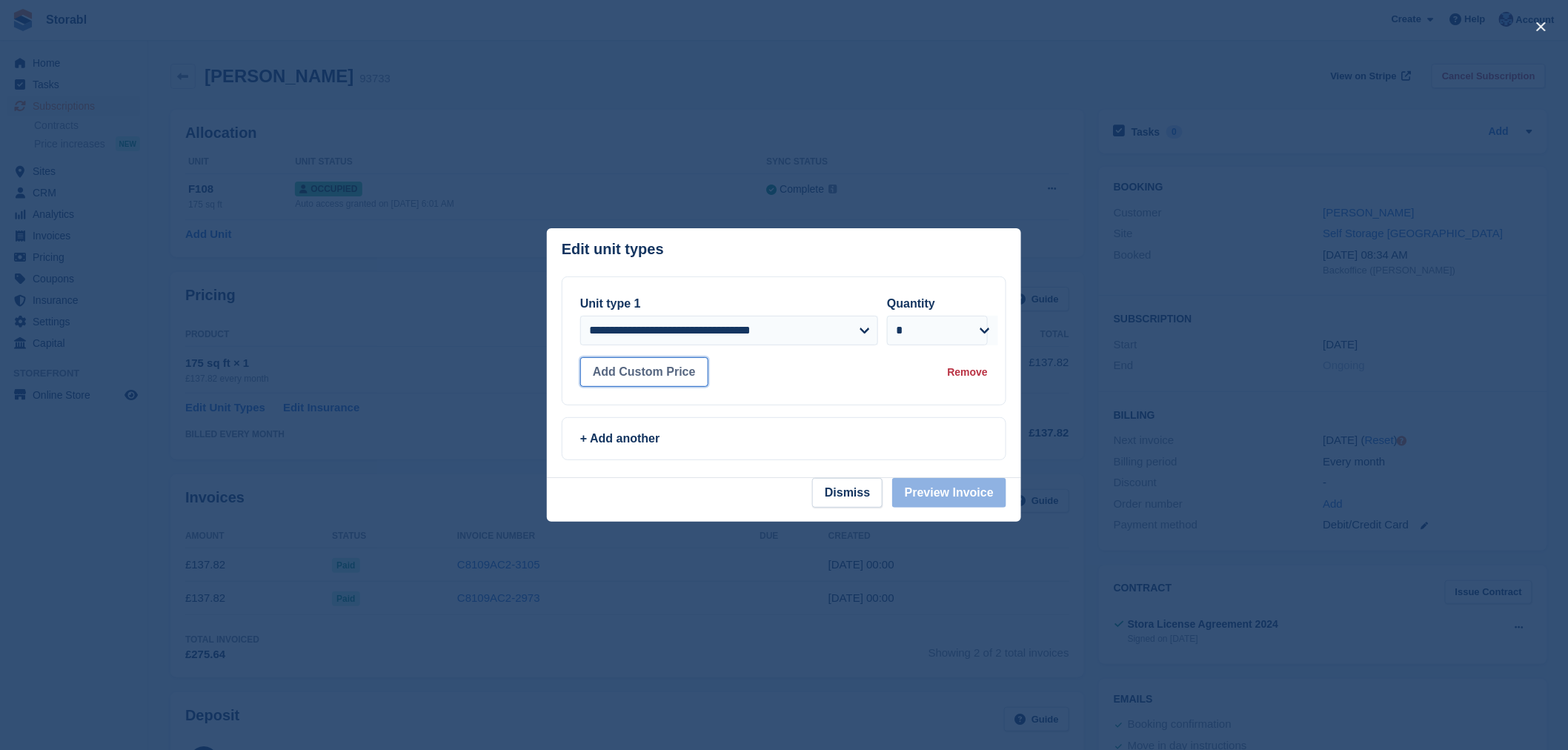
click at [648, 375] on button "Add Custom Price" at bounding box center [644, 372] width 128 height 30
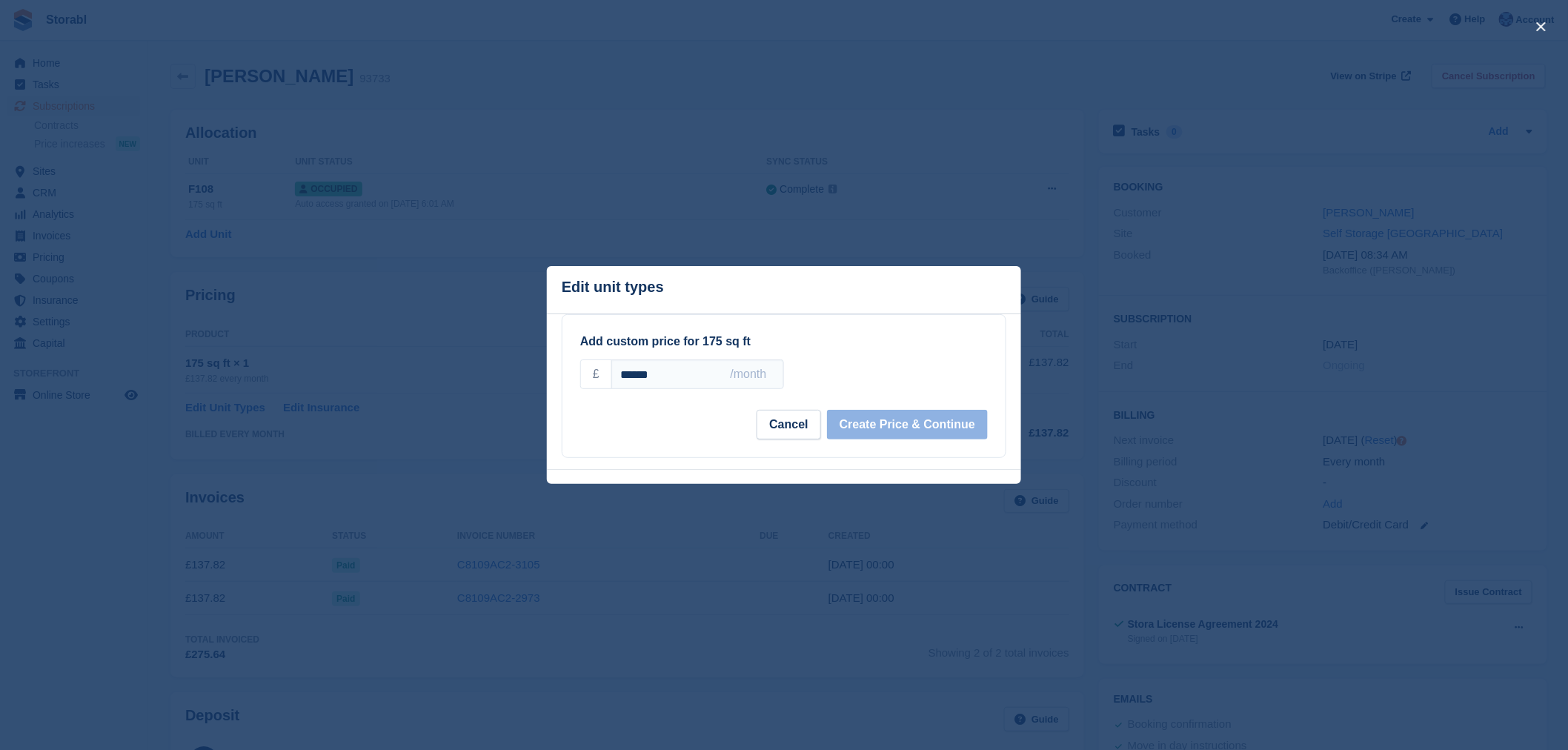
drag, startPoint x: 667, startPoint y: 372, endPoint x: 586, endPoint y: 373, distance: 81.0
click at [586, 373] on div "£ ****** /month" at bounding box center [682, 374] width 204 height 30
click at [478, 295] on div at bounding box center [784, 375] width 1568 height 750
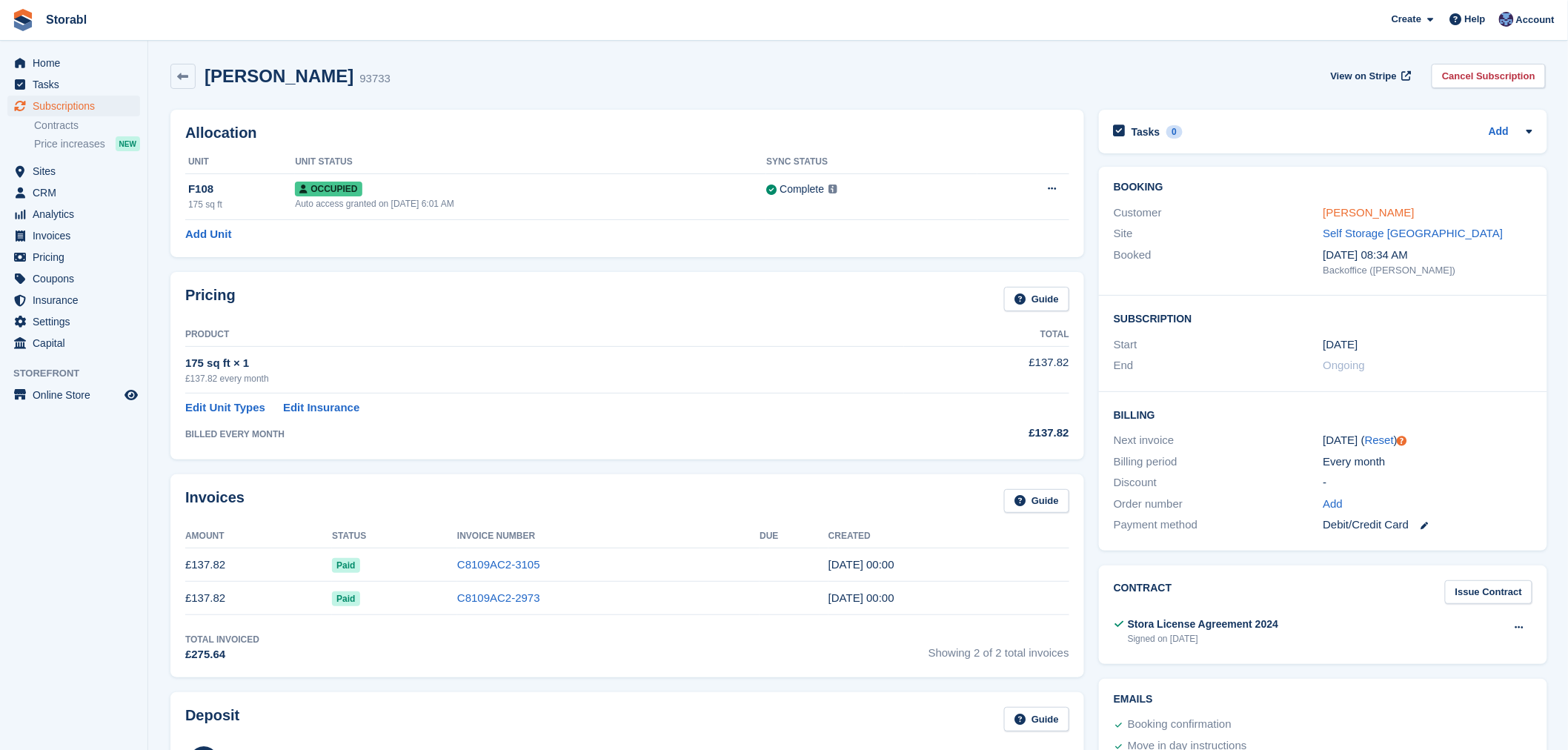
click at [1354, 206] on link "[PERSON_NAME]" at bounding box center [1369, 212] width 91 height 13
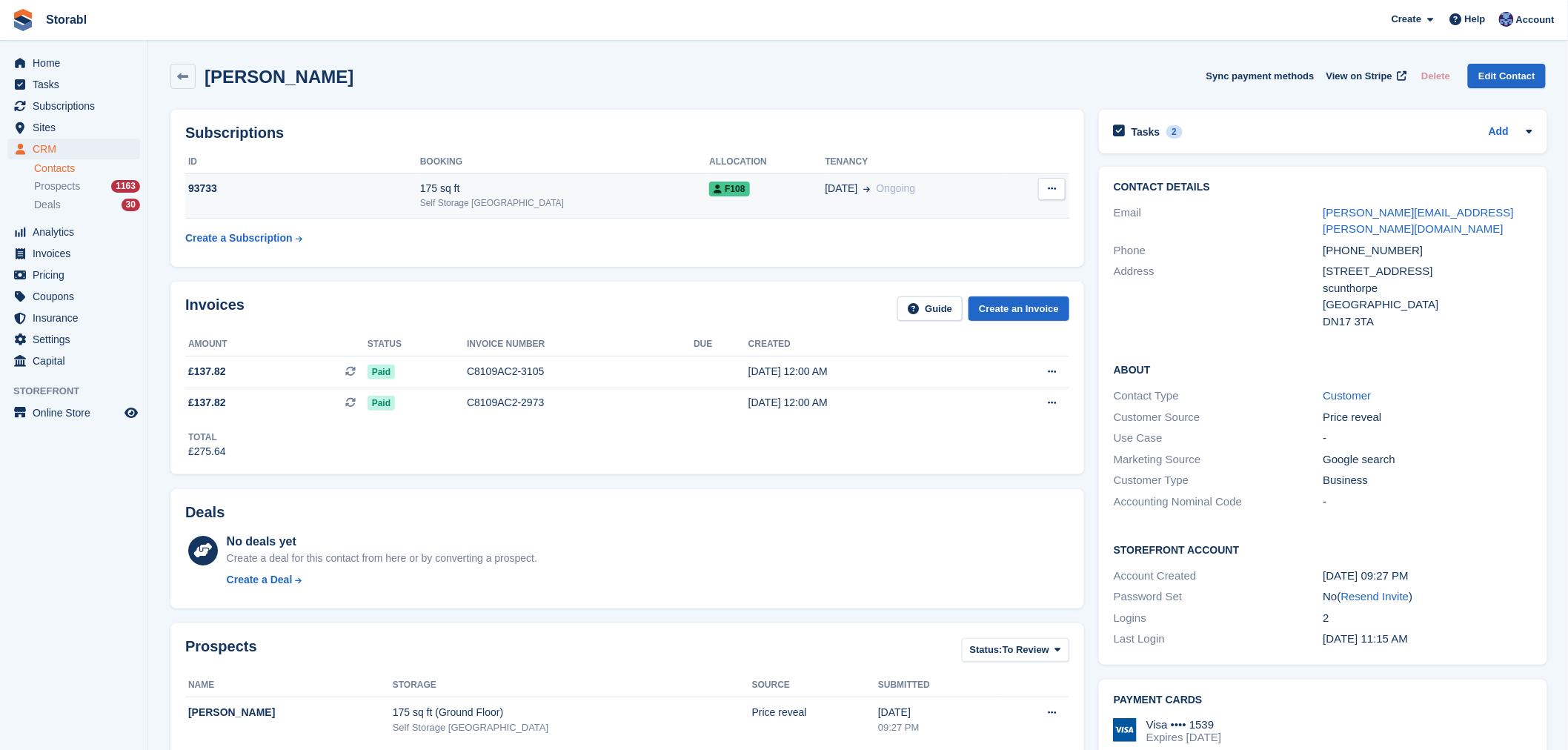
click at [315, 202] on td "93733" at bounding box center [303, 195] width 235 height 45
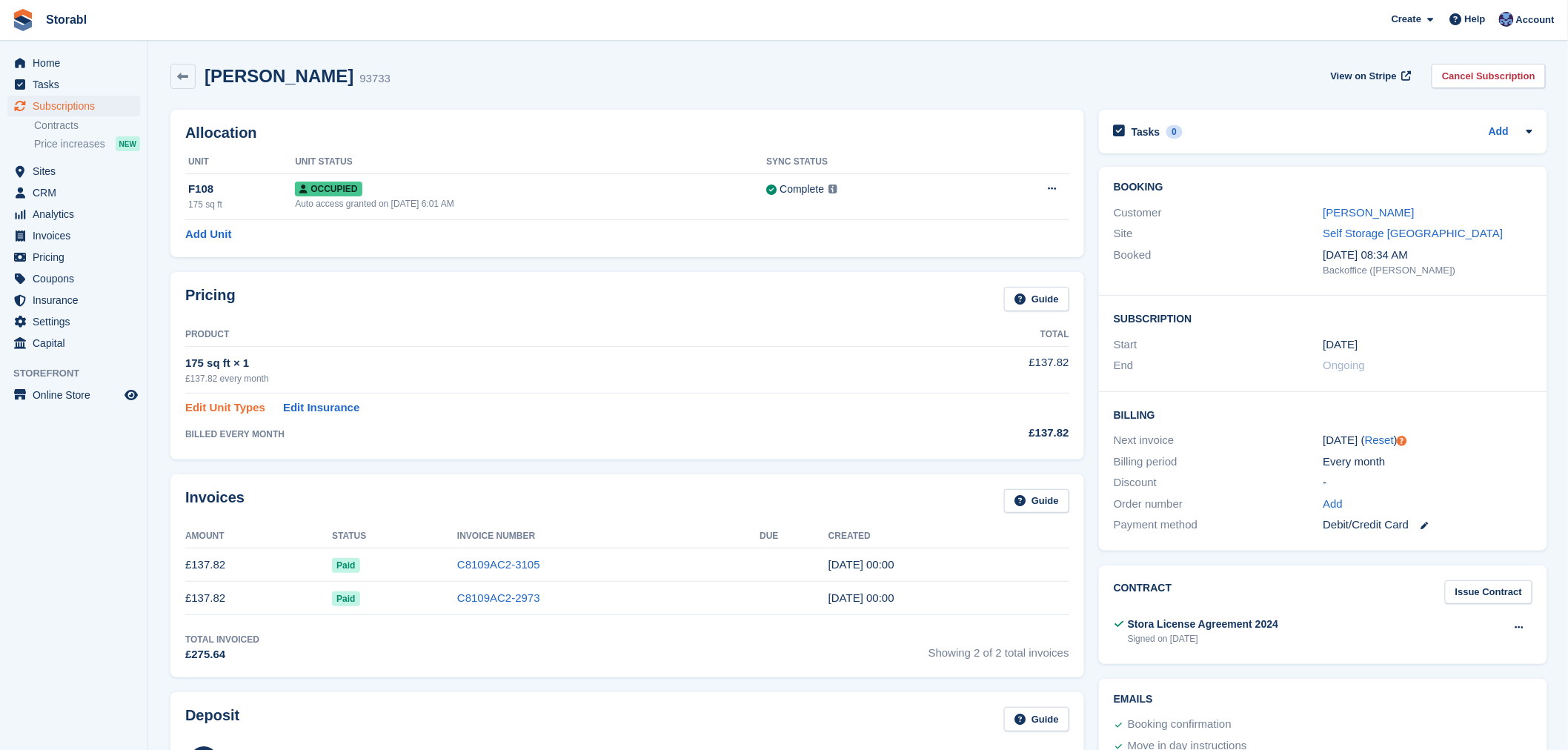
click at [226, 410] on link "Edit Unit Types" at bounding box center [225, 407] width 80 height 17
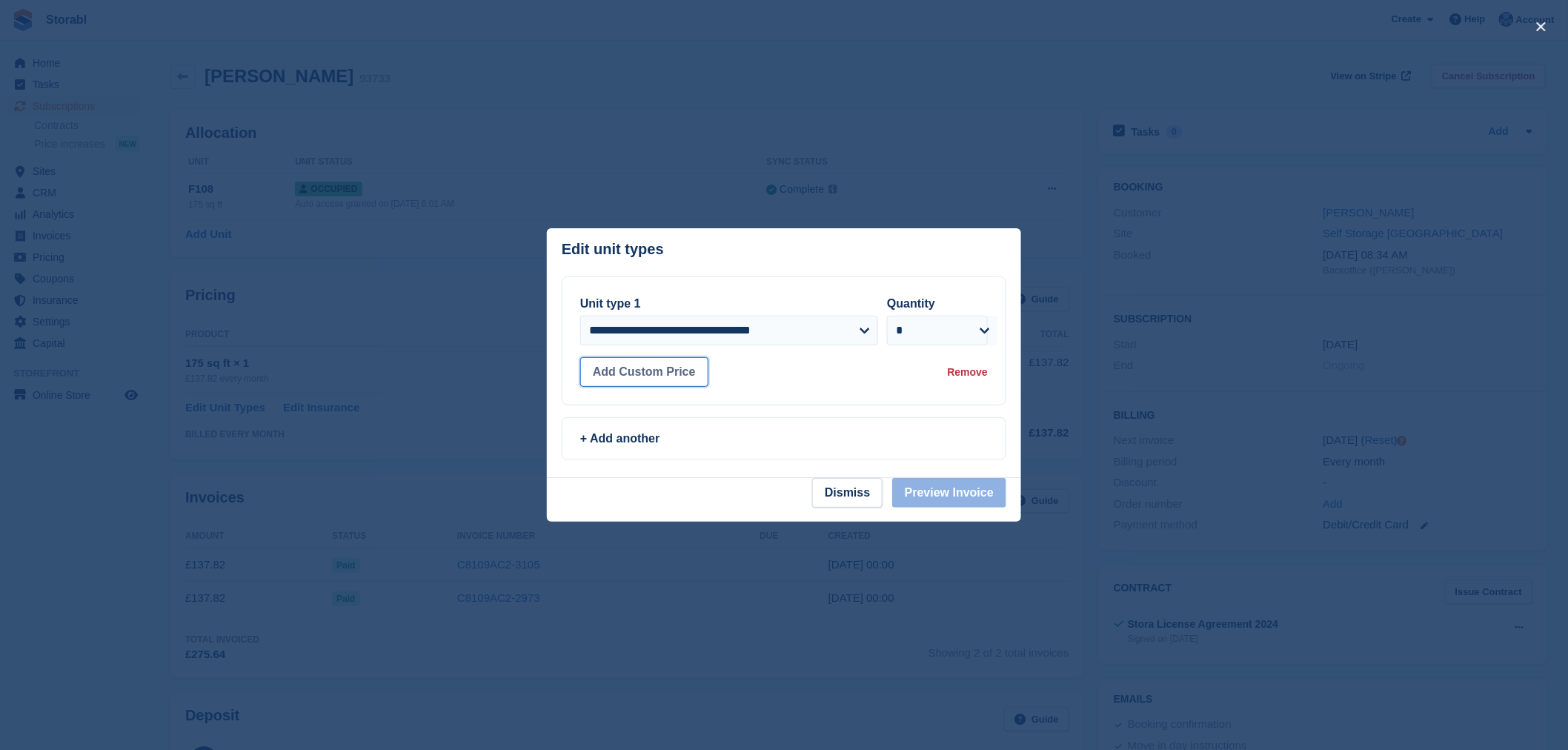
click at [686, 376] on button "Add Custom Price" at bounding box center [644, 372] width 128 height 30
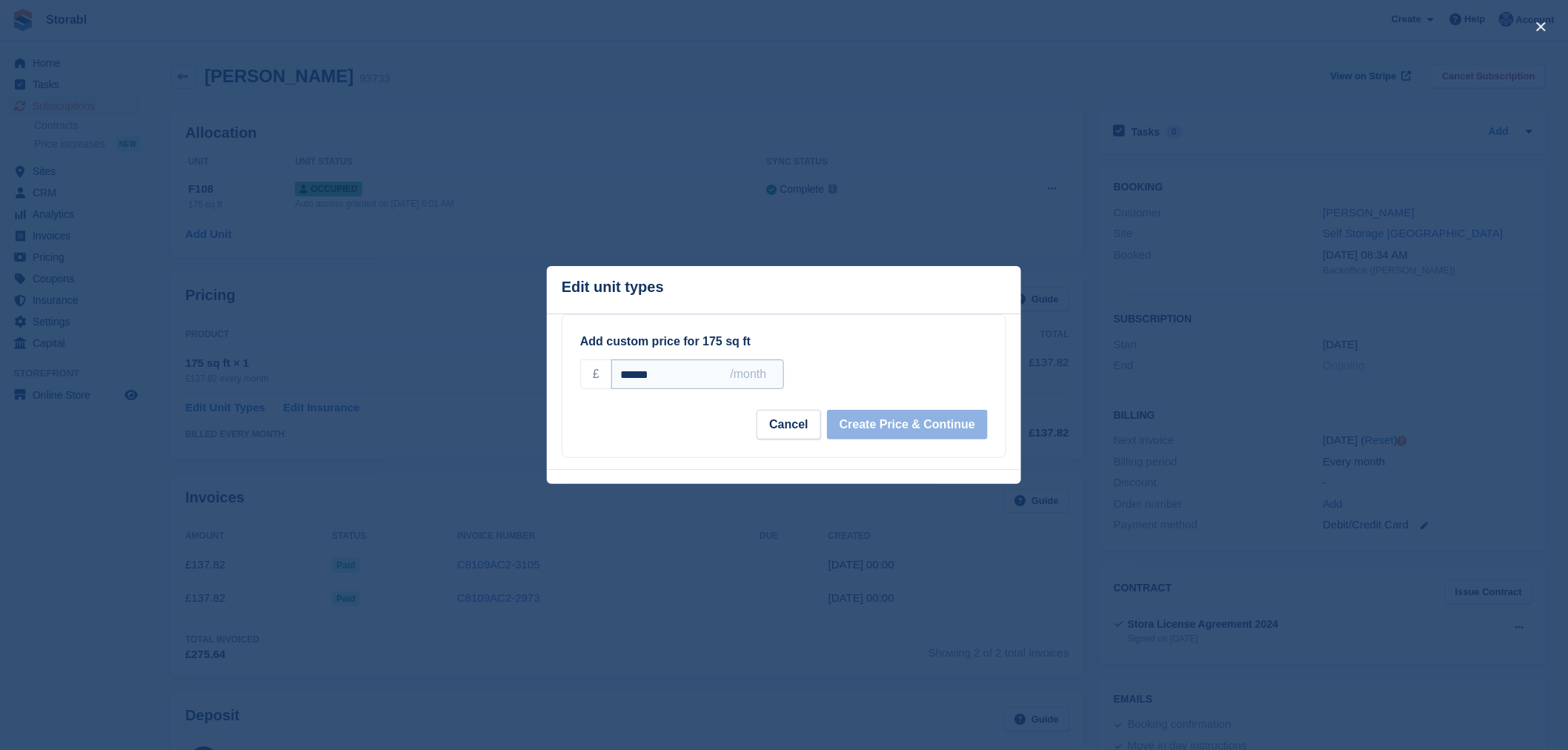
click at [668, 372] on input "******" at bounding box center [697, 374] width 173 height 30
click at [667, 372] on input "******" at bounding box center [697, 374] width 173 height 30
type input "******"
click at [853, 435] on button "Create Price & Continue" at bounding box center [908, 425] width 161 height 30
select select "*****"
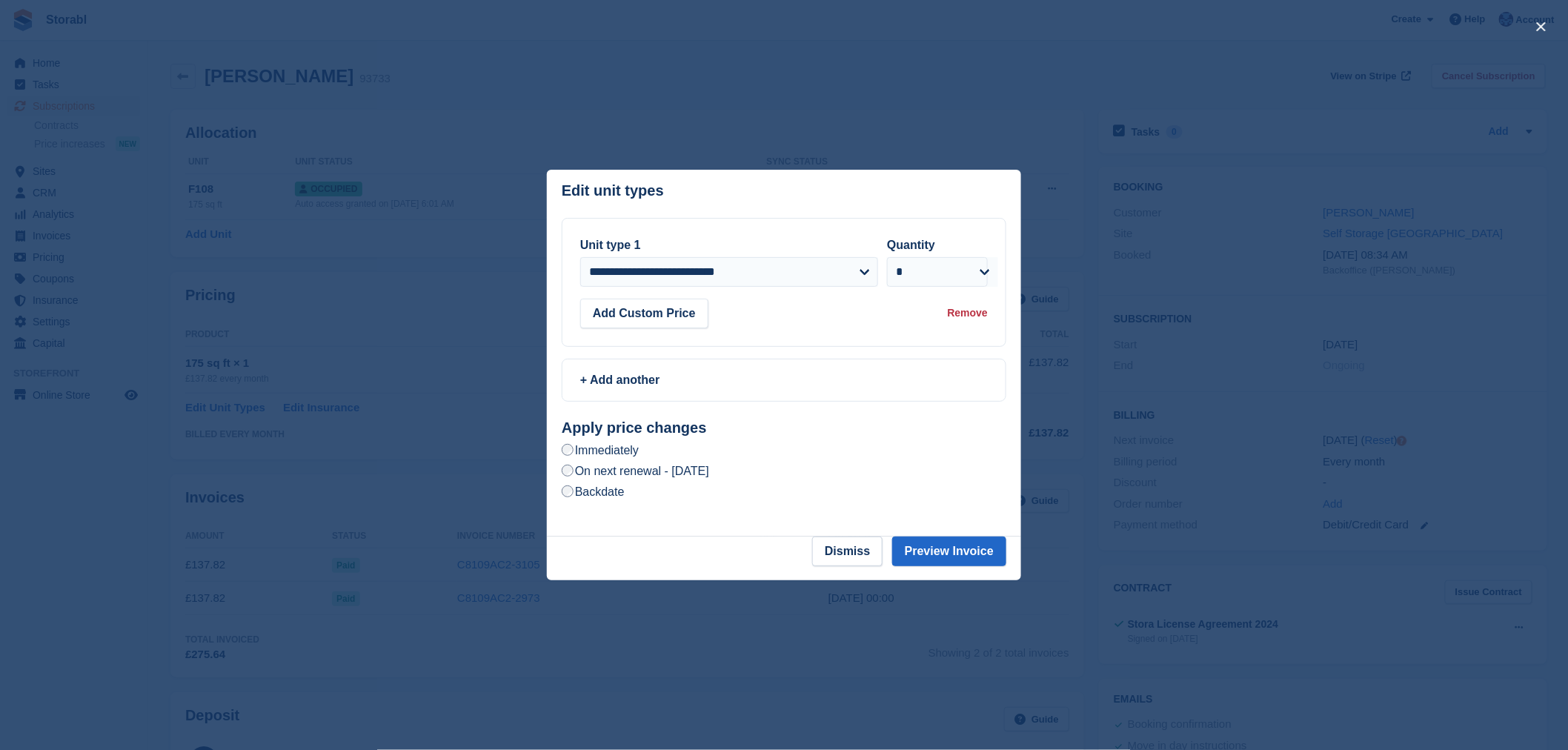
click at [709, 468] on label "On next renewal - [DATE]" at bounding box center [635, 470] width 147 height 15
click at [990, 549] on button "Preview Invoice" at bounding box center [949, 551] width 114 height 30
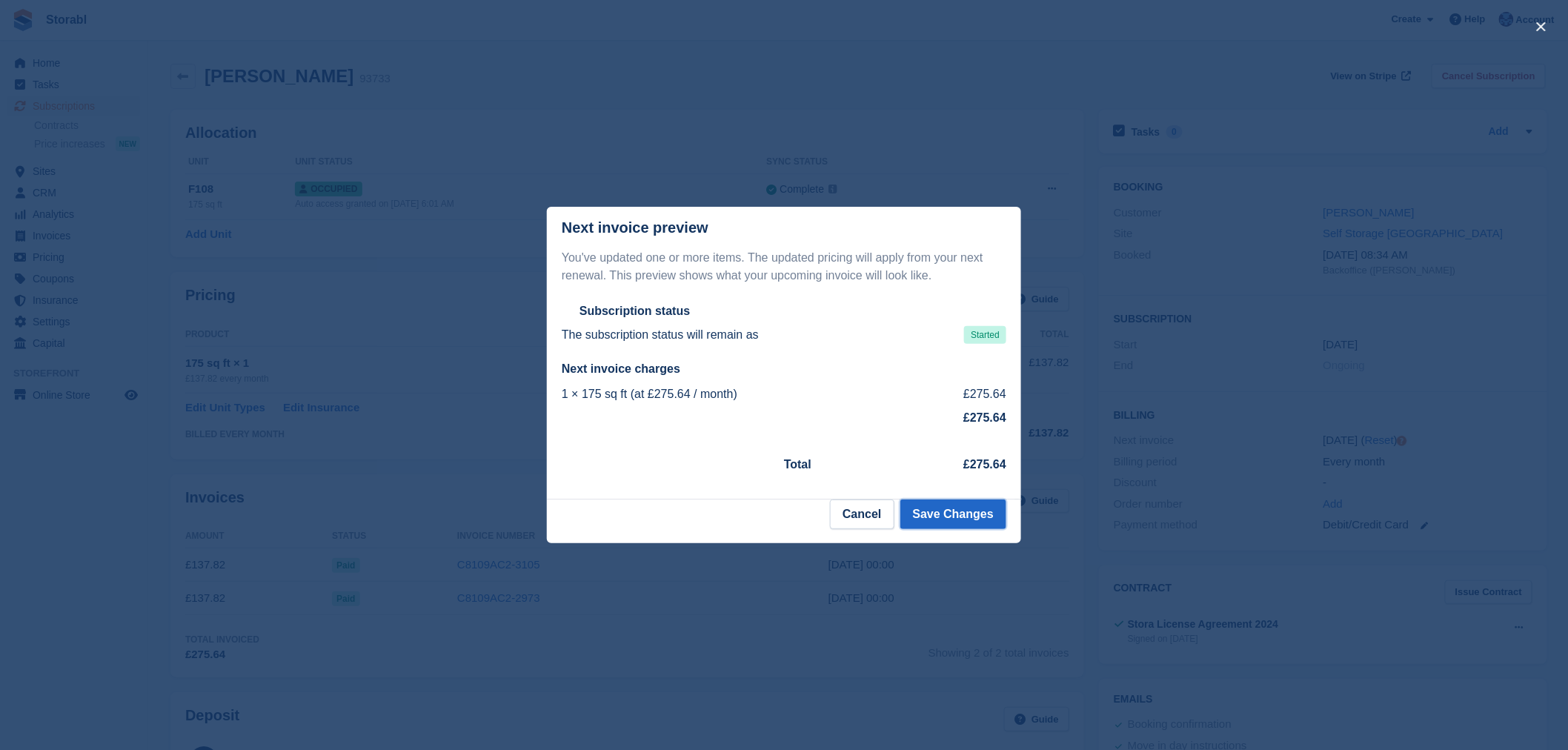
click at [964, 510] on button "Save Changes" at bounding box center [953, 514] width 106 height 30
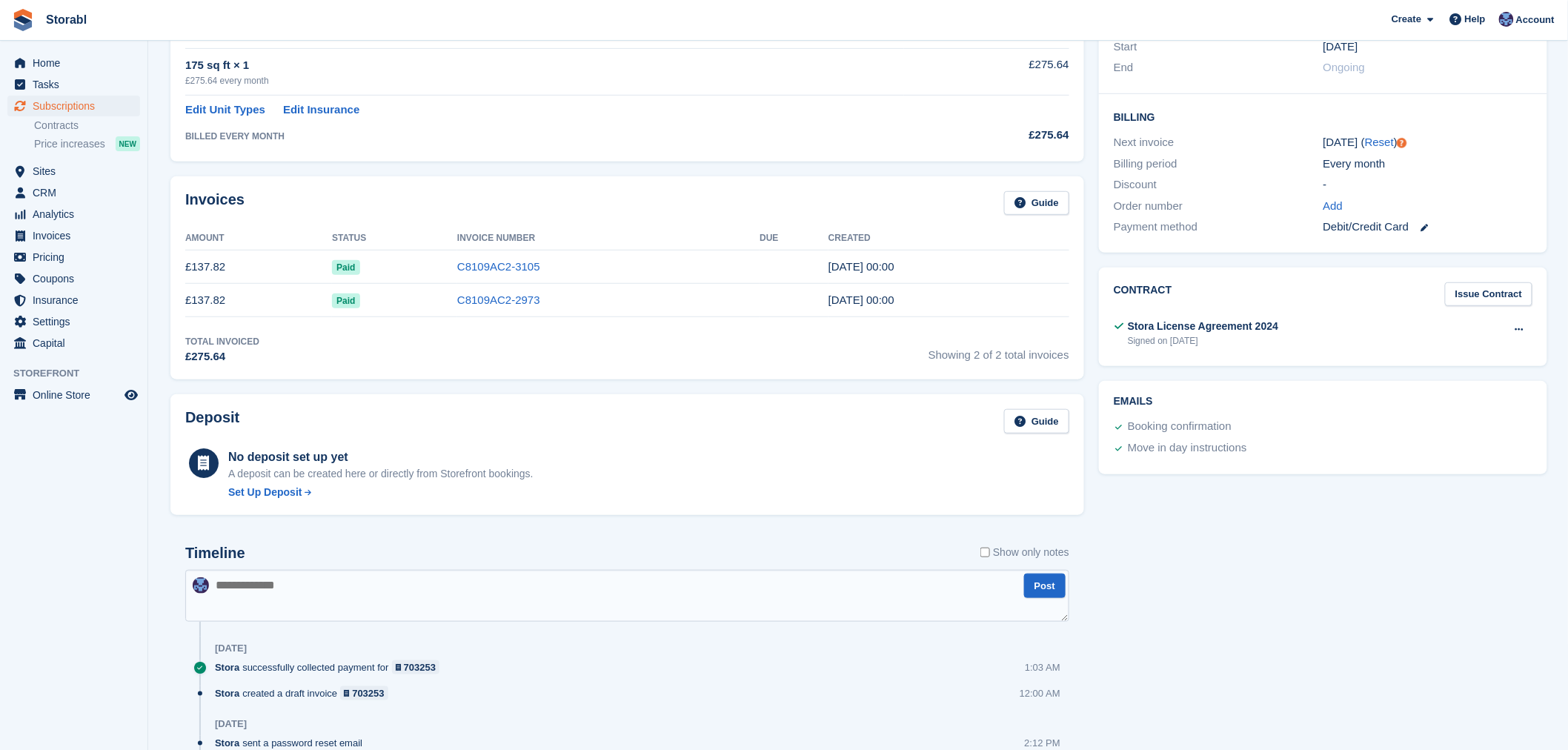
scroll to position [22, 0]
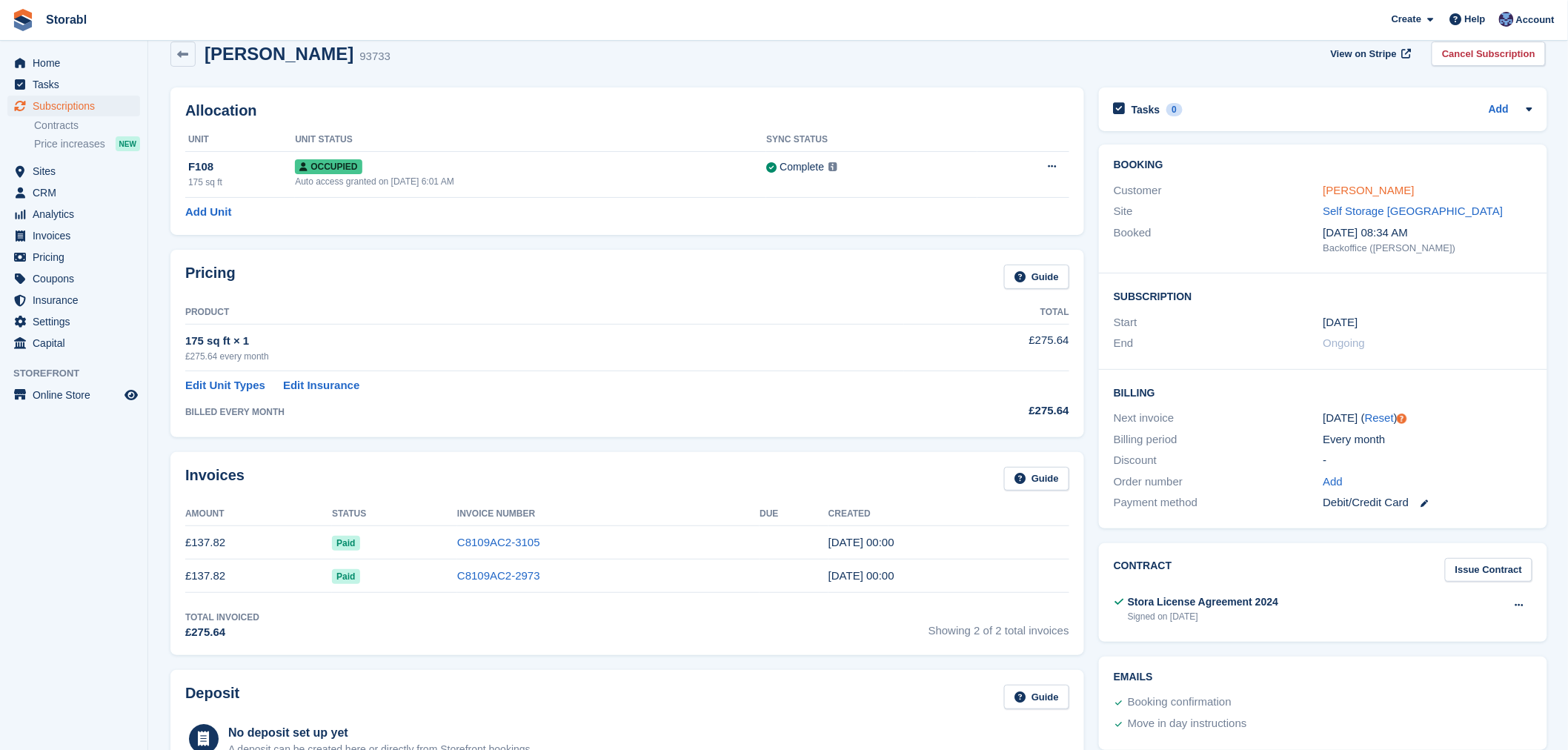
drag, startPoint x: 1360, startPoint y: 188, endPoint x: 1356, endPoint y: 194, distance: 7.2
click at [1360, 188] on link "[PERSON_NAME]" at bounding box center [1369, 190] width 91 height 13
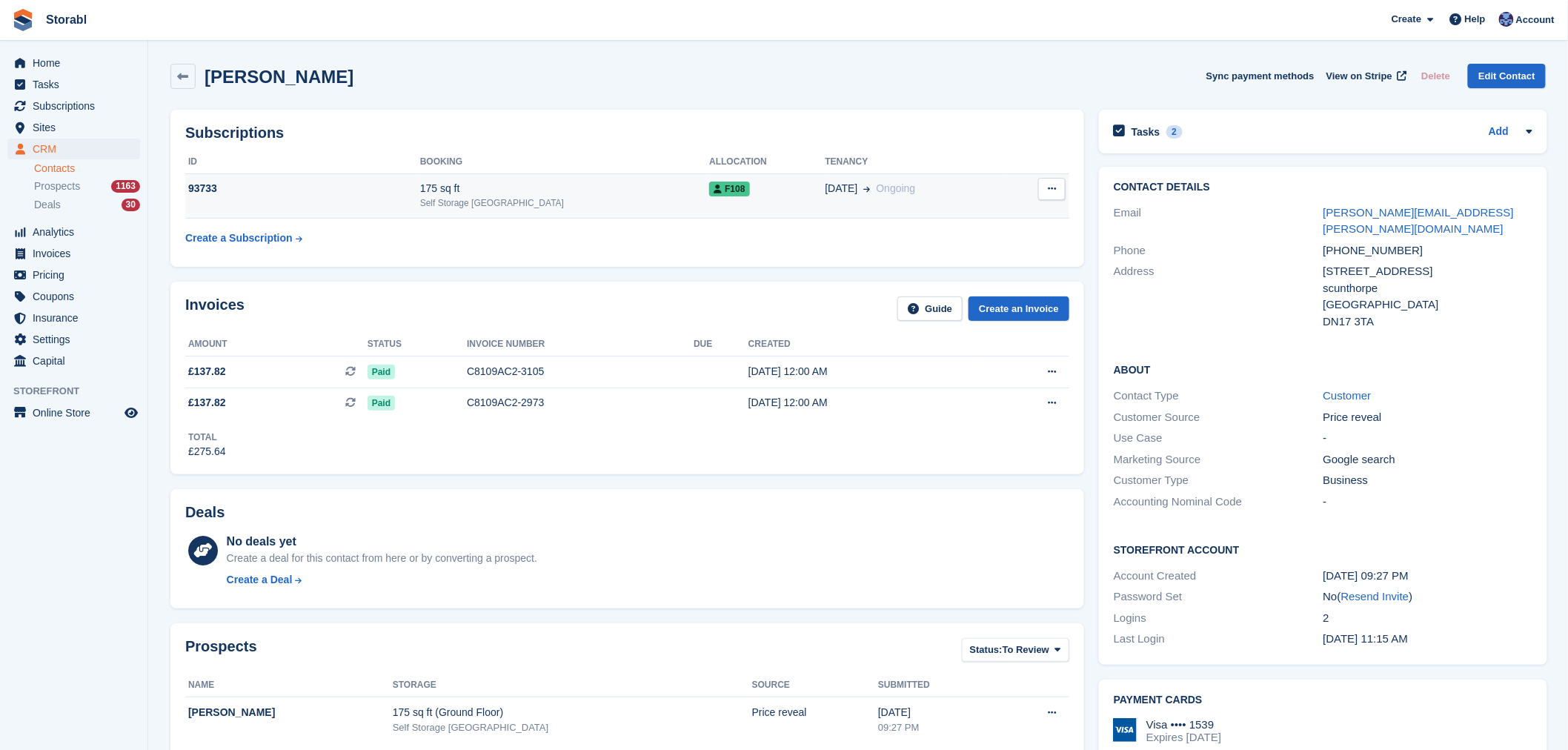
click at [738, 197] on td "F108" at bounding box center [767, 195] width 116 height 45
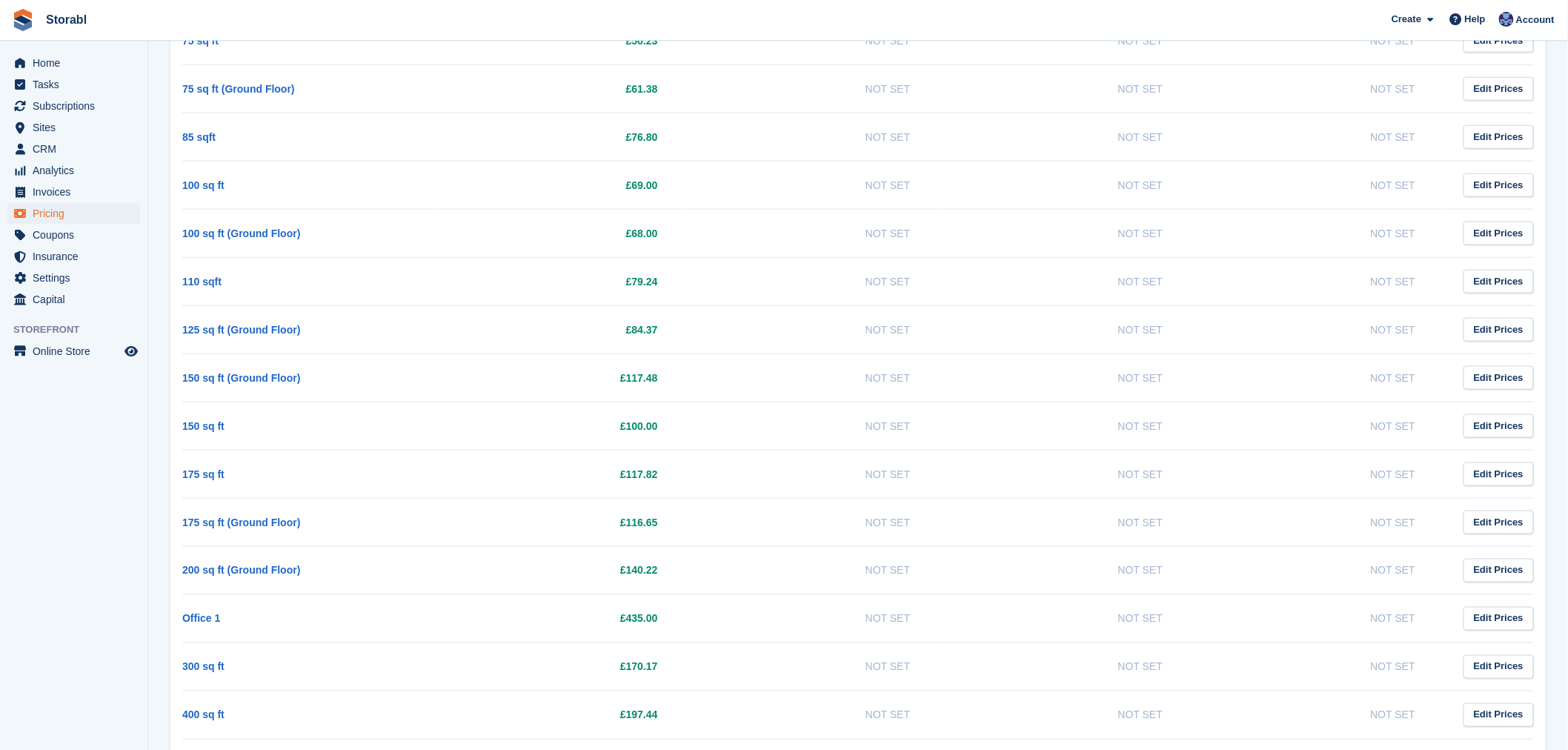
scroll to position [741, 0]
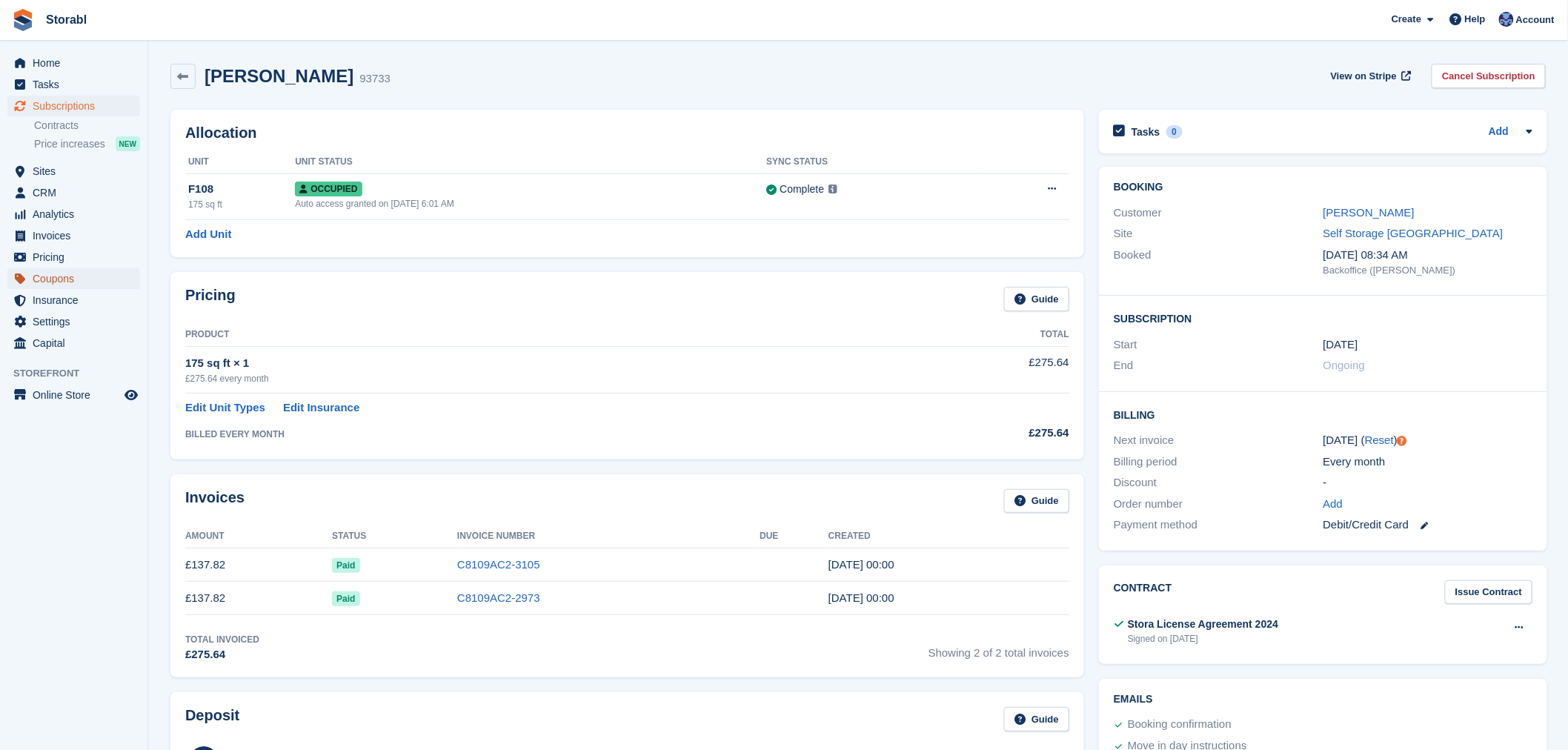
drag, startPoint x: 83, startPoint y: 259, endPoint x: 115, endPoint y: 267, distance: 33.0
click at [115, 268] on span "Coupons" at bounding box center [77, 278] width 89 height 21
drag, startPoint x: 62, startPoint y: 261, endPoint x: 80, endPoint y: 265, distance: 18.4
click at [78, 264] on span "Pricing" at bounding box center [77, 257] width 89 height 21
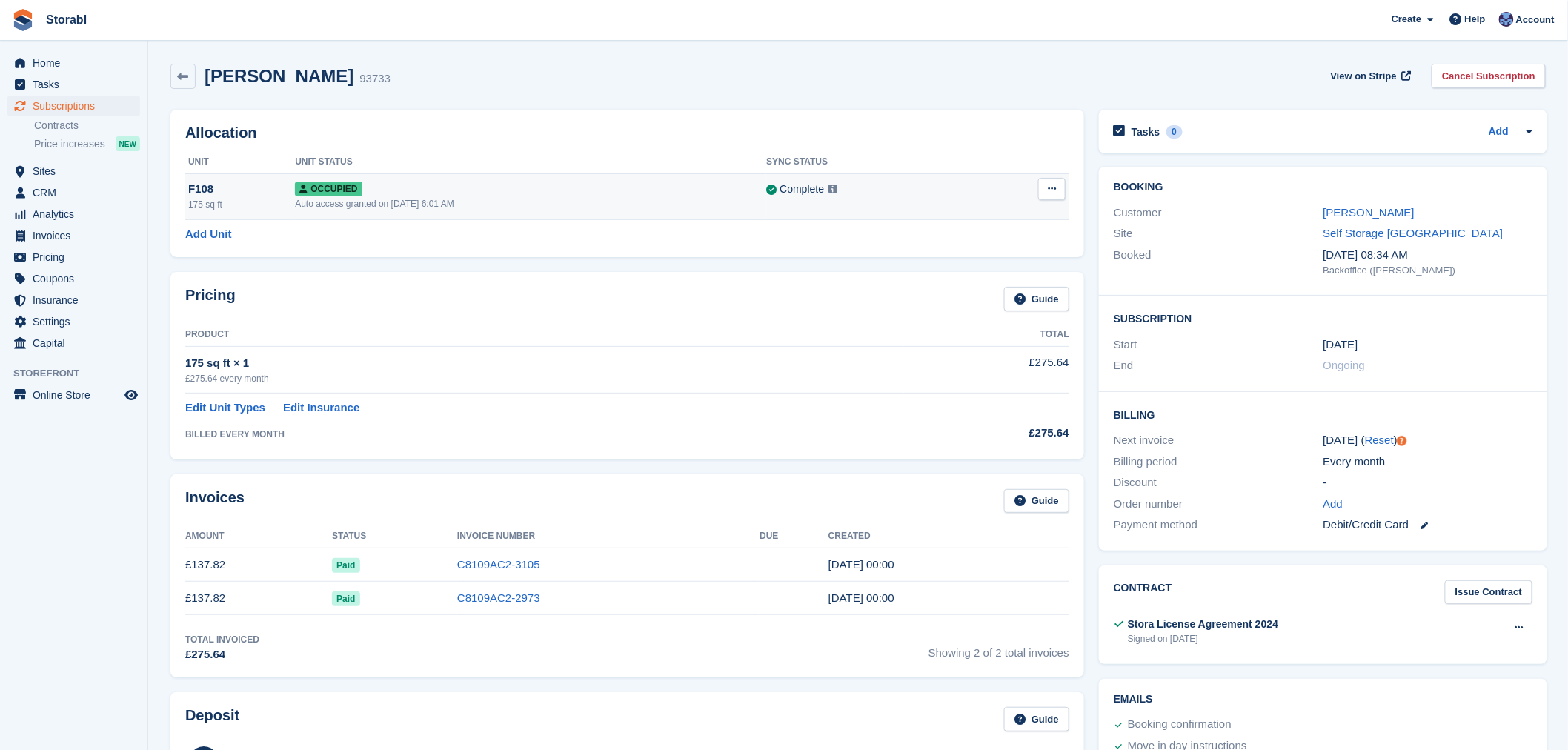
click at [547, 201] on div "Auto access granted on [DATE] 6:01 AM" at bounding box center [531, 204] width 471 height 14
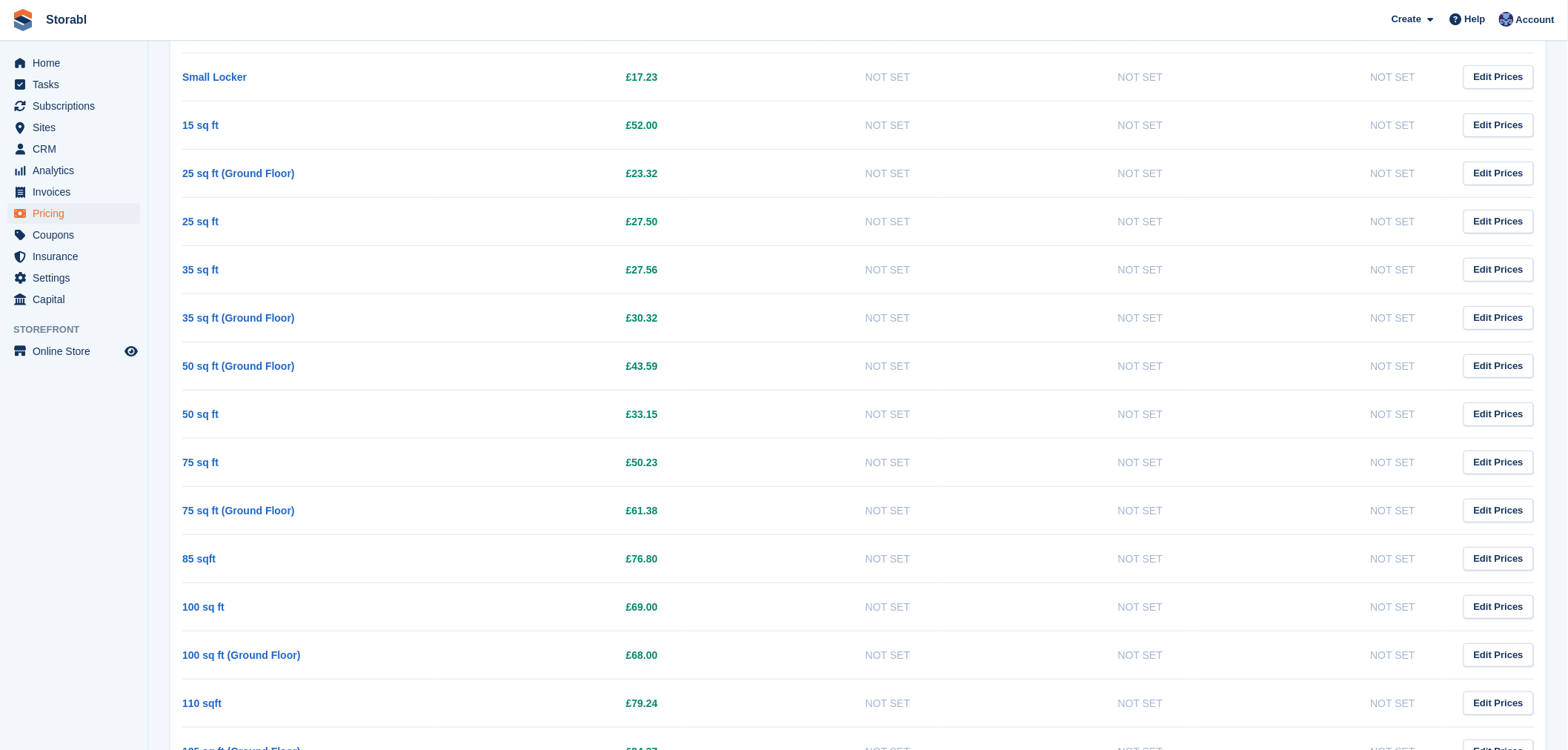
scroll to position [493, 0]
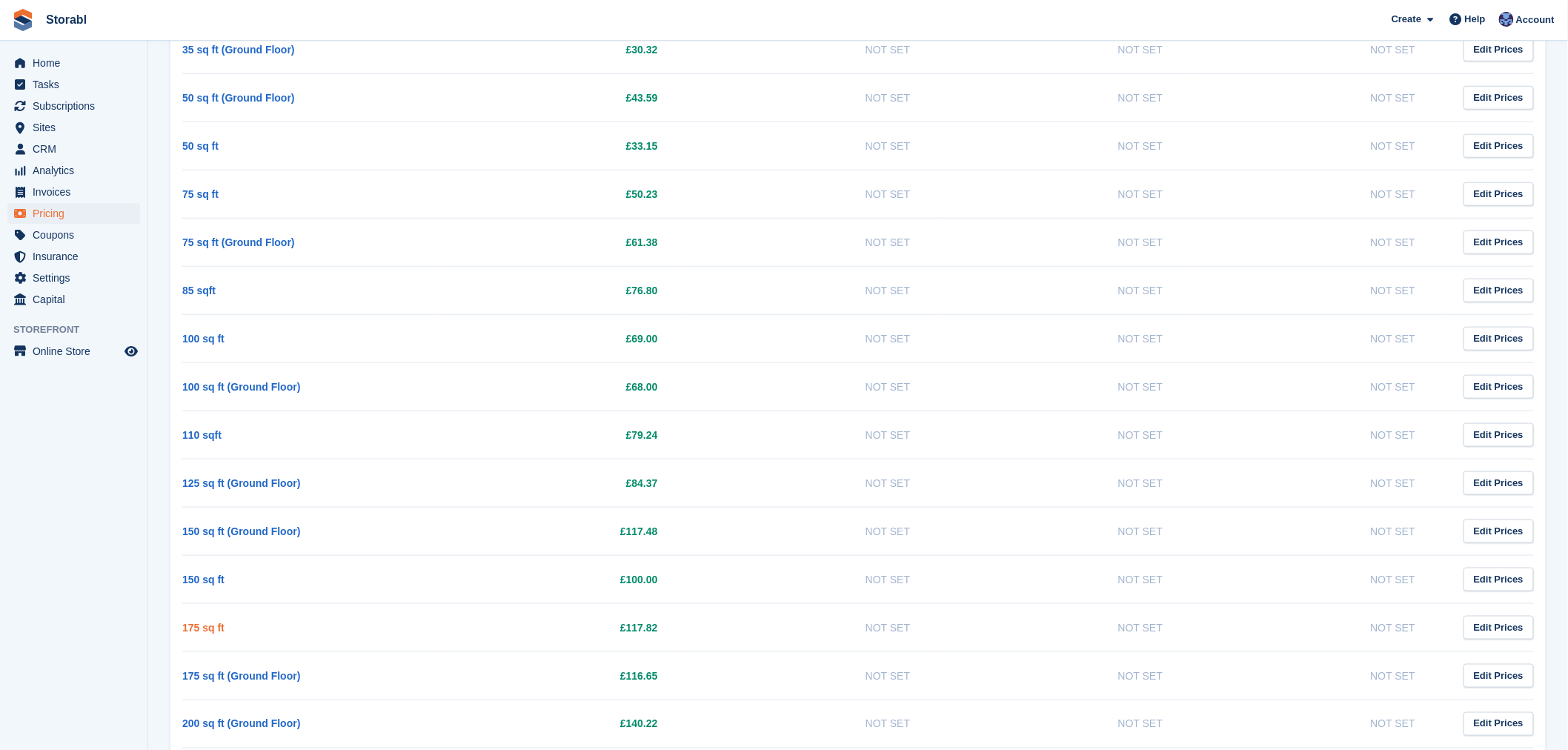
click at [204, 622] on link "175 sq ft" at bounding box center [204, 628] width 43 height 12
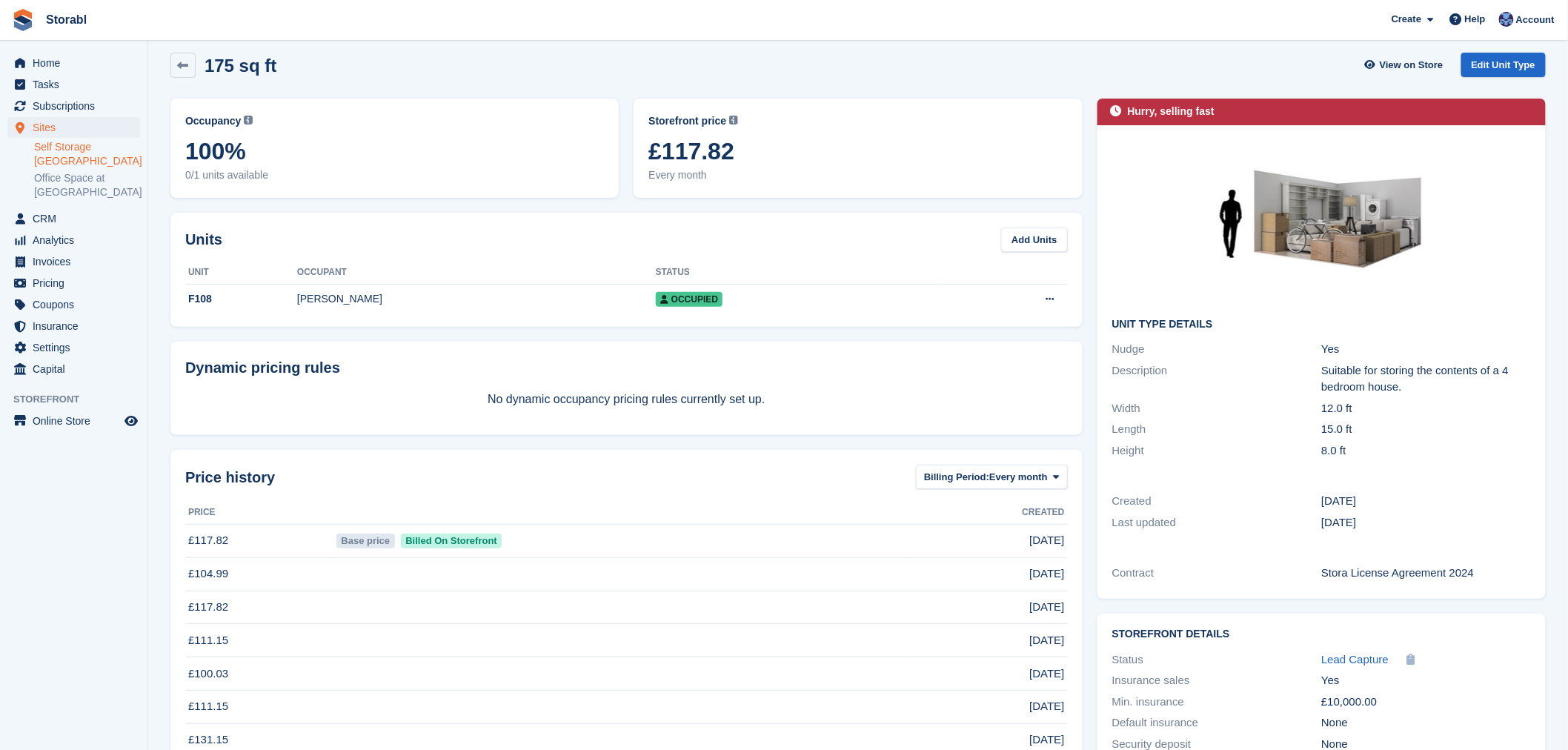
scroll to position [6, 0]
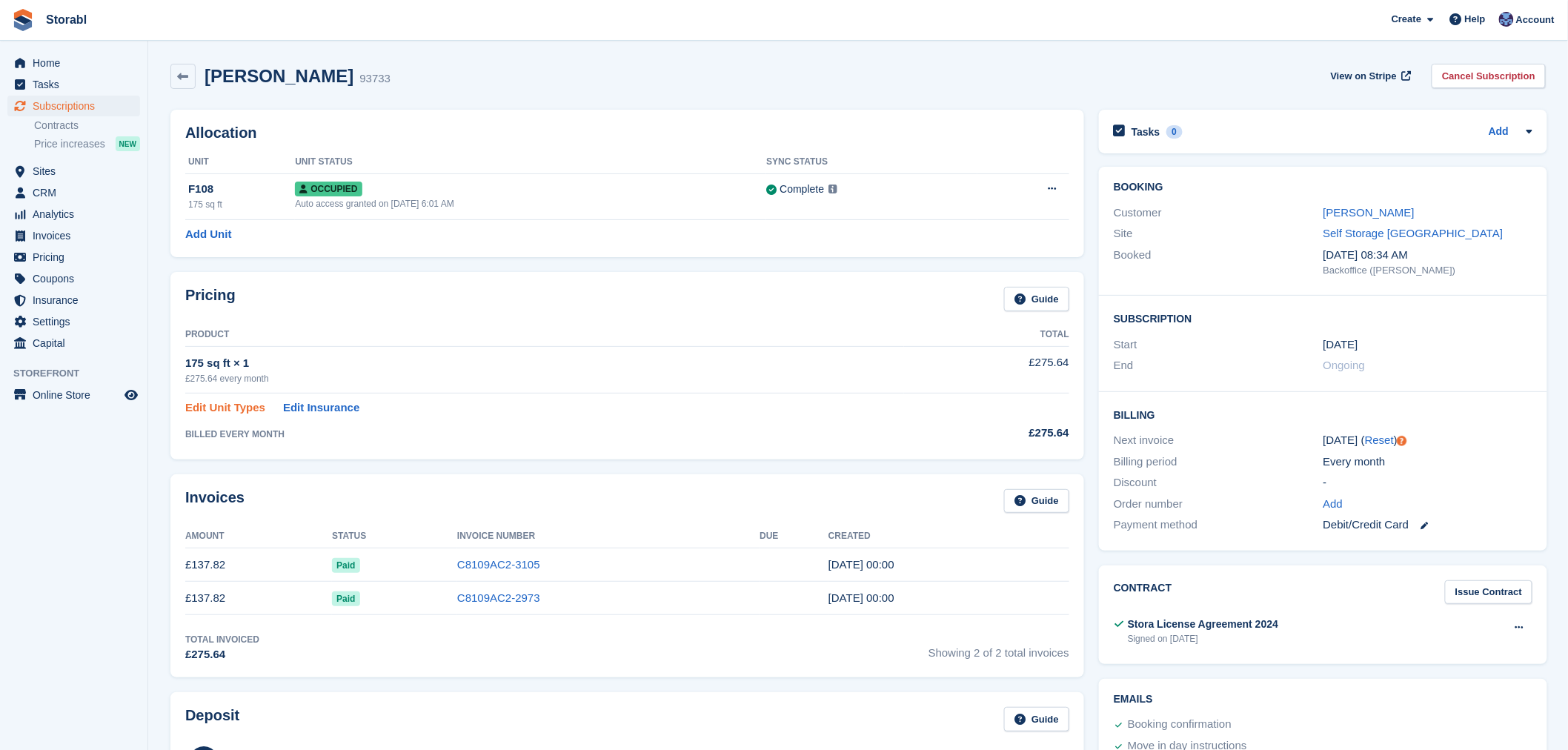
click at [227, 409] on link "Edit Unit Types" at bounding box center [225, 407] width 80 height 17
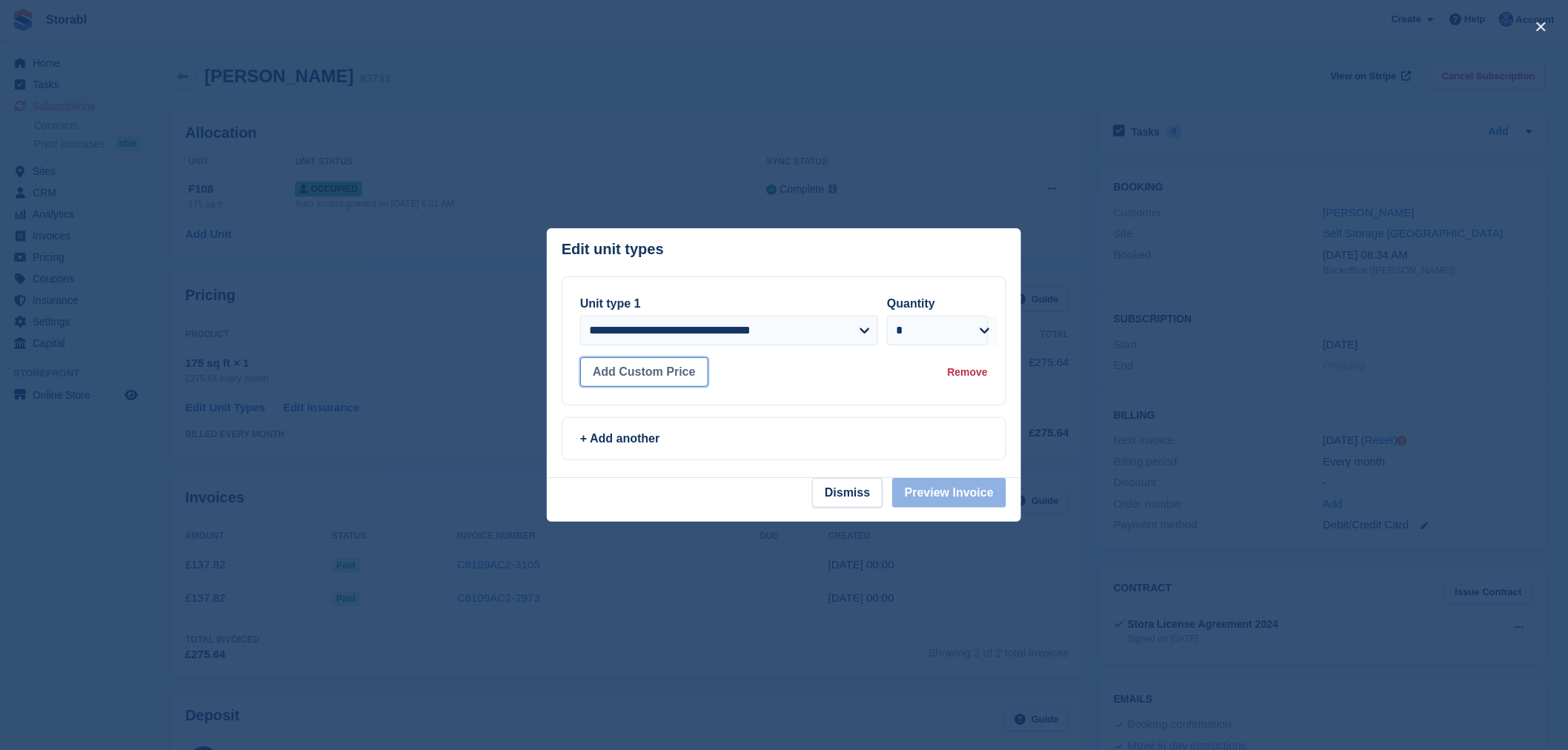
click at [648, 381] on button "Add Custom Price" at bounding box center [644, 372] width 128 height 30
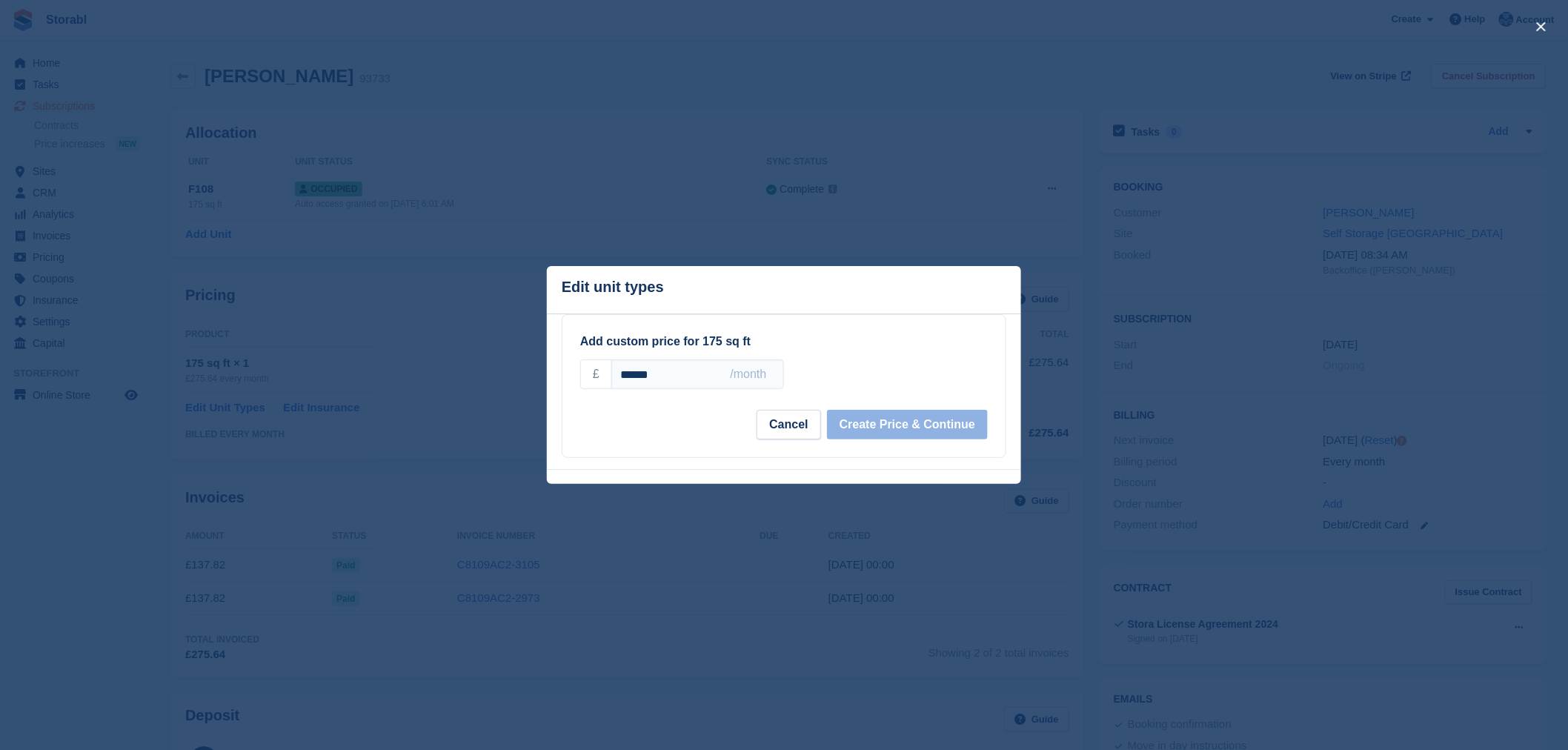
drag, startPoint x: 723, startPoint y: 374, endPoint x: 583, endPoint y: 374, distance: 140.0
click at [583, 374] on div "£ ****** /month" at bounding box center [682, 374] width 204 height 30
drag, startPoint x: 686, startPoint y: 373, endPoint x: 610, endPoint y: 373, distance: 76.0
click at [611, 373] on input "******" at bounding box center [697, 374] width 173 height 30
click at [721, 375] on input "******" at bounding box center [697, 374] width 173 height 30
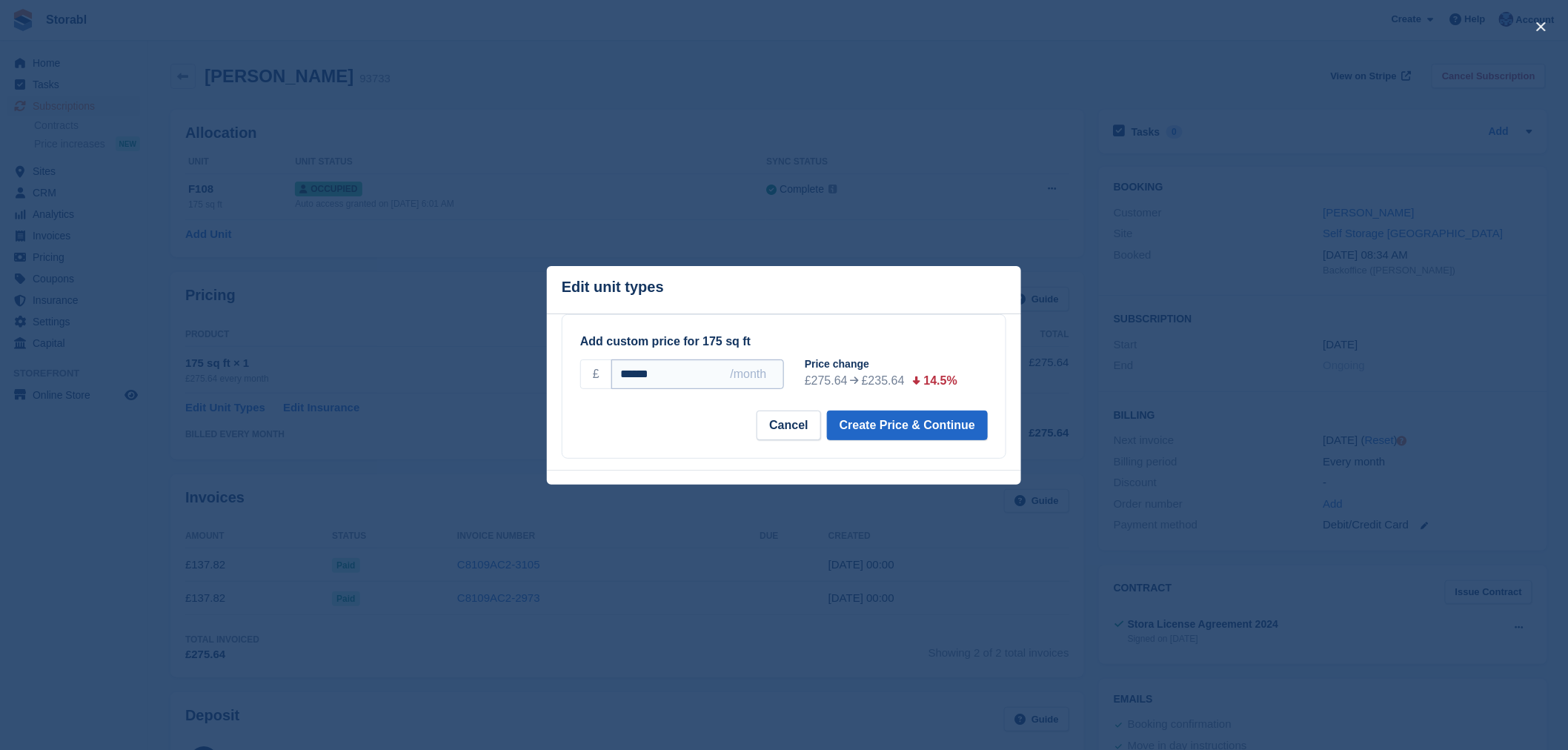
drag, startPoint x: 698, startPoint y: 375, endPoint x: 611, endPoint y: 375, distance: 87.0
click at [611, 375] on input "******" at bounding box center [697, 374] width 173 height 30
type input "******"
click at [787, 420] on button "Cancel" at bounding box center [788, 425] width 64 height 30
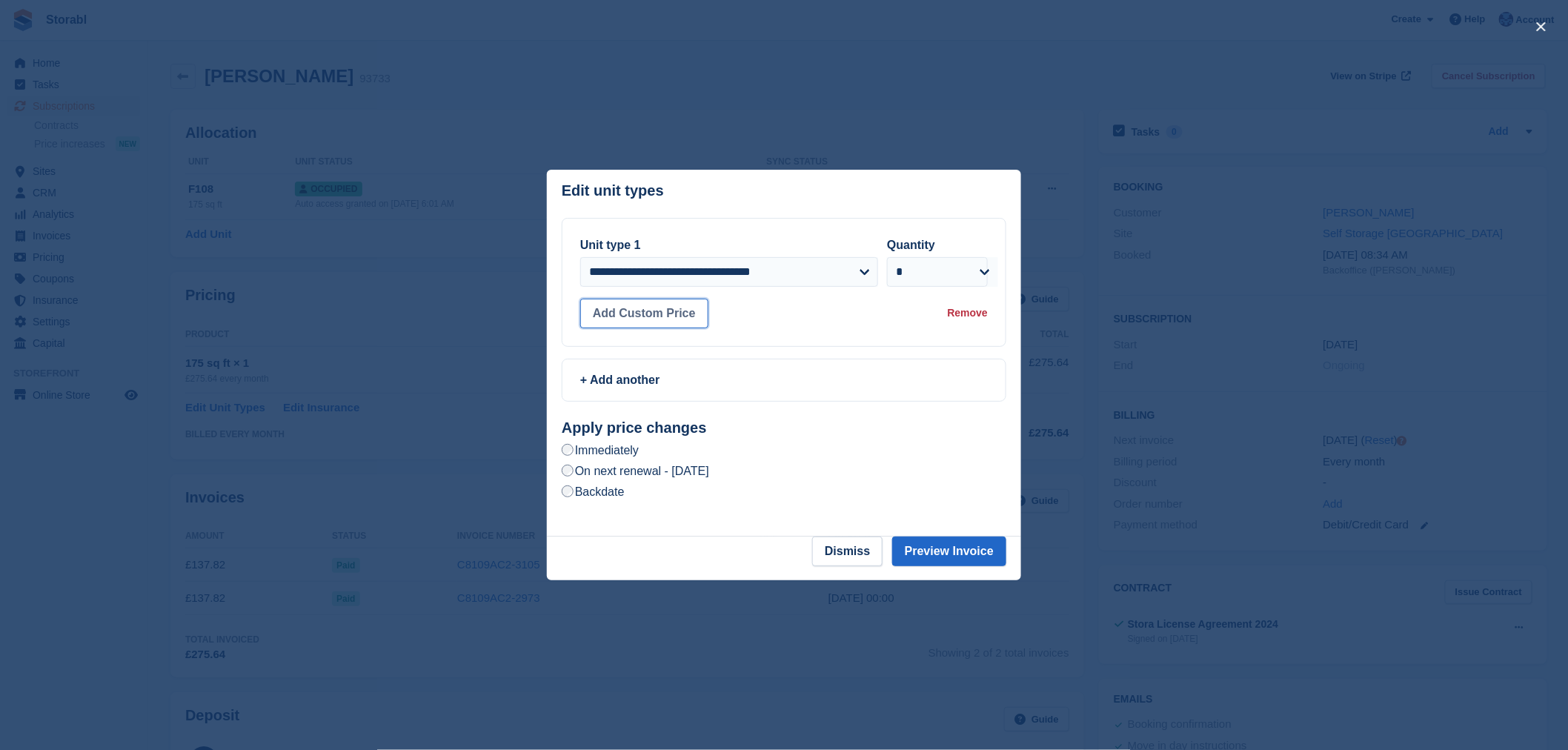
click at [663, 323] on button "Add Custom Price" at bounding box center [644, 313] width 128 height 30
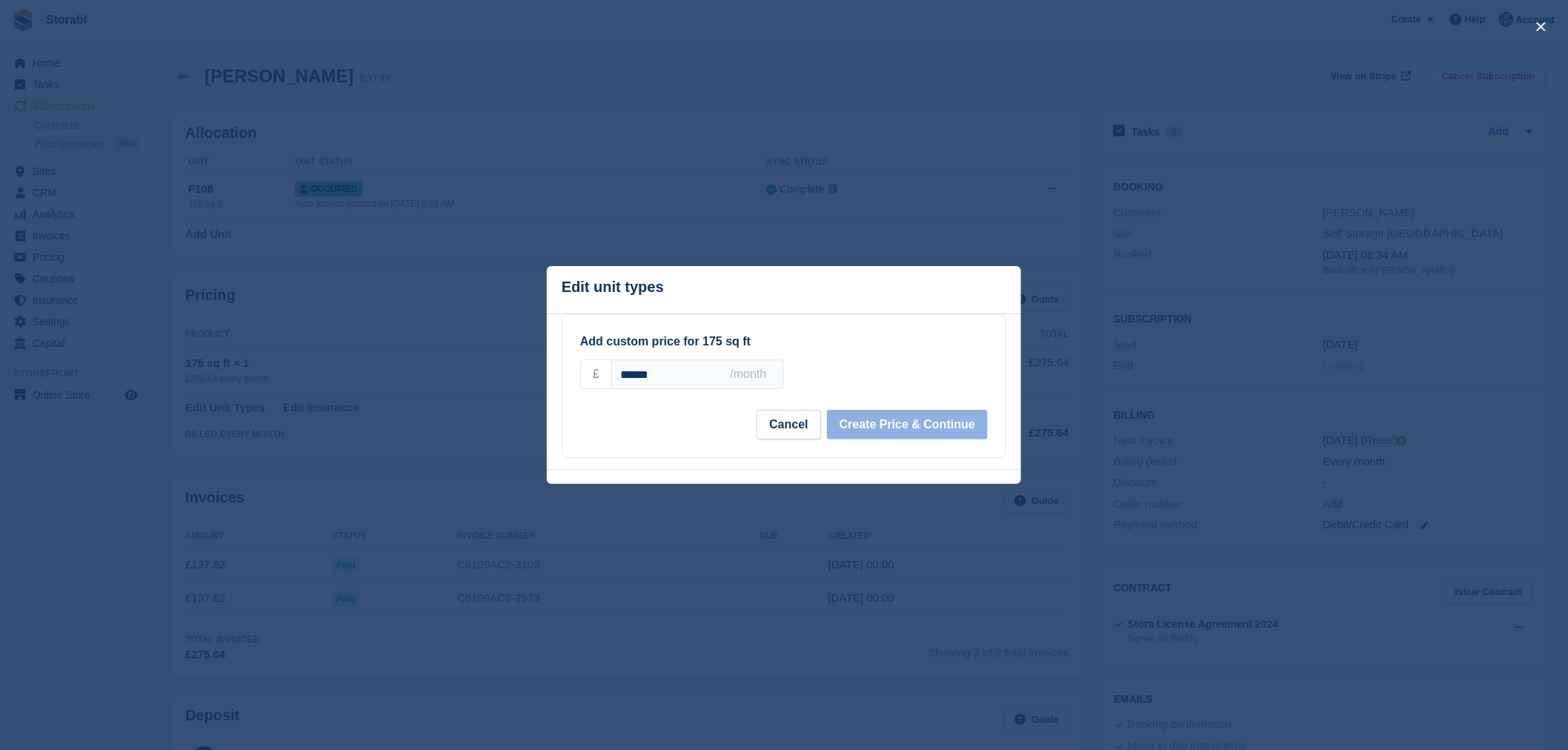
drag, startPoint x: 649, startPoint y: 383, endPoint x: 589, endPoint y: 383, distance: 60.0
click at [589, 383] on div "£ ****** /month" at bounding box center [682, 374] width 204 height 30
type input "*"
type input "******"
click at [892, 427] on button "Create Price & Continue" at bounding box center [908, 425] width 161 height 30
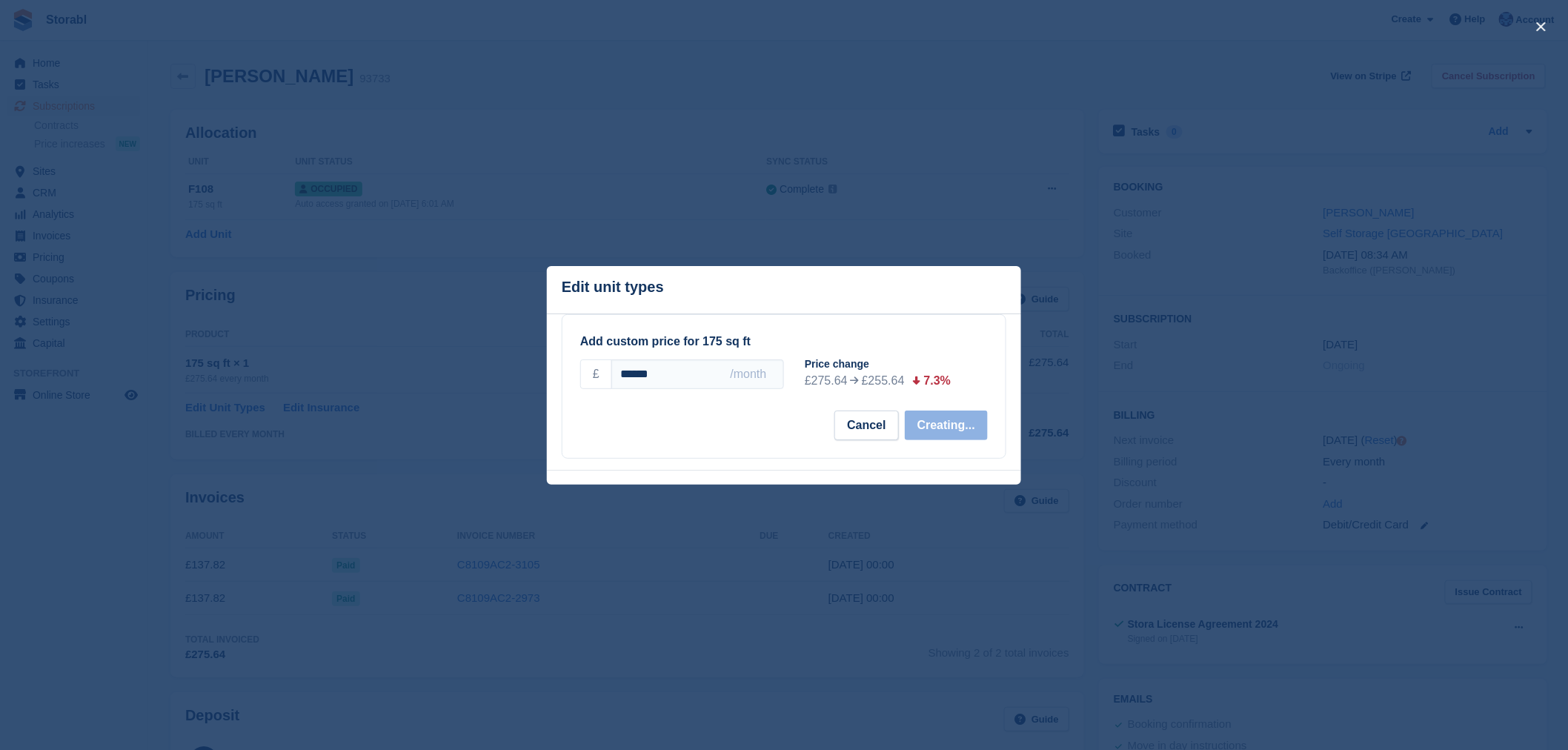
select select "*****"
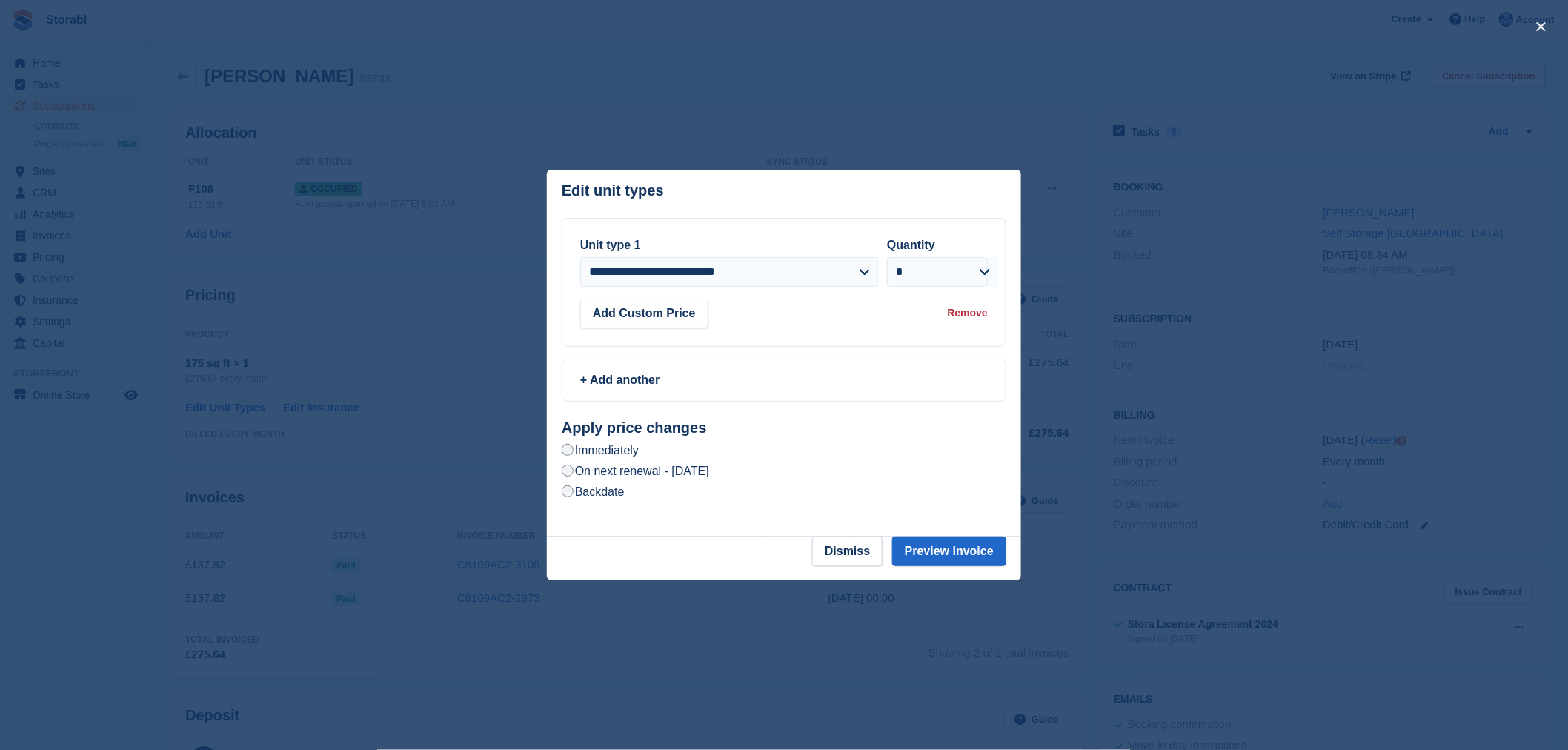
click at [745, 463] on div "On next renewal - [DATE]" at bounding box center [784, 470] width 445 height 17
click at [709, 470] on label "On next renewal - [DATE]" at bounding box center [635, 470] width 147 height 15
click at [968, 548] on button "Preview Invoice" at bounding box center [949, 551] width 114 height 30
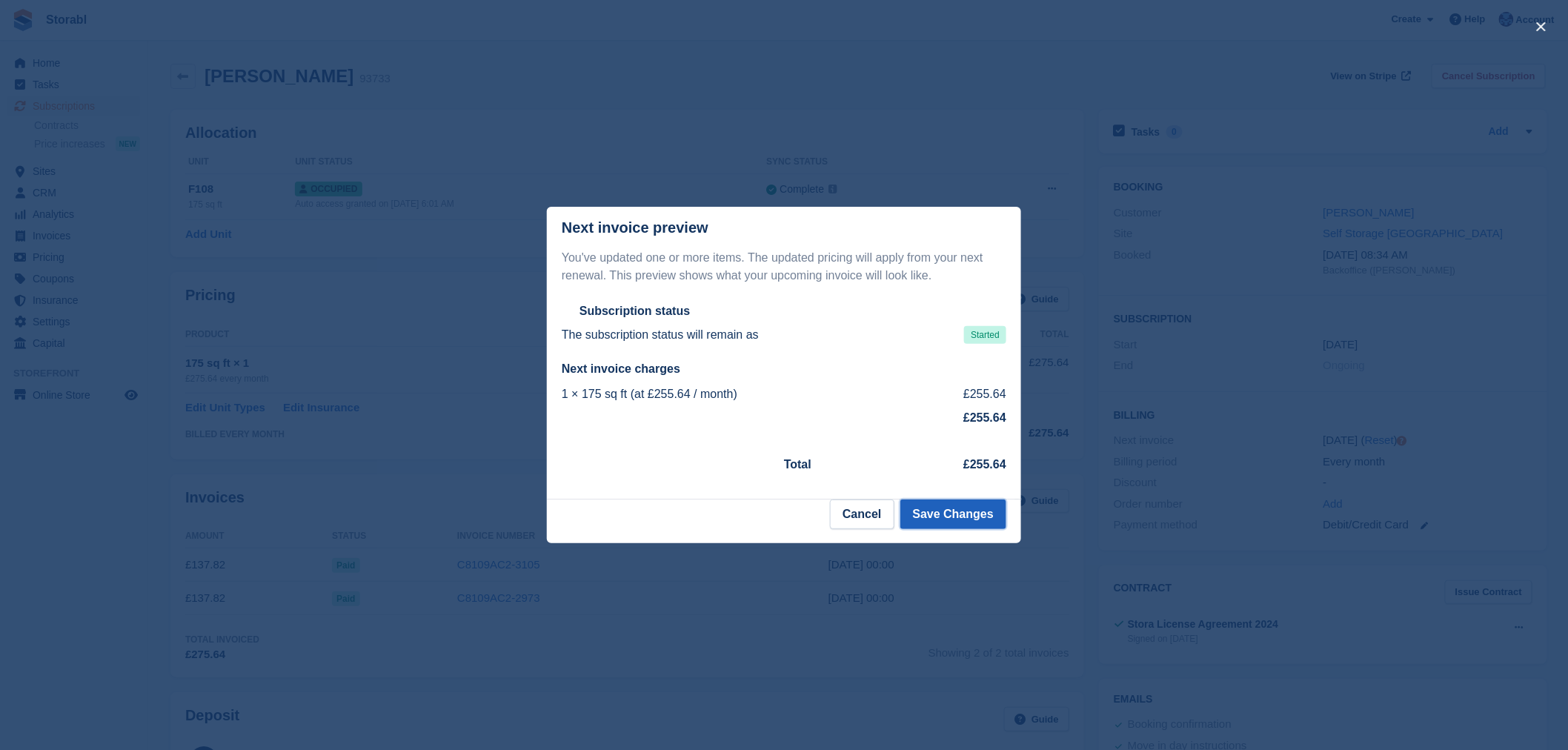
click at [925, 512] on button "Save Changes" at bounding box center [953, 514] width 106 height 30
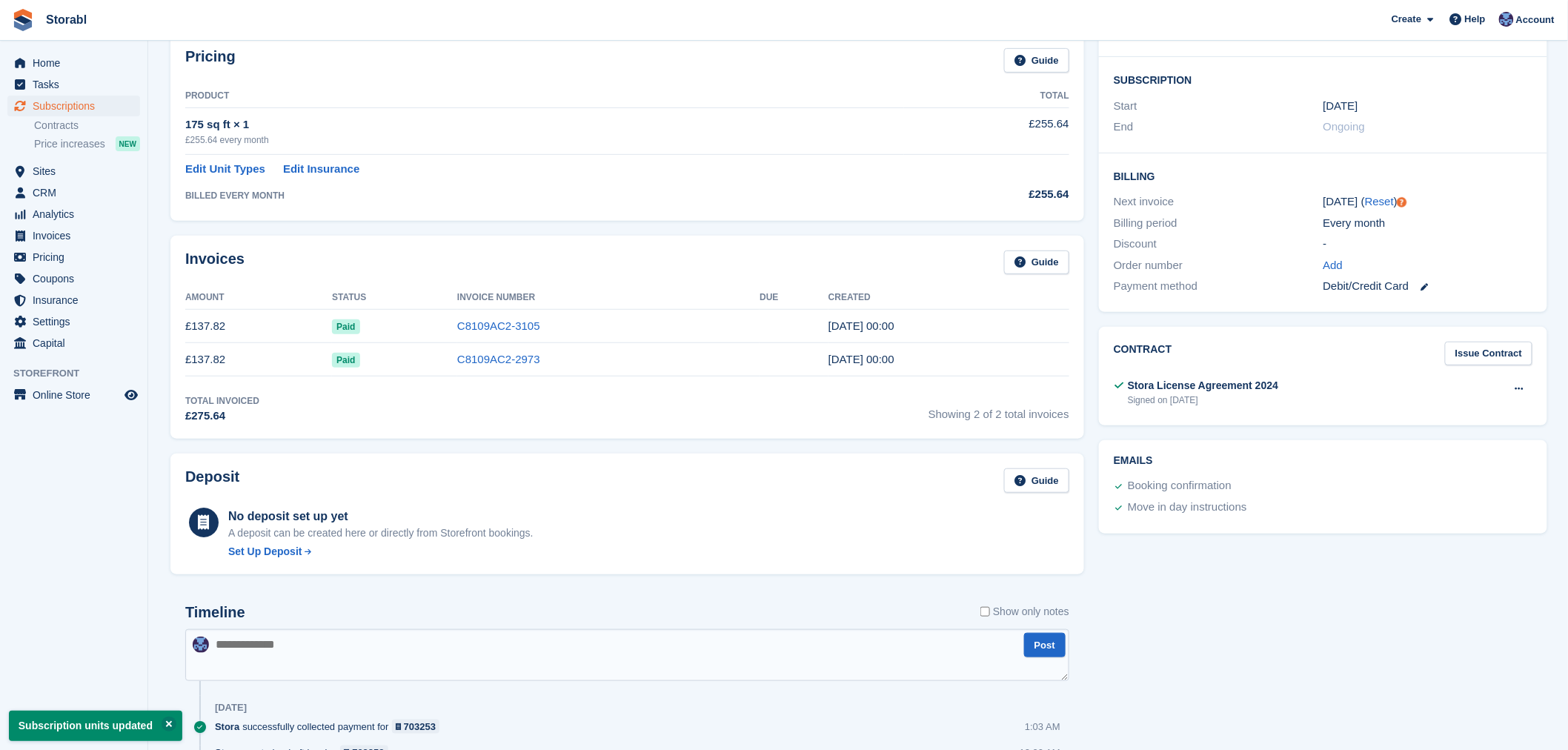
scroll to position [329, 0]
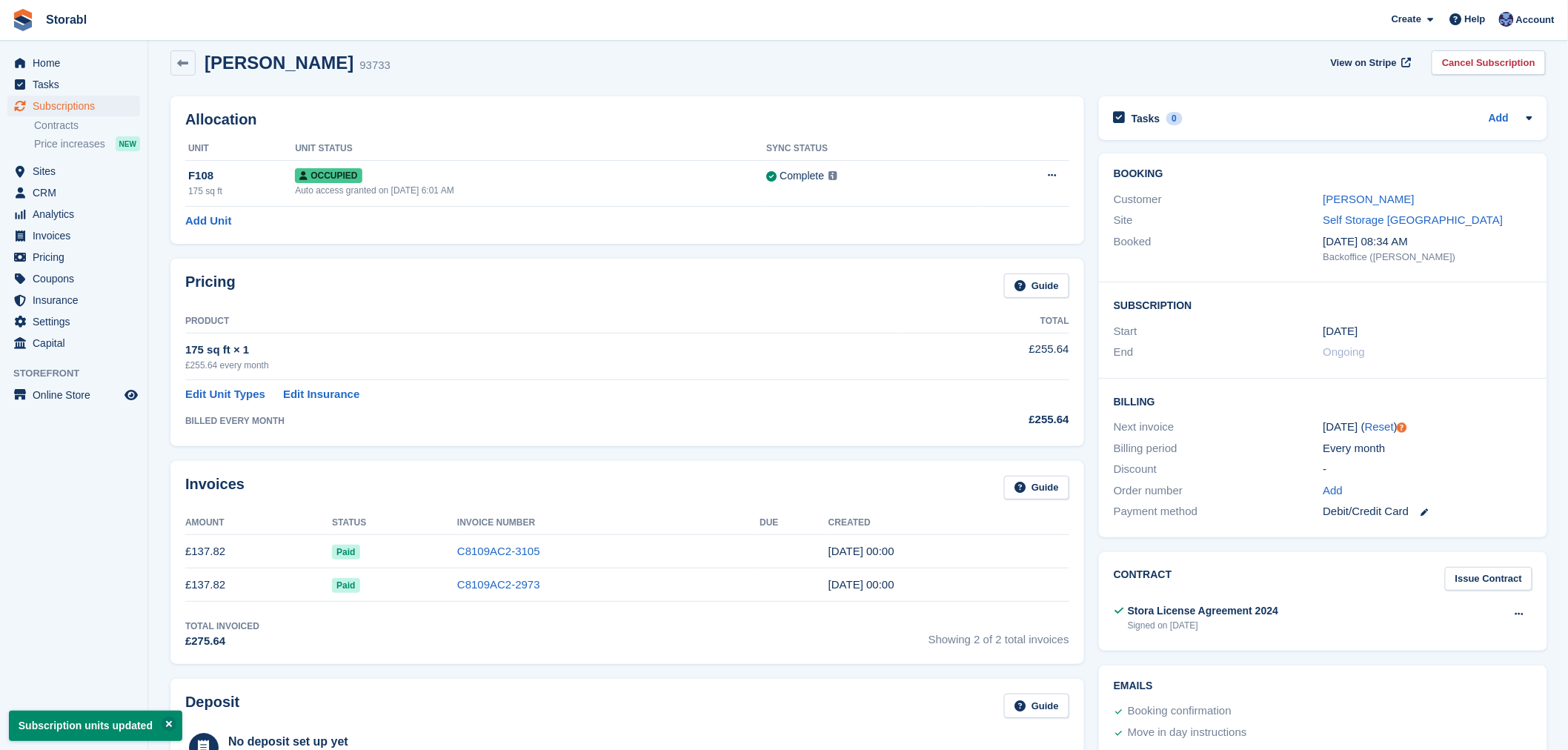
scroll to position [0, 0]
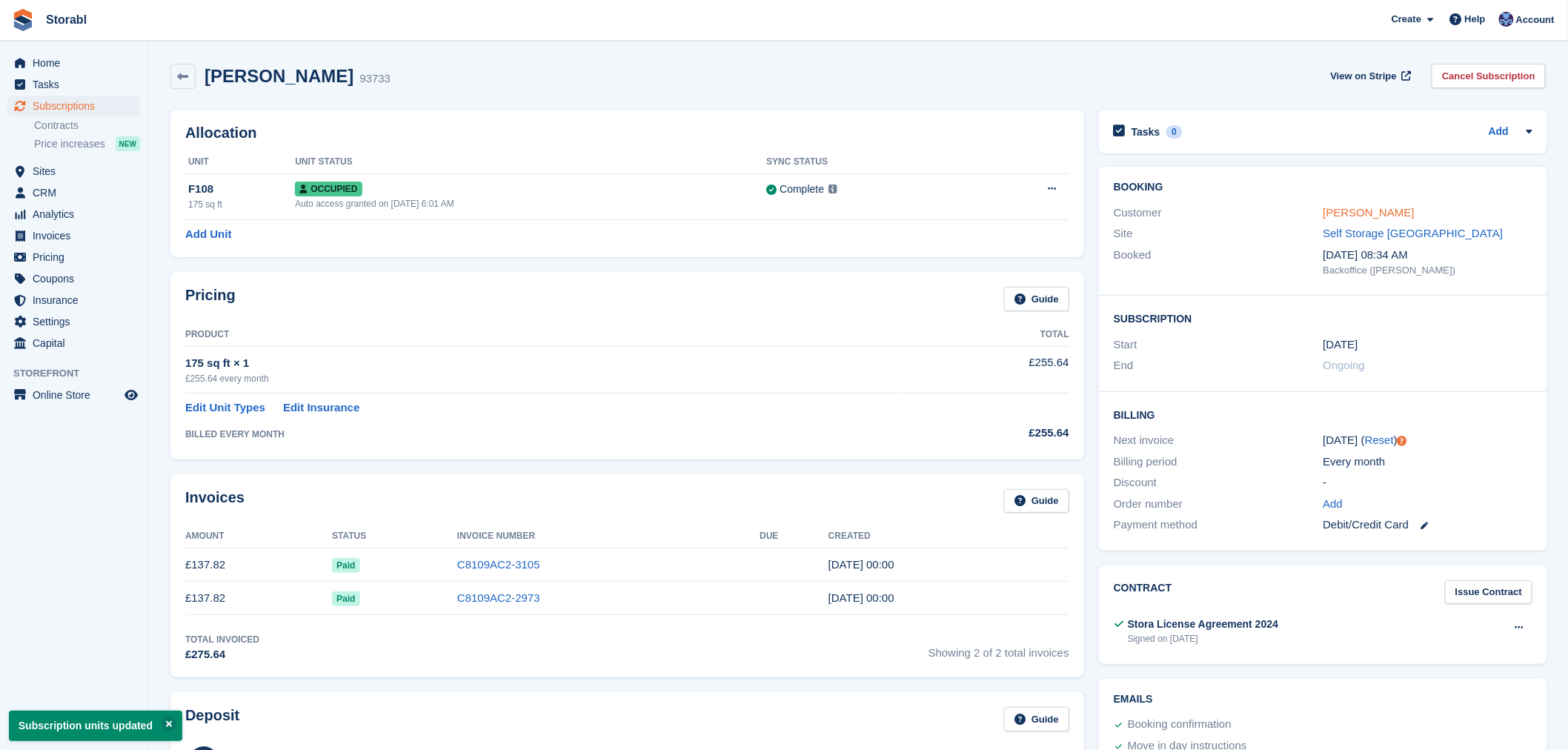
click at [1354, 206] on link "[PERSON_NAME]" at bounding box center [1369, 212] width 91 height 13
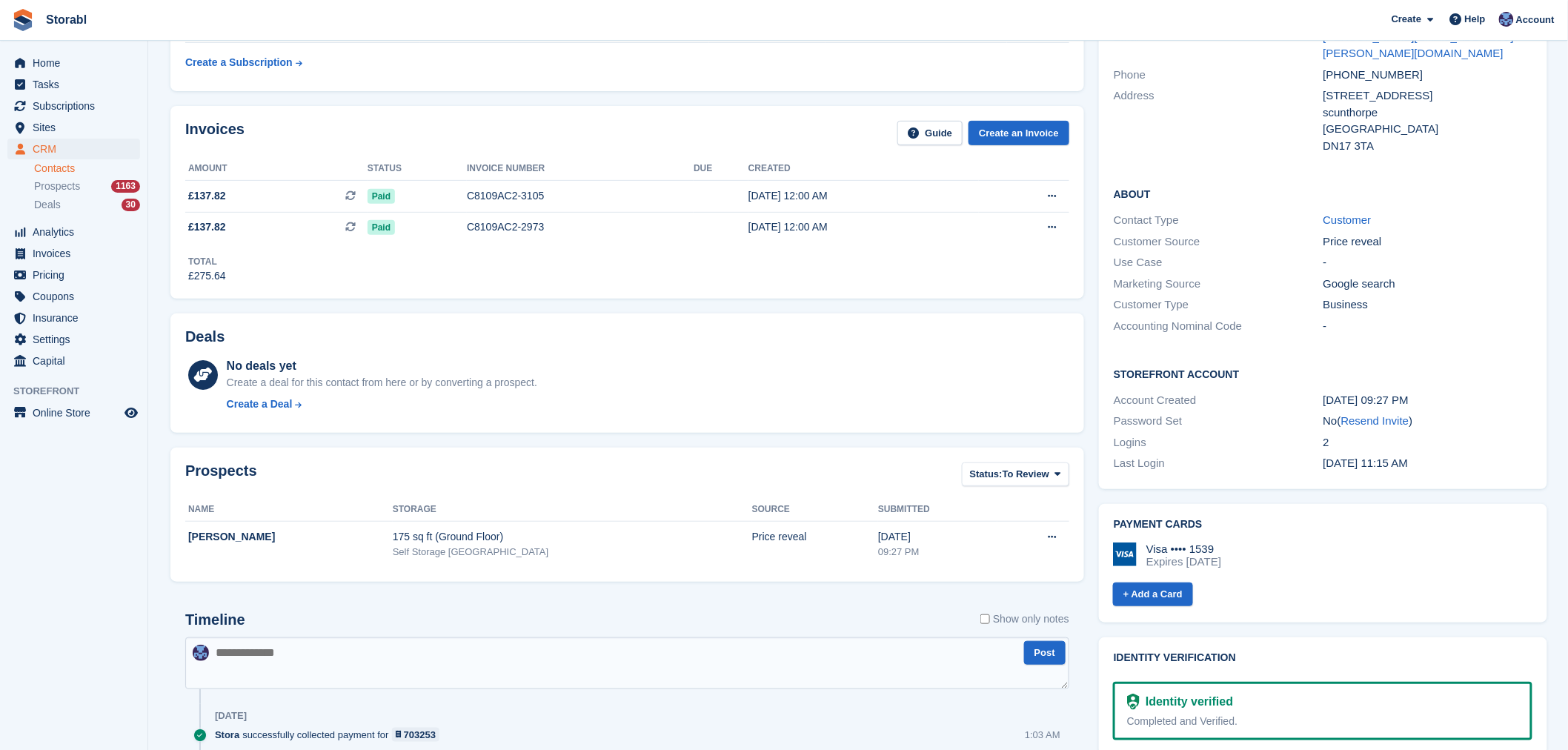
scroll to position [247, 0]
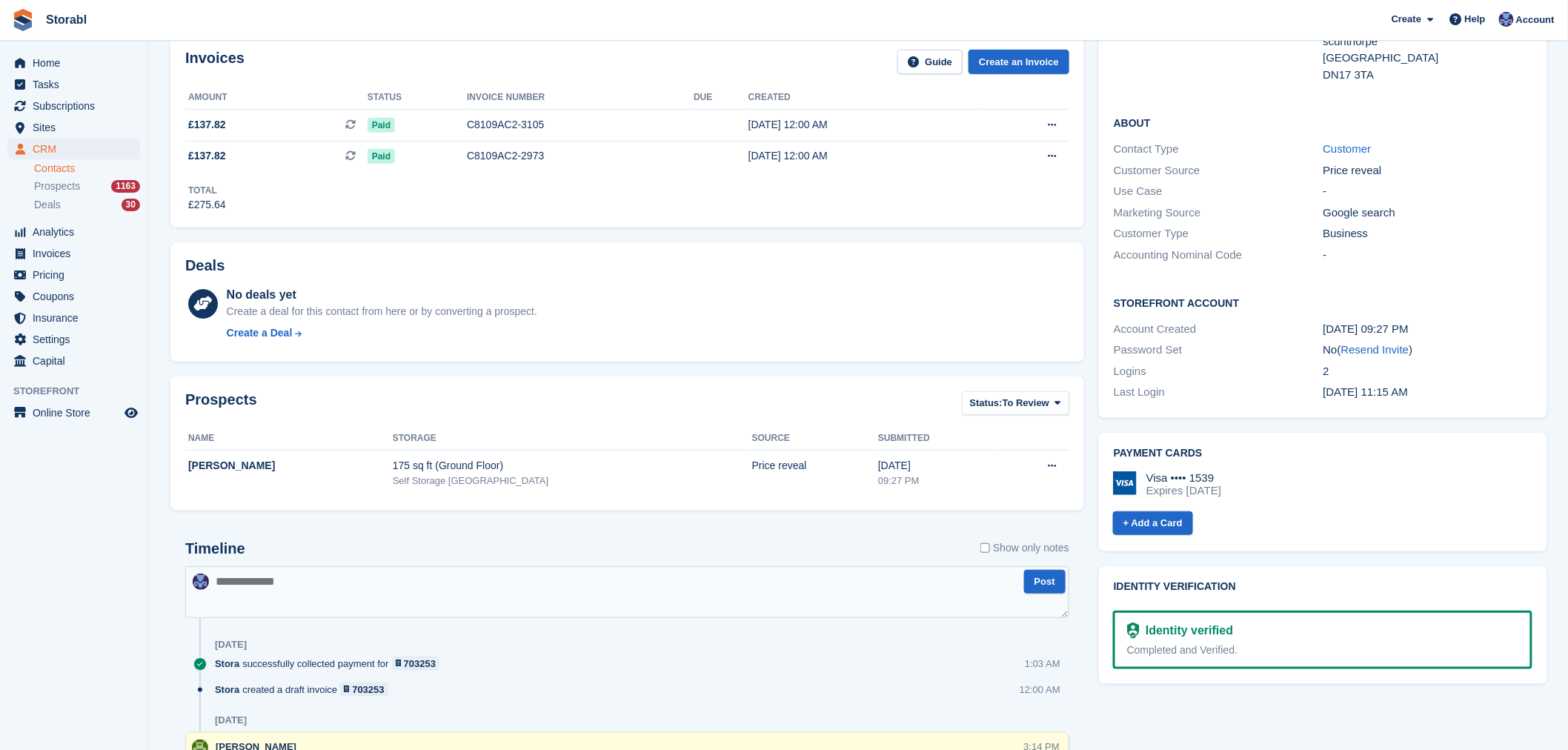
click at [353, 608] on textarea at bounding box center [627, 592] width 884 height 52
type textarea "**********"
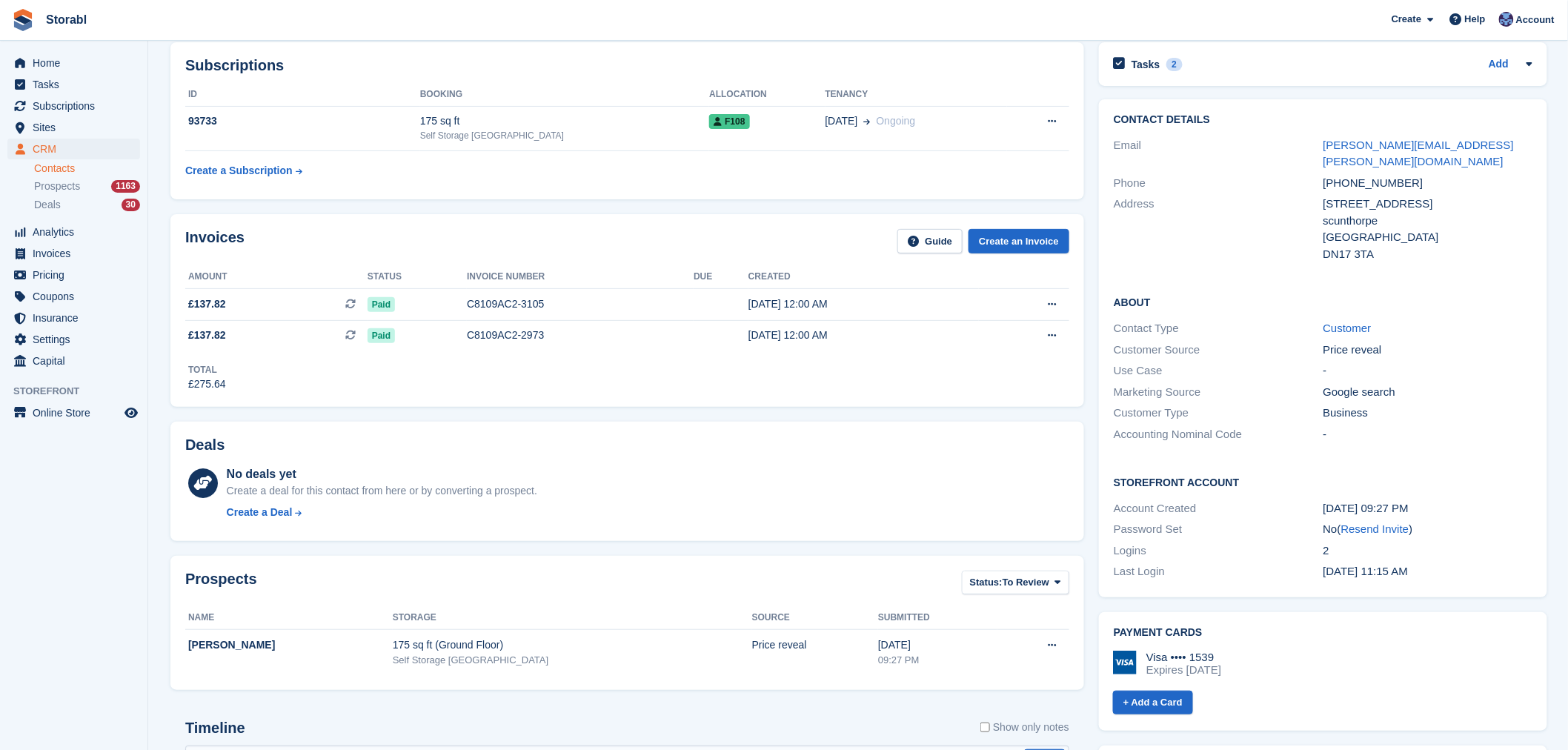
scroll to position [0, 0]
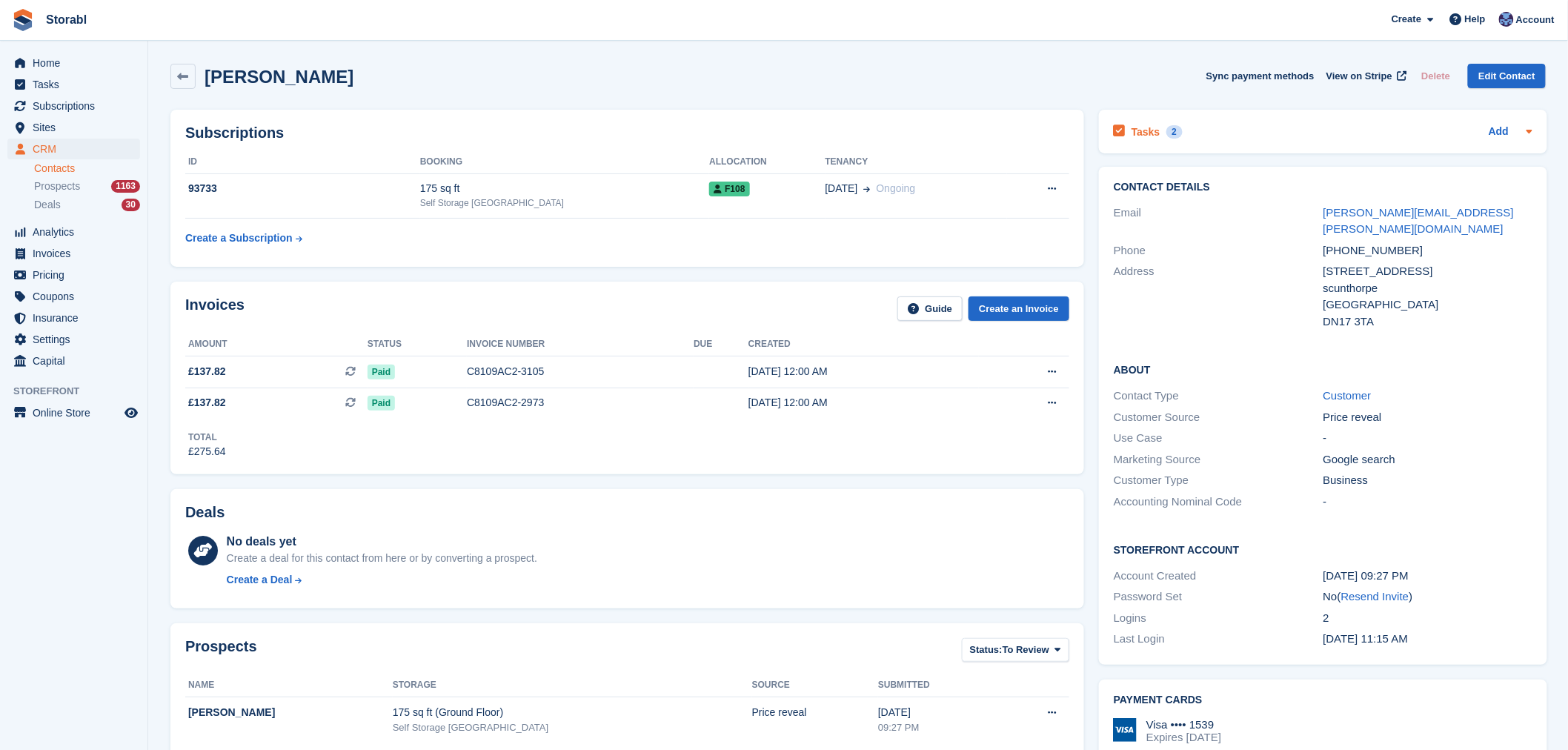
click at [1241, 134] on div "Tasks 2 Add" at bounding box center [1323, 131] width 419 height 20
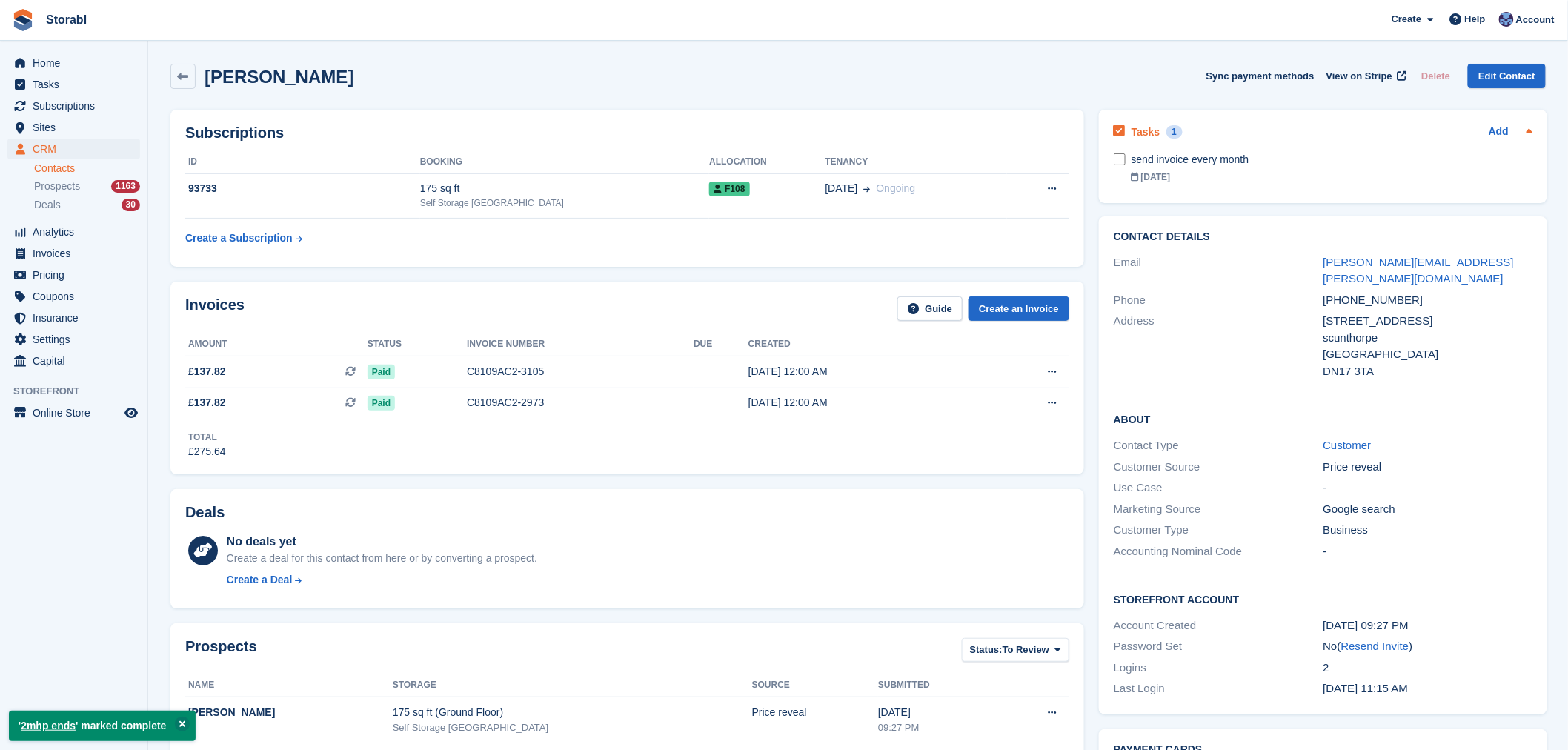
click at [1487, 133] on div "Tasks 1 Add" at bounding box center [1323, 131] width 419 height 20
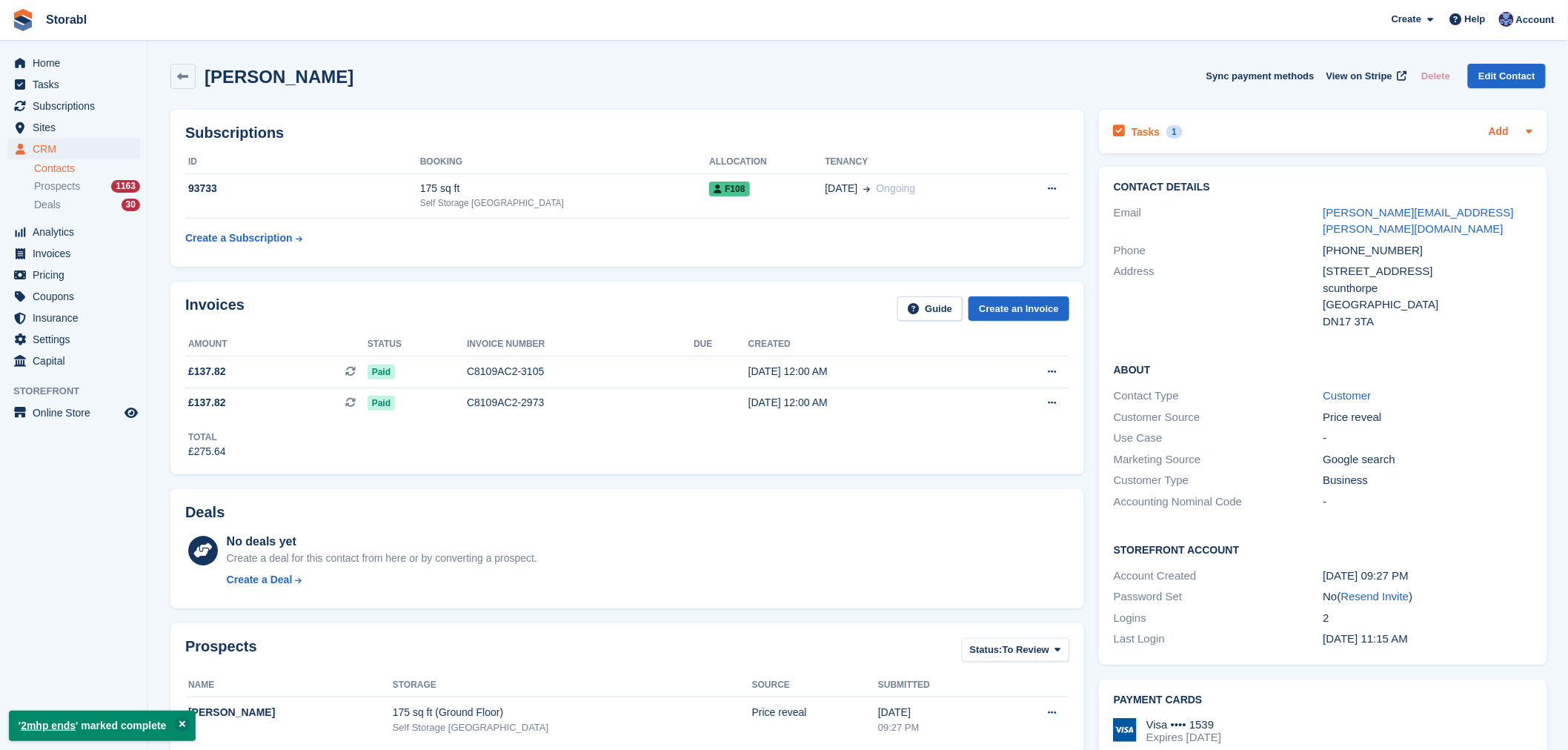
click at [1494, 129] on link "Add" at bounding box center [1499, 132] width 20 height 17
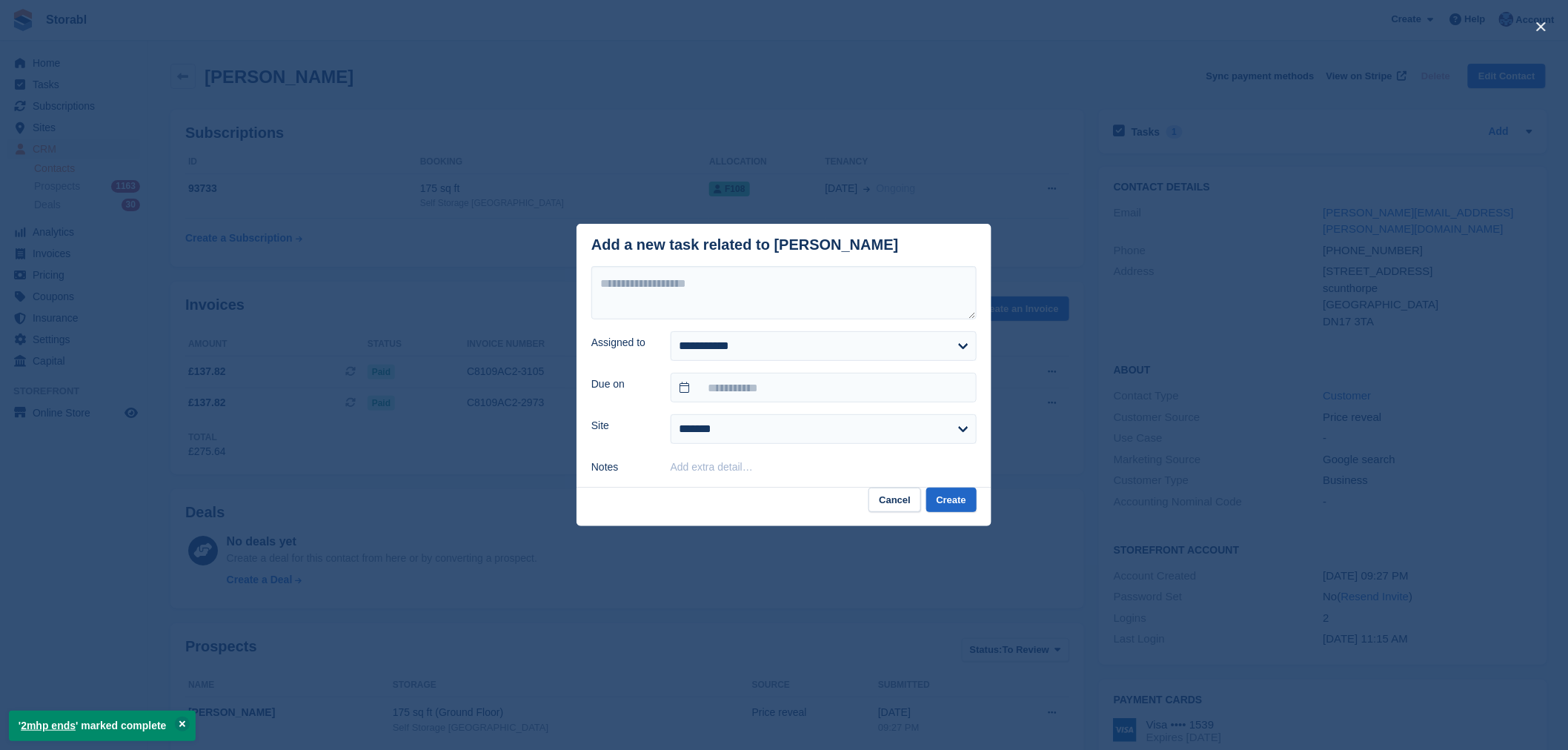
click at [892, 265] on header "Add a new task related to [PERSON_NAME]" at bounding box center [784, 245] width 415 height 43
click at [891, 272] on textarea at bounding box center [784, 293] width 385 height 53
type textarea "**********"
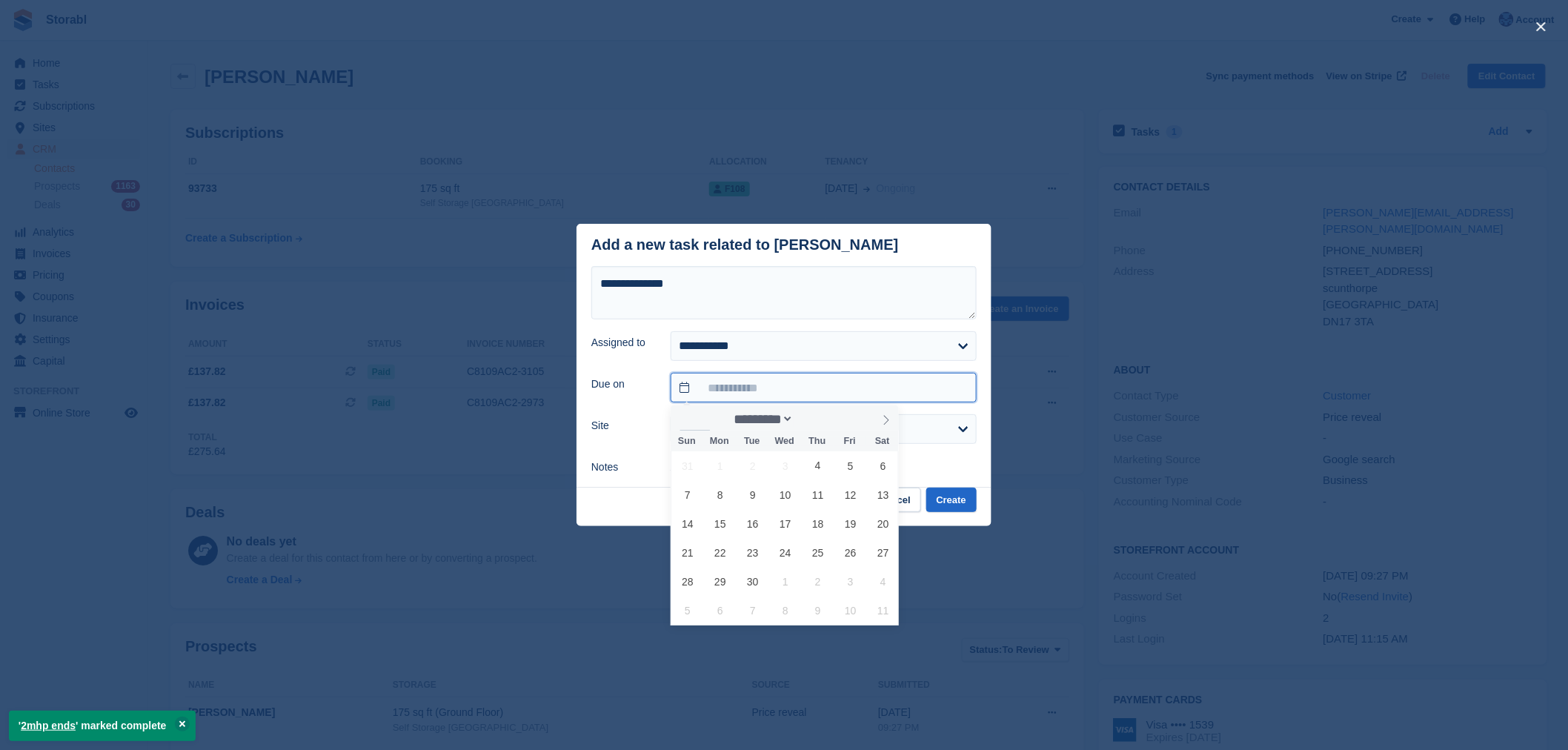
click at [884, 421] on icon at bounding box center [886, 420] width 11 height 11
select select "**"
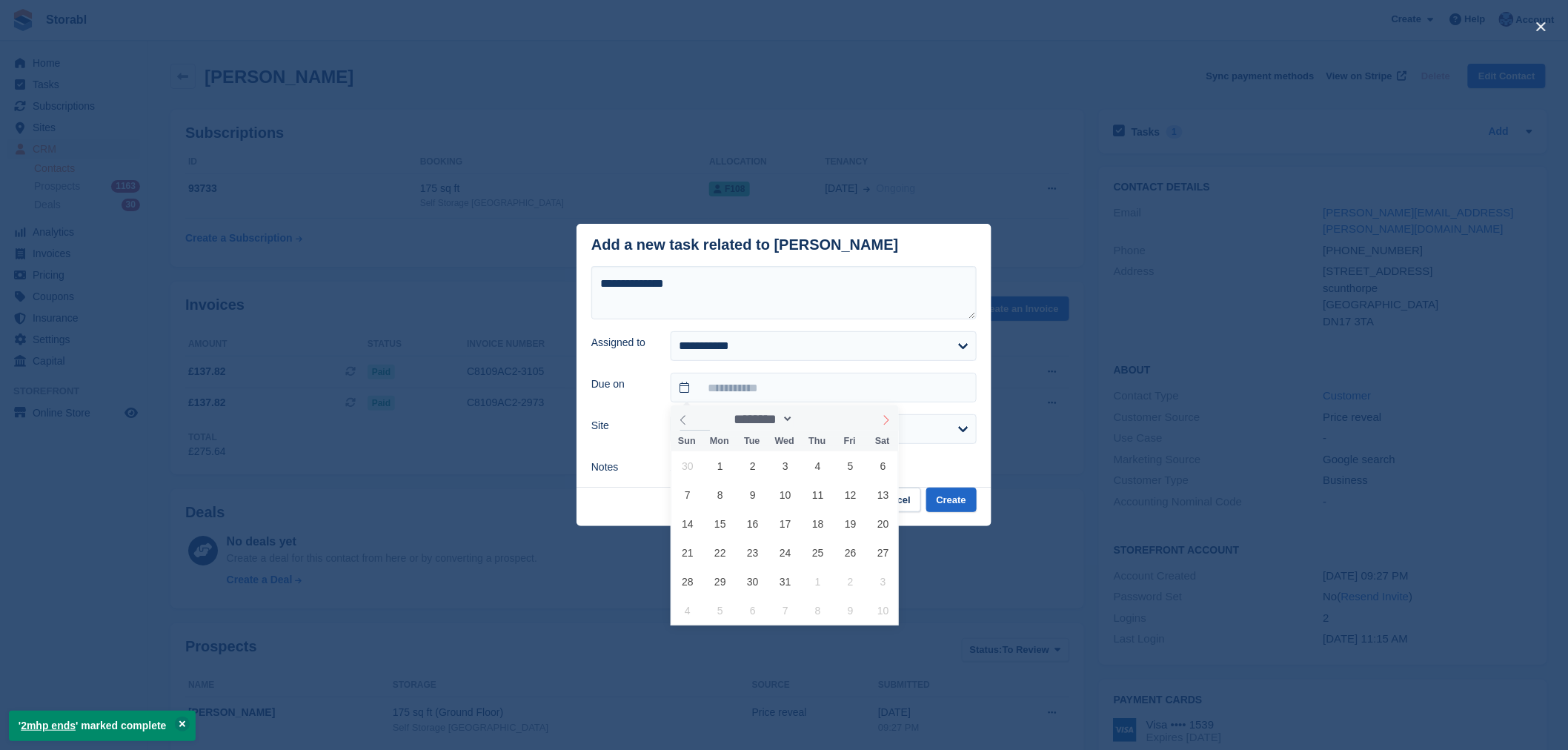
click at [884, 421] on icon at bounding box center [886, 420] width 11 height 11
type input "****"
click at [884, 421] on icon at bounding box center [886, 420] width 11 height 11
select select "*"
click at [791, 527] on span "18" at bounding box center [785, 524] width 29 height 29
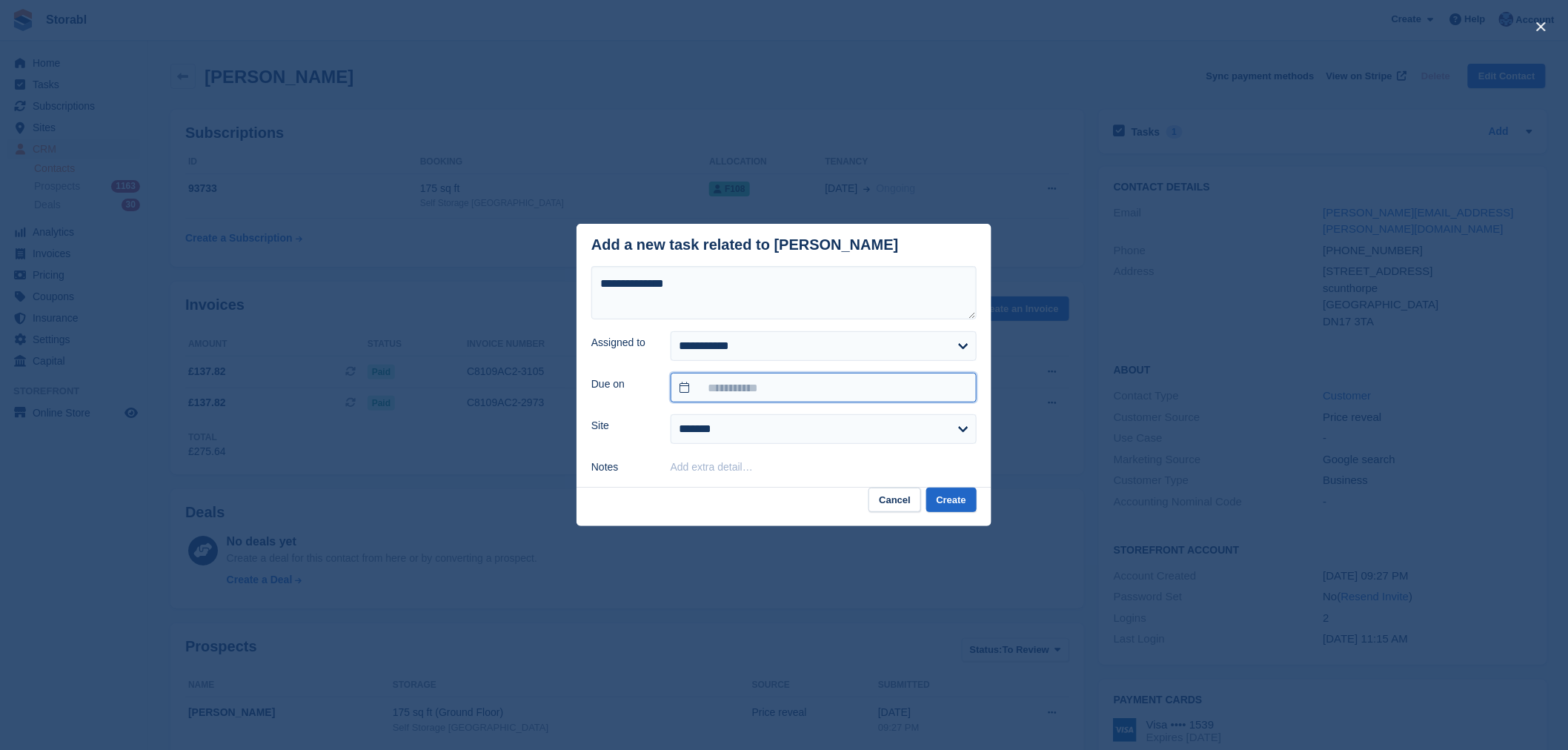
type input "**********"
click at [927, 507] on footer "Cancel Create" at bounding box center [784, 507] width 415 height 39
click at [928, 507] on button "Create" at bounding box center [952, 500] width 50 height 24
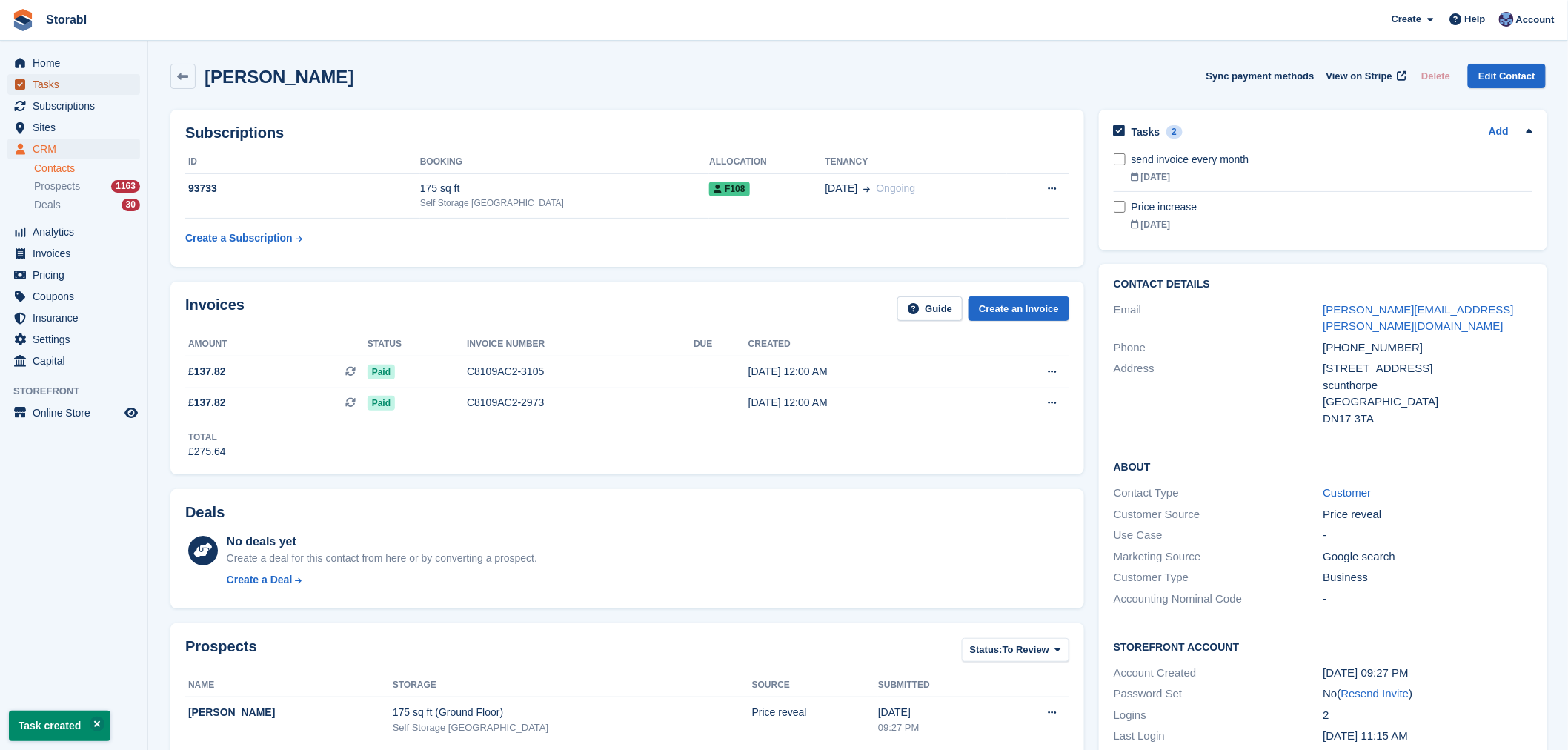
click at [64, 91] on span "Tasks" at bounding box center [77, 84] width 89 height 21
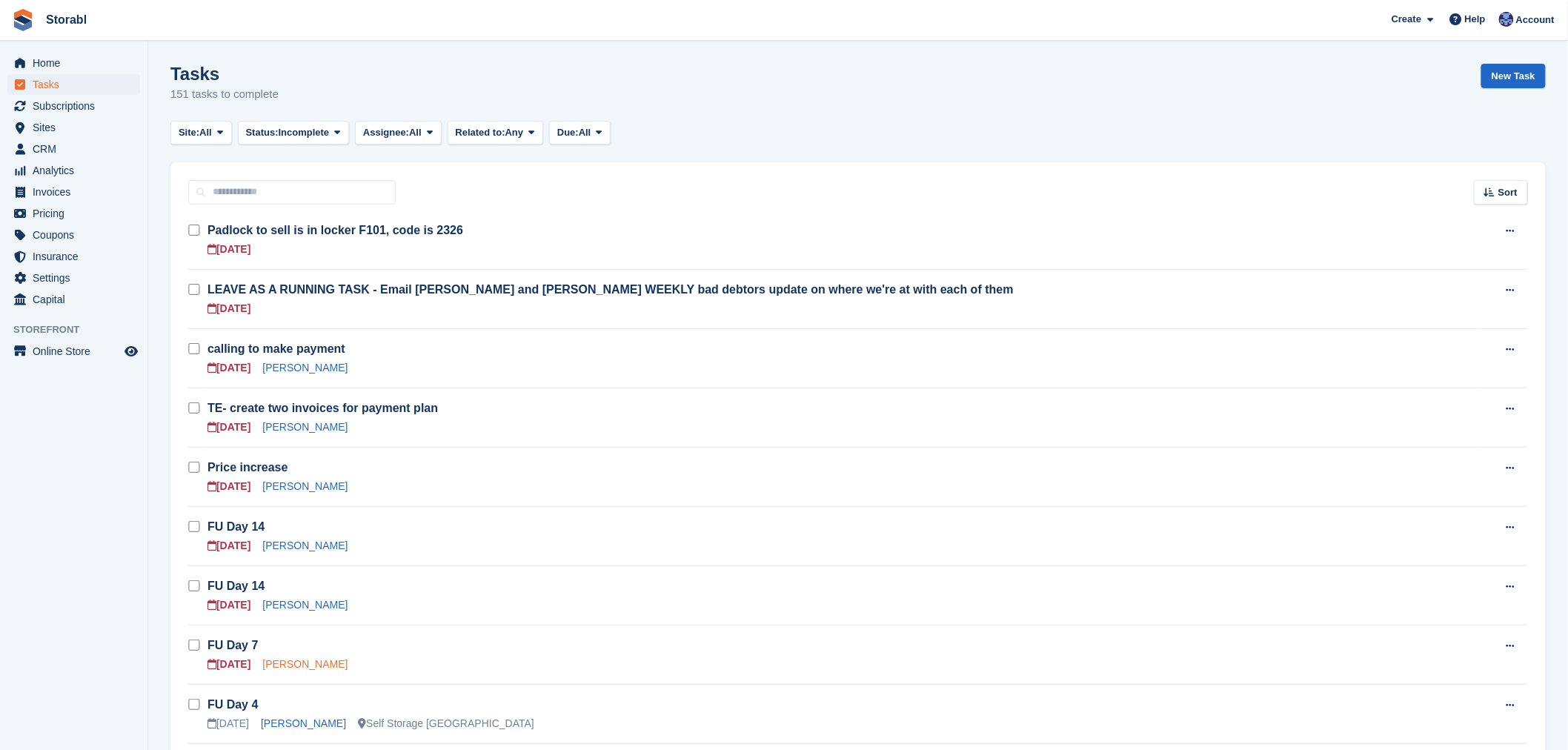
click at [276, 658] on link "[PERSON_NAME]" at bounding box center [305, 664] width 85 height 12
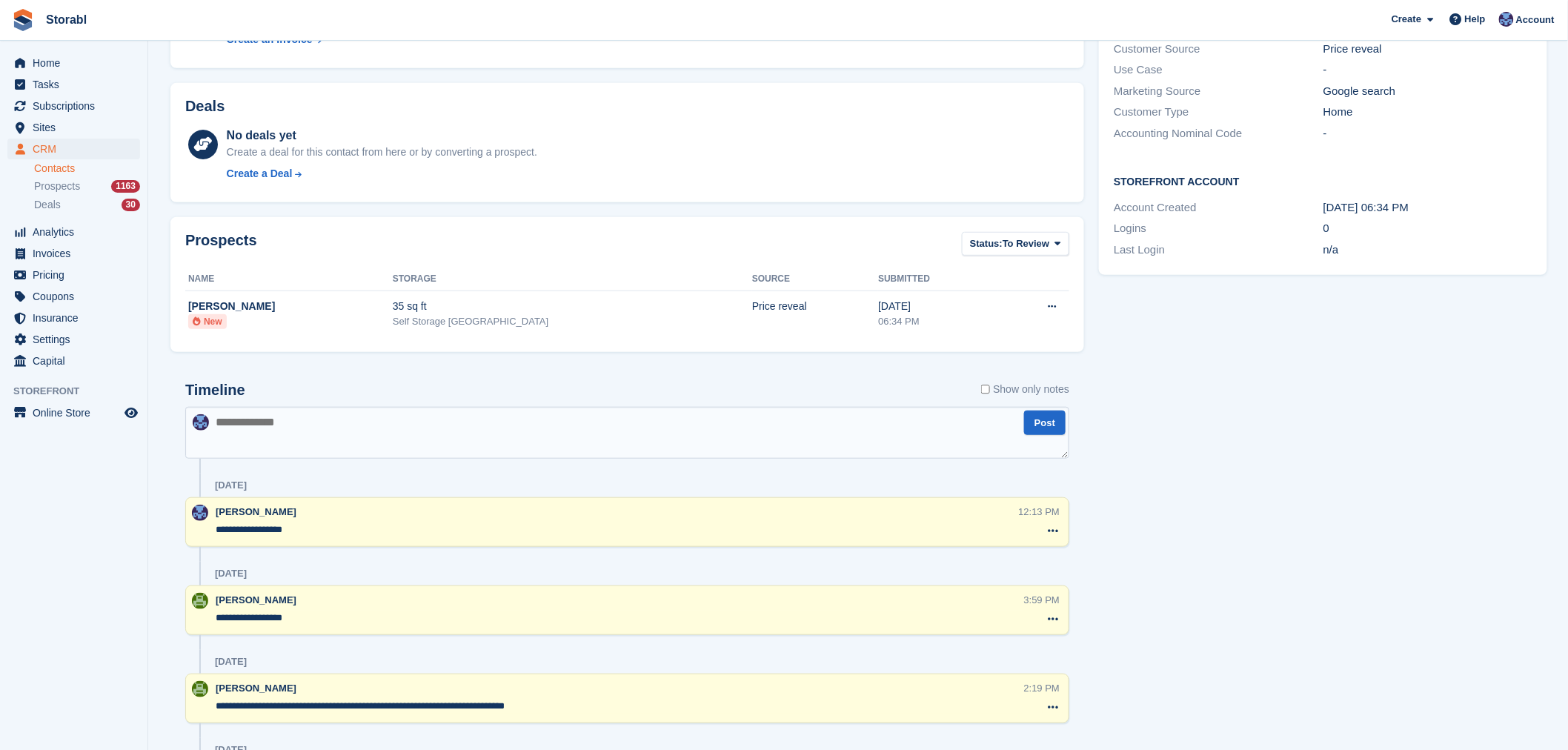
scroll to position [211, 0]
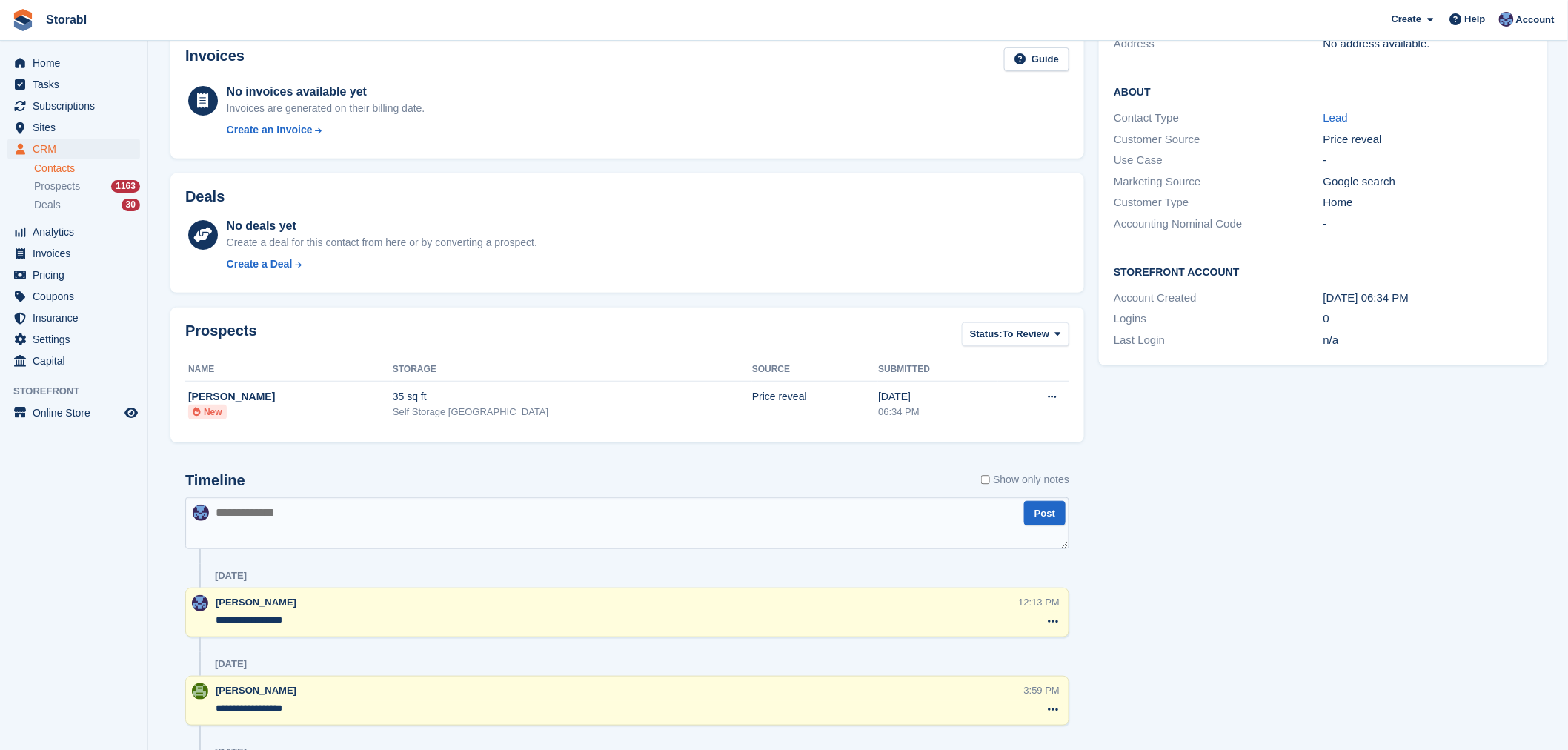
click at [474, 511] on textarea at bounding box center [627, 523] width 884 height 52
type textarea "*"
type textarea "**********"
click at [1380, 359] on div "Storefront Account Account Created [DATE] 06:34 PM Logins 0 Last Login n/a" at bounding box center [1323, 307] width 448 height 116
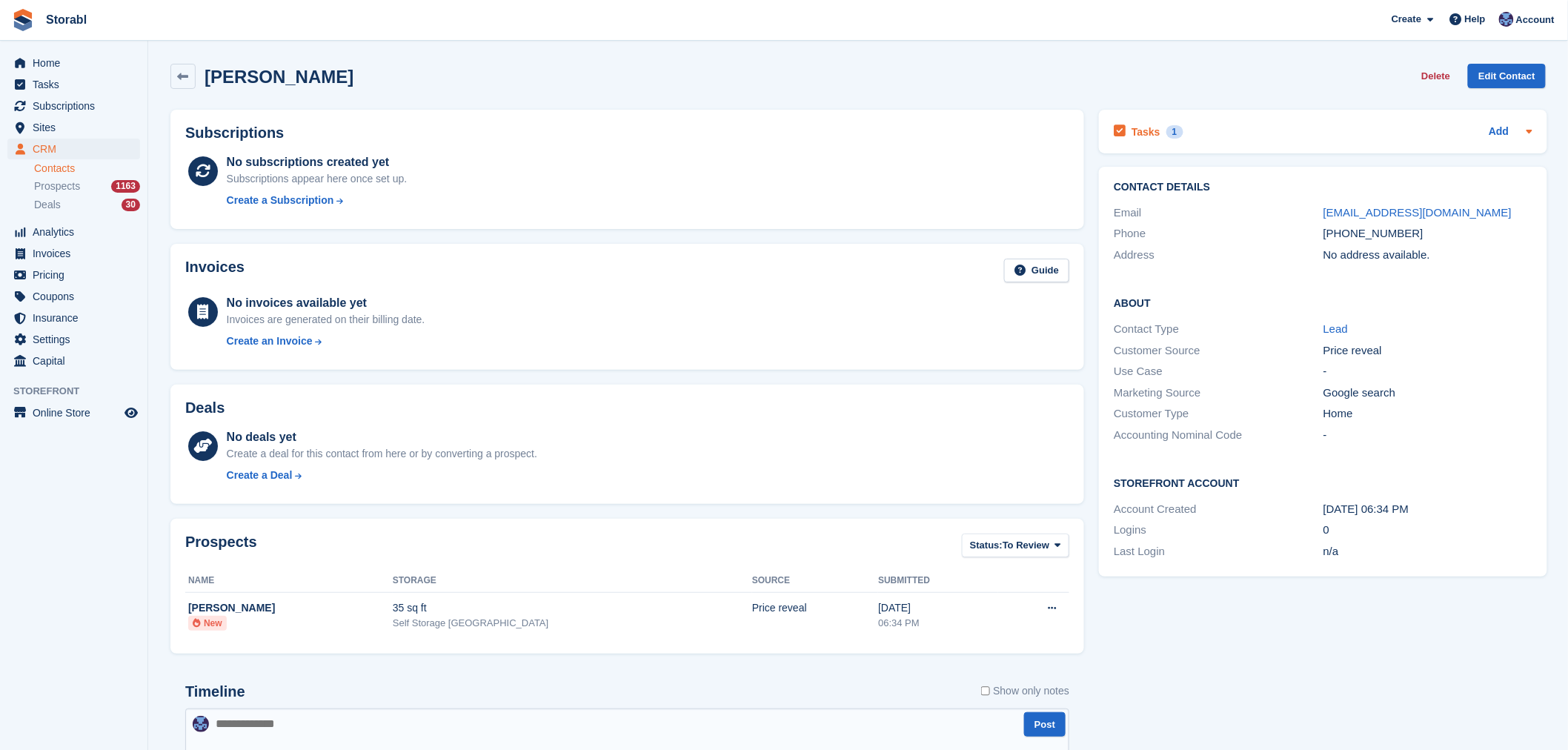
click at [1247, 130] on div "Tasks 1 Add" at bounding box center [1323, 131] width 419 height 20
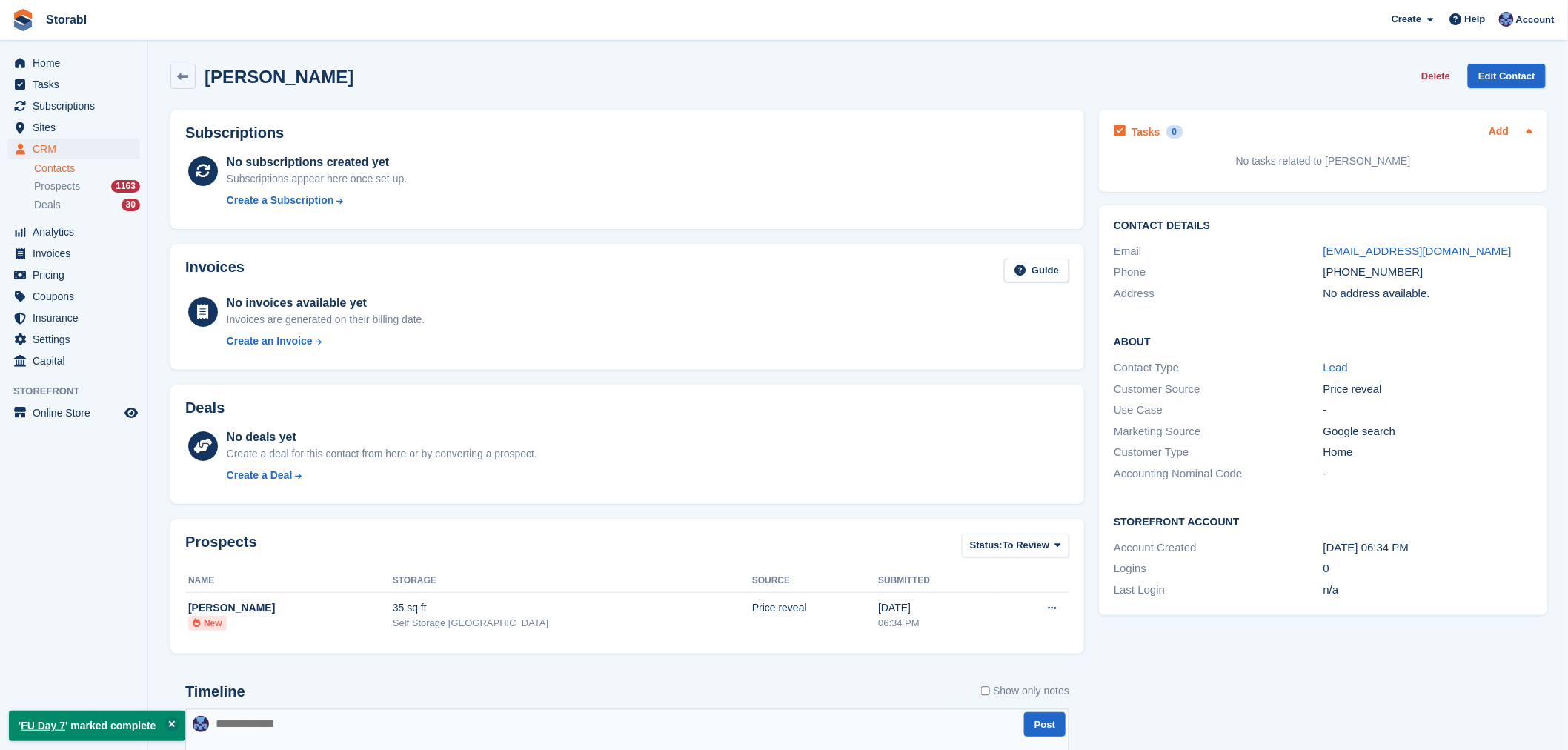
click at [1503, 132] on link "Add" at bounding box center [1499, 132] width 20 height 17
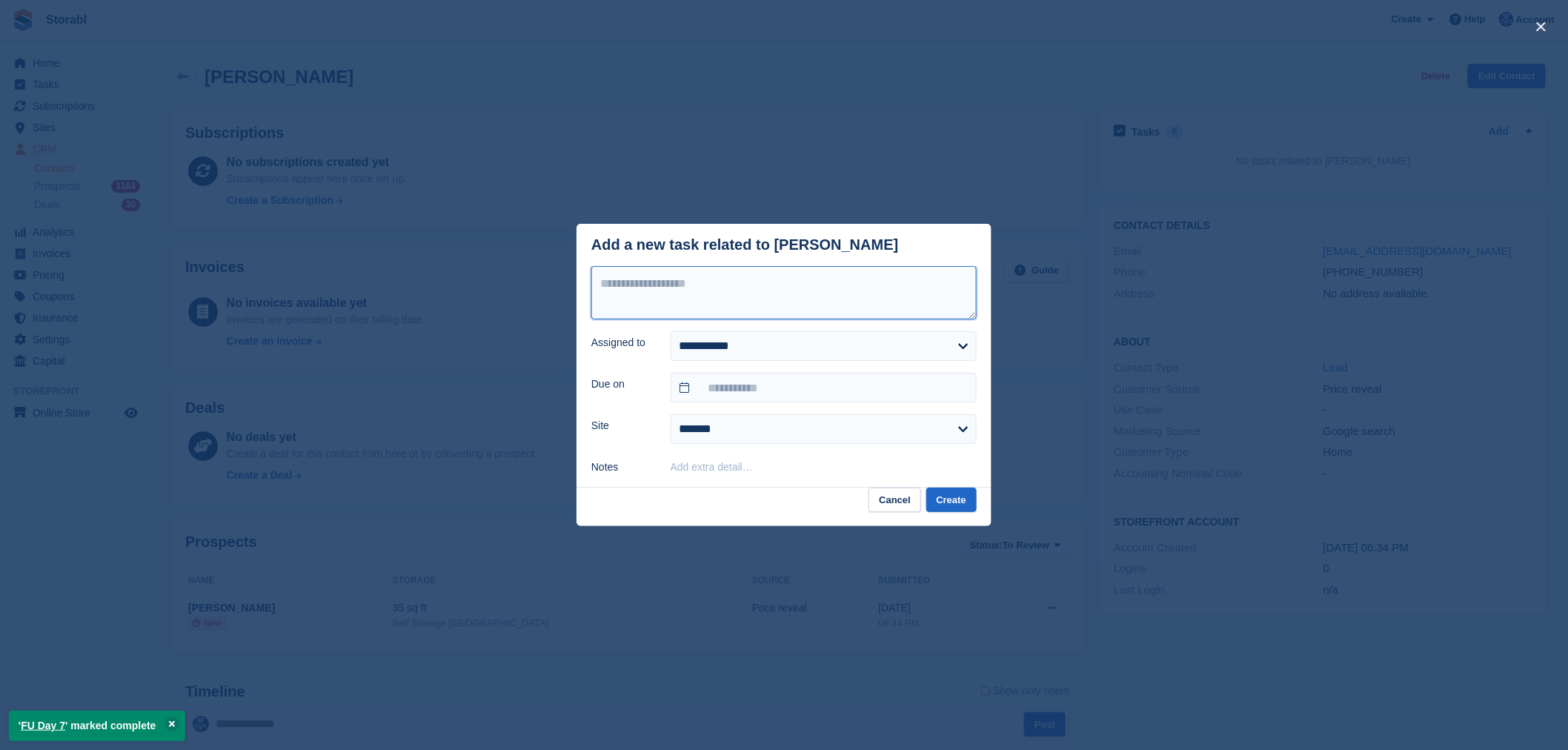
click at [908, 277] on textarea at bounding box center [784, 293] width 385 height 53
type textarea "*********"
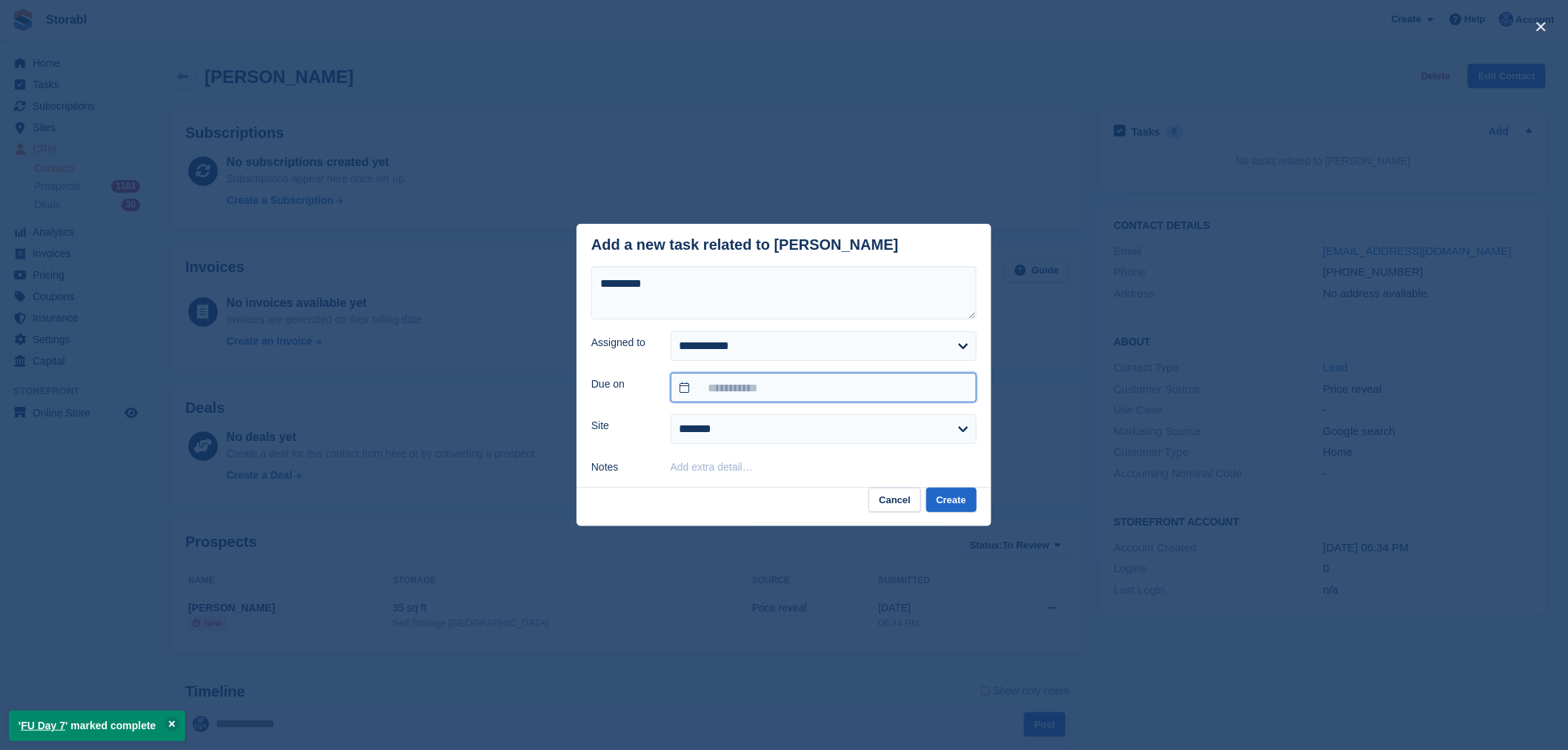
click at [842, 375] on input "text" at bounding box center [823, 387] width 306 height 30
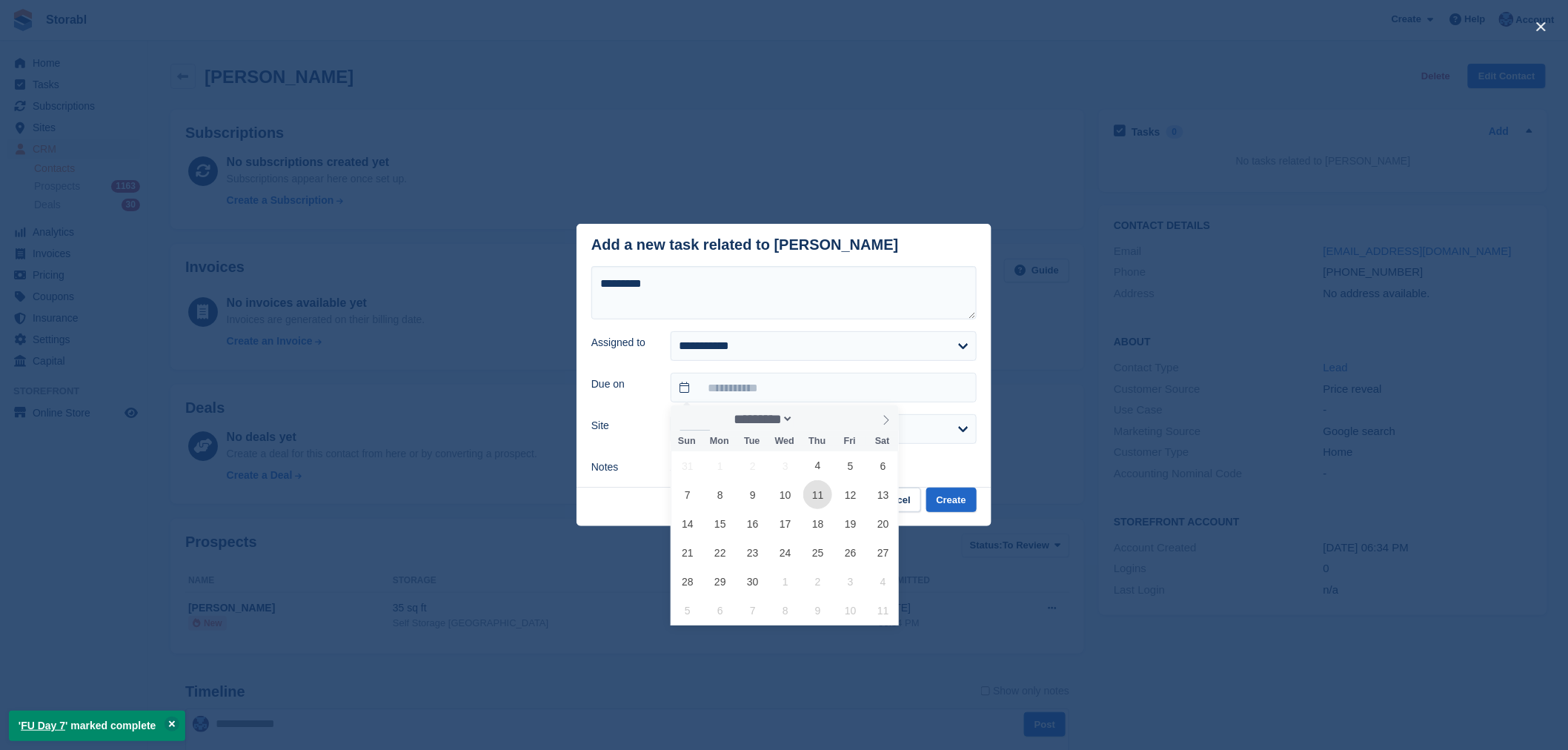
click at [825, 505] on span "11" at bounding box center [818, 495] width 29 height 29
type input "**********"
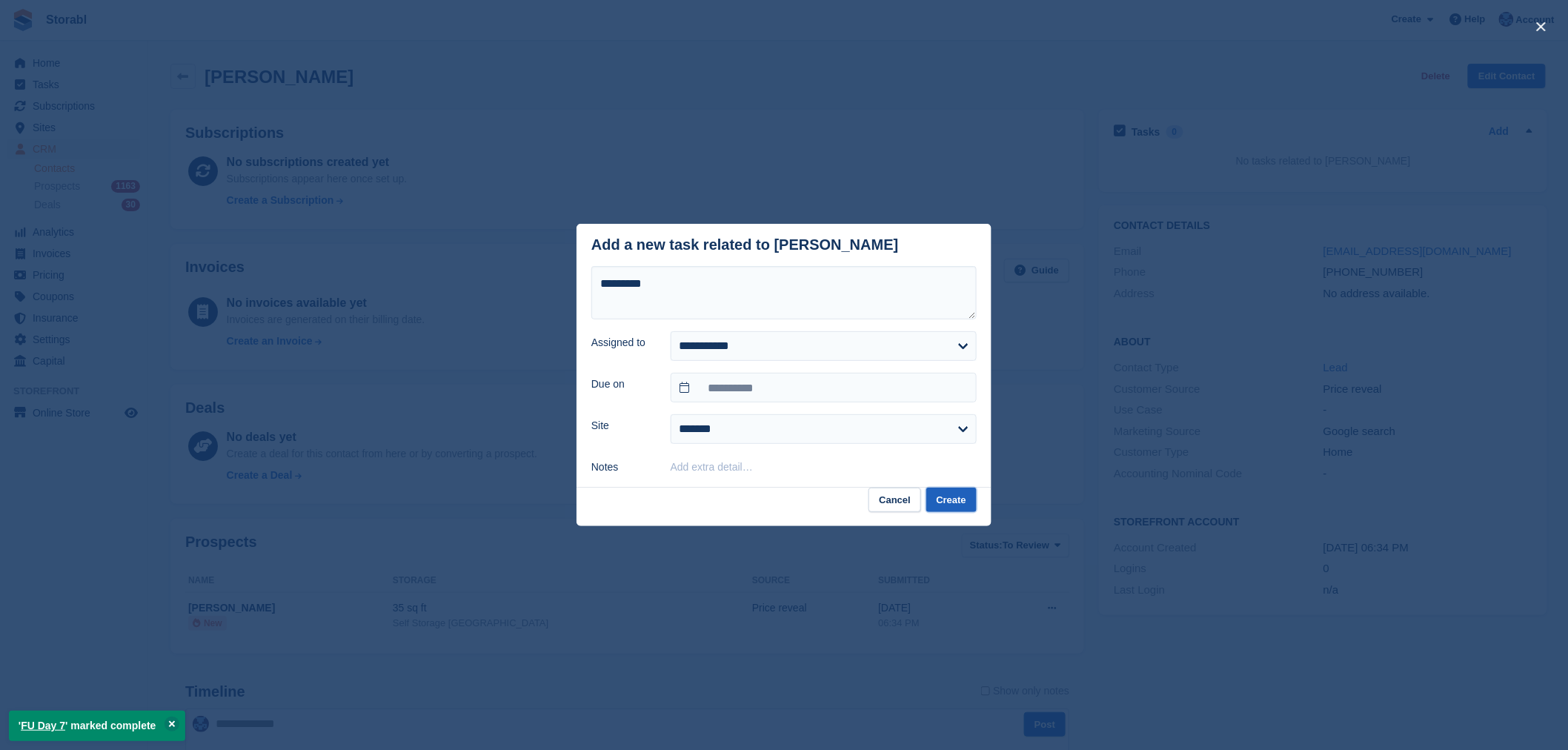
click at [963, 501] on button "Create" at bounding box center [952, 500] width 50 height 24
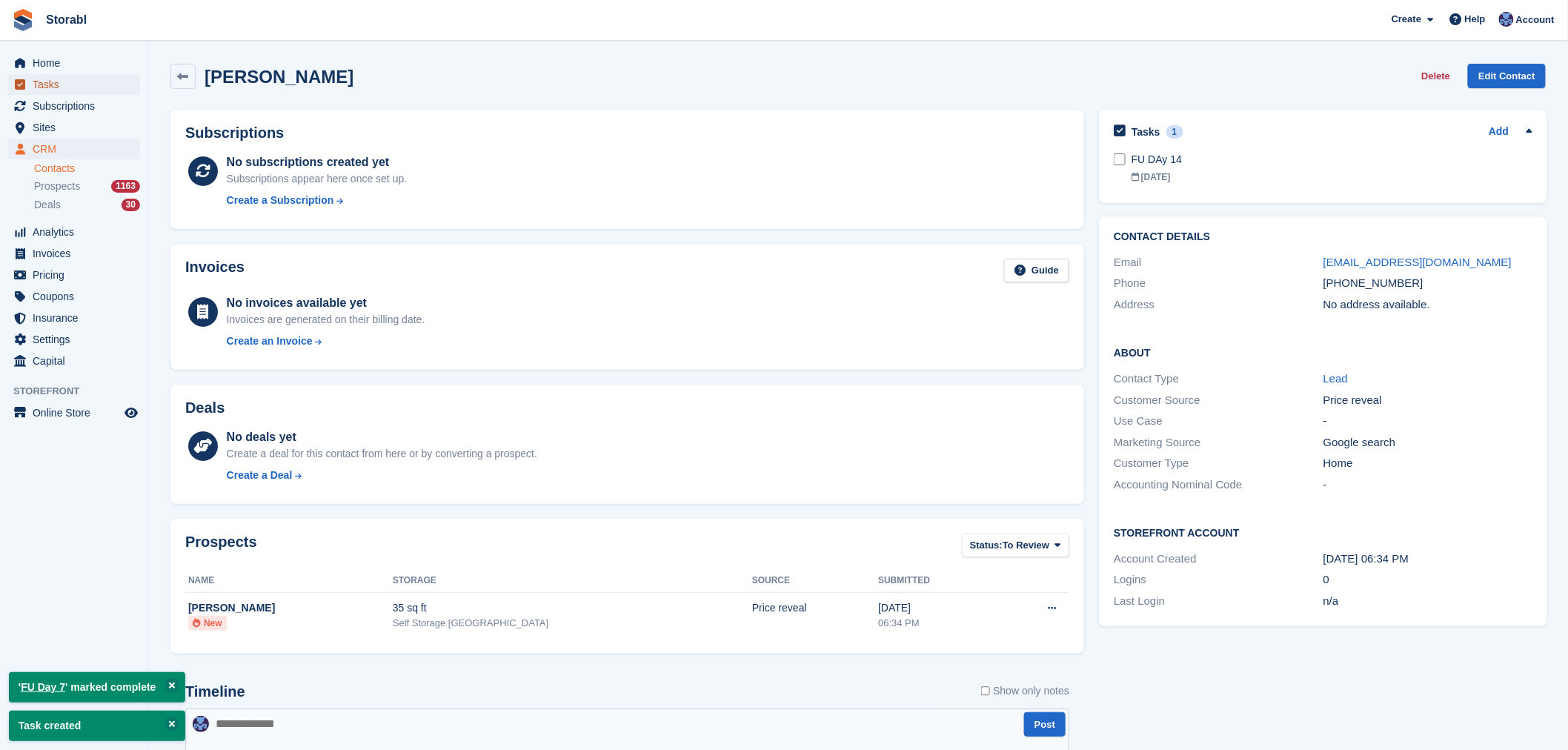
click at [47, 93] on span "Tasks" at bounding box center [77, 84] width 89 height 21
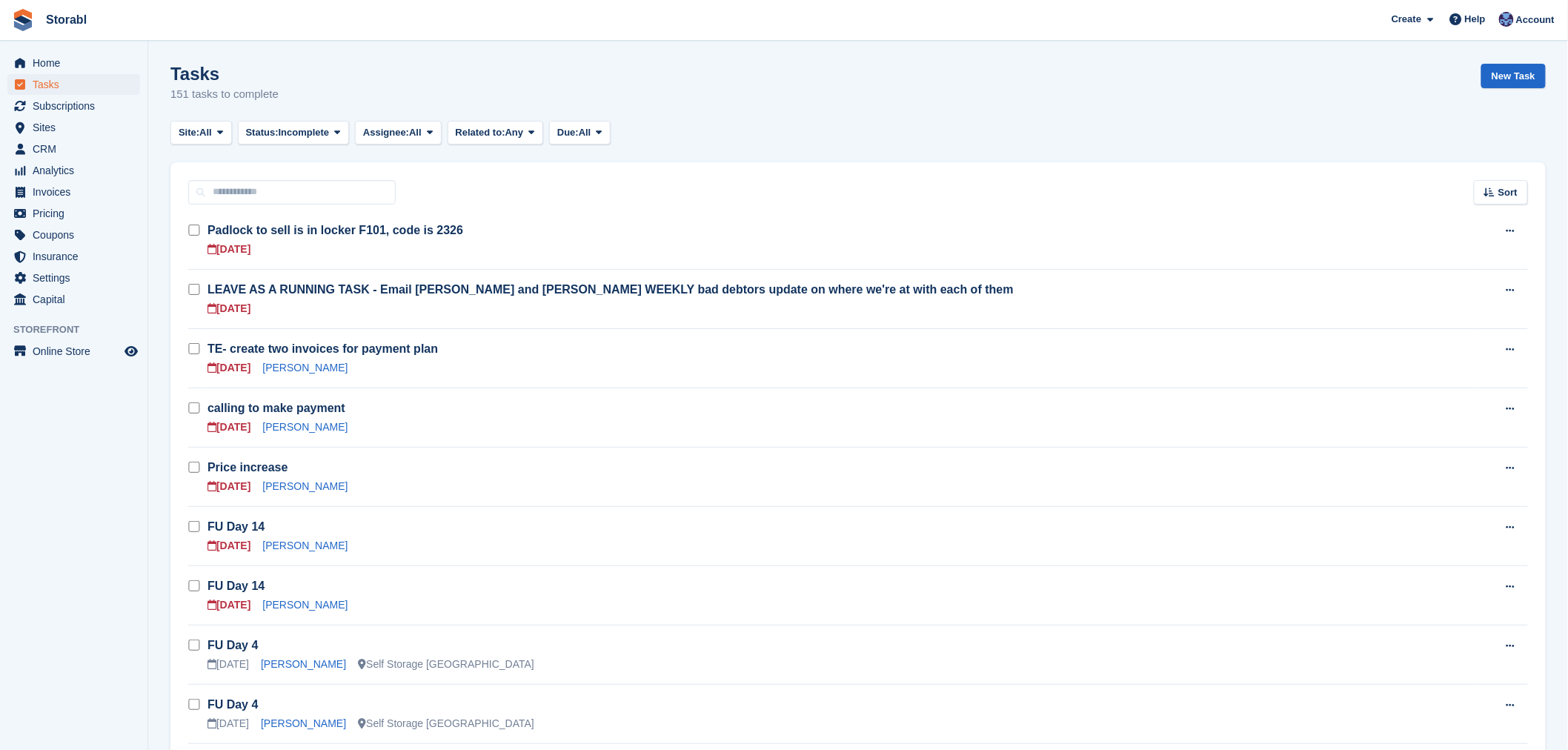
click at [296, 497] on td "Price increase [DATE] [PERSON_NAME]" at bounding box center [843, 476] width 1272 height 59
click at [296, 546] on link "[PERSON_NAME]" at bounding box center [305, 546] width 85 height 12
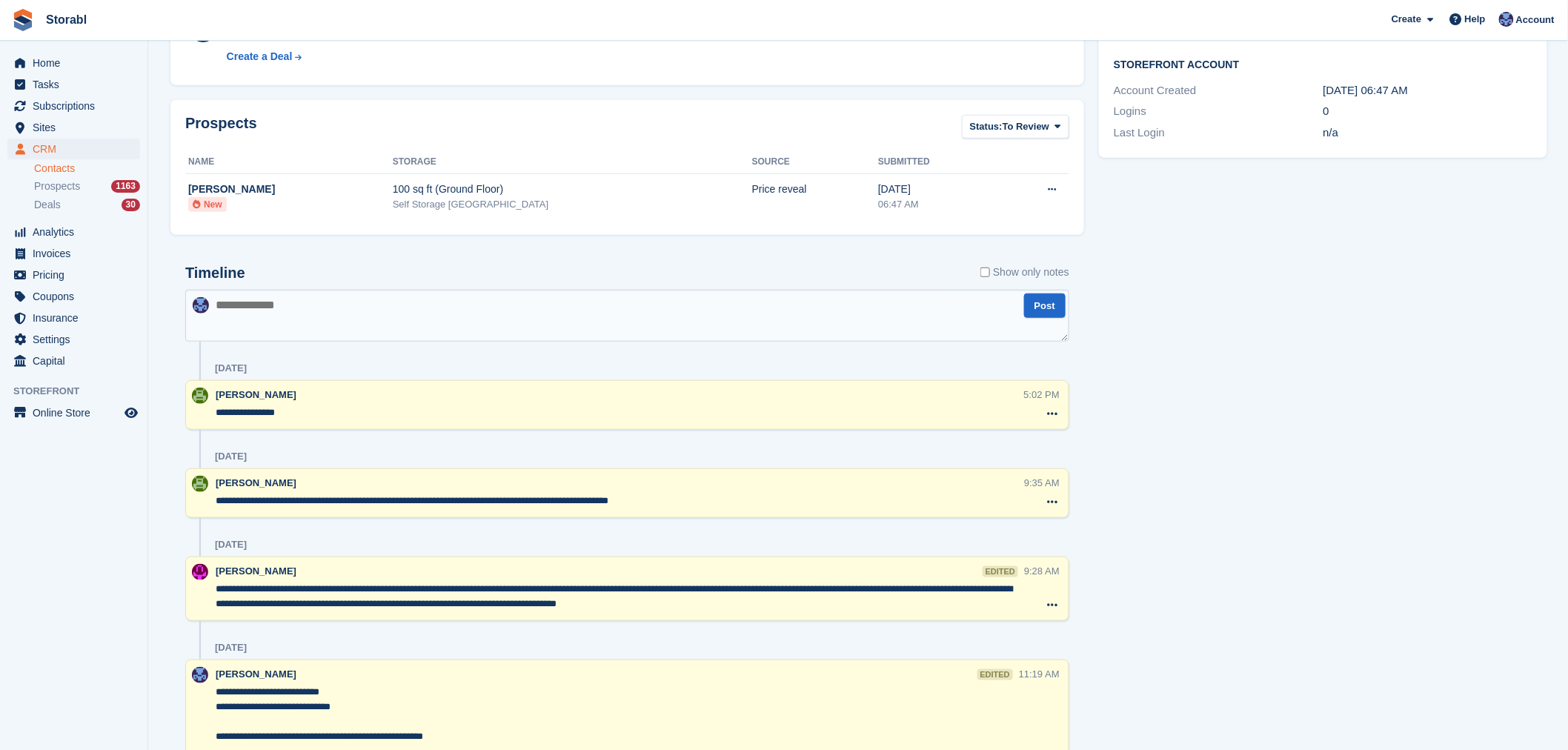
scroll to position [493, 0]
